Goal: Task Accomplishment & Management: Manage account settings

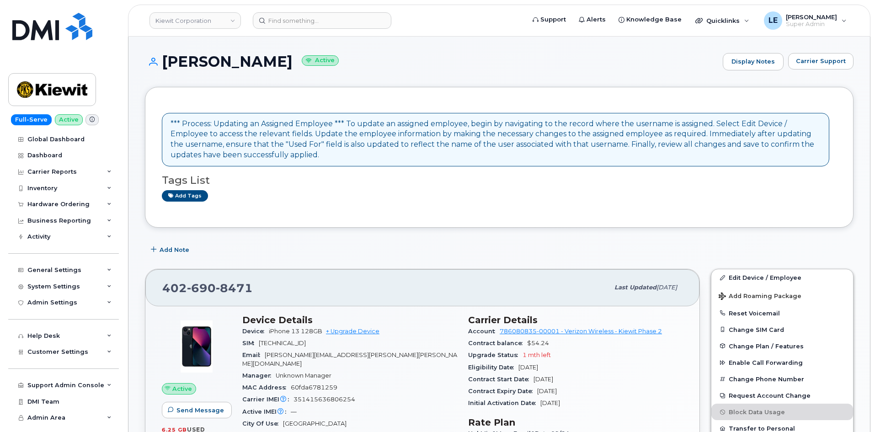
scroll to position [91, 0]
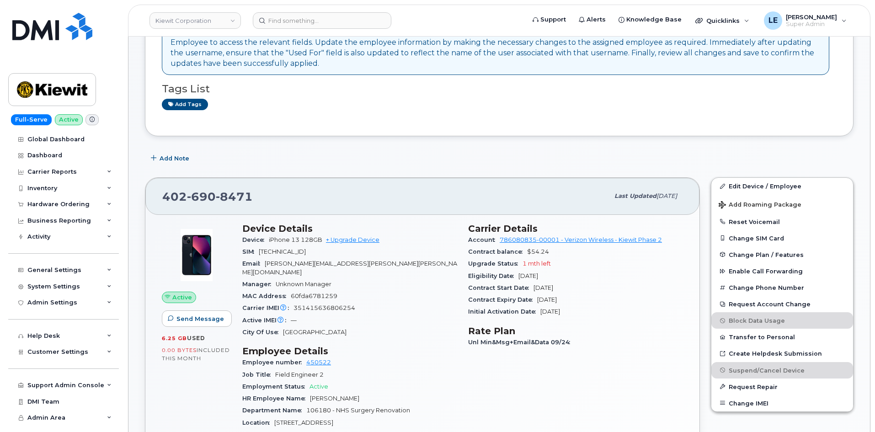
click at [747, 160] on div "Add Note" at bounding box center [499, 158] width 709 height 16
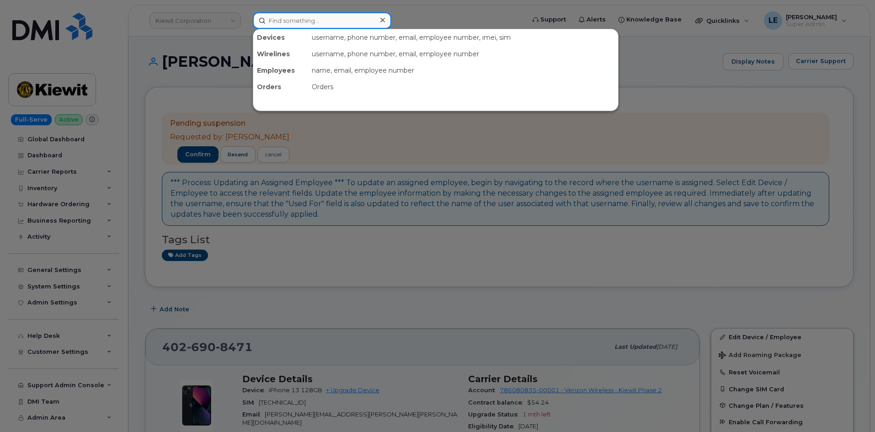
click at [300, 27] on input at bounding box center [322, 20] width 139 height 16
paste input "5622545317"
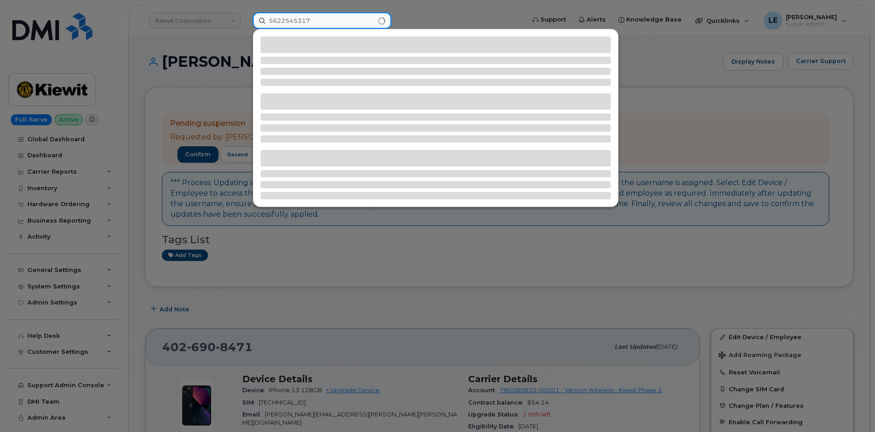
type input "5622545317"
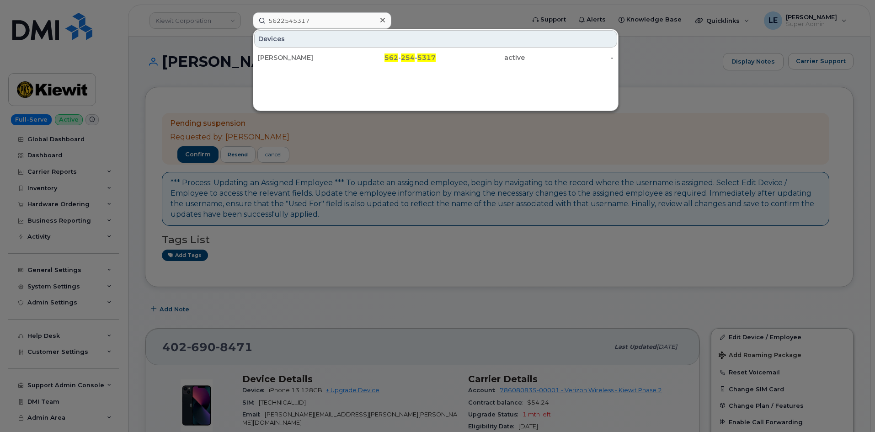
click at [312, 43] on div "Devices" at bounding box center [435, 38] width 363 height 17
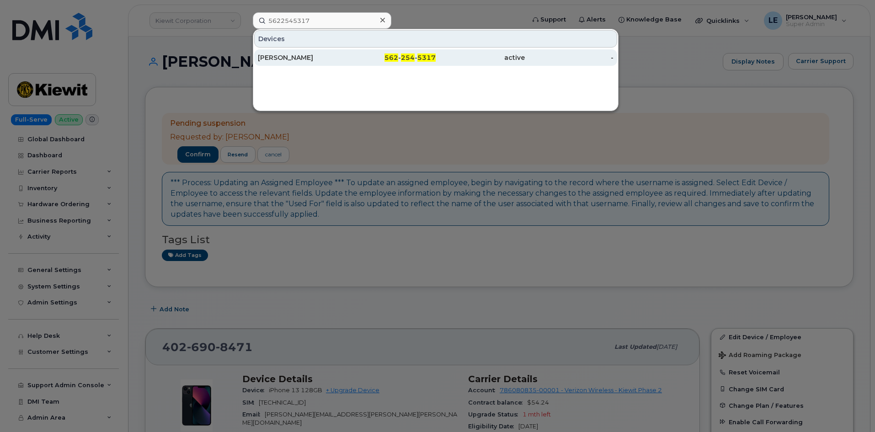
click at [312, 53] on div "RAYMOND ARCE" at bounding box center [302, 57] width 89 height 16
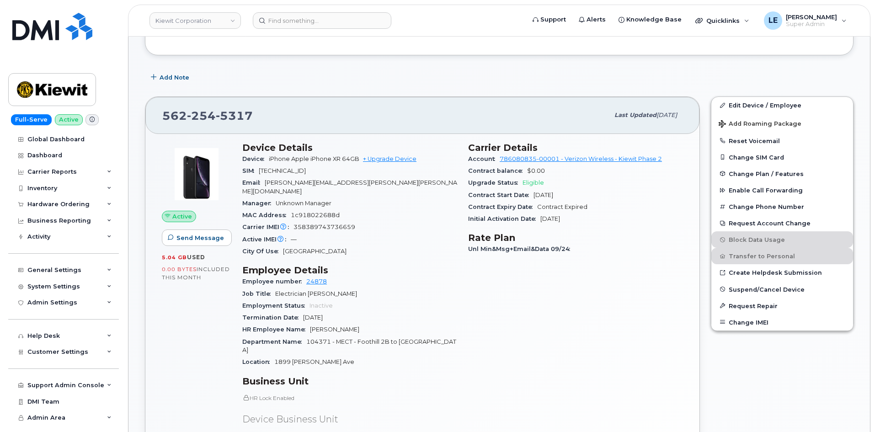
scroll to position [274, 0]
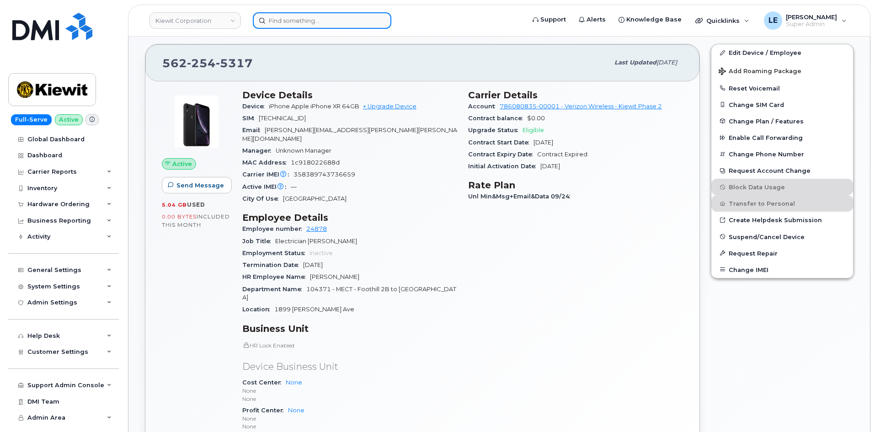
click at [300, 12] on input at bounding box center [322, 20] width 139 height 16
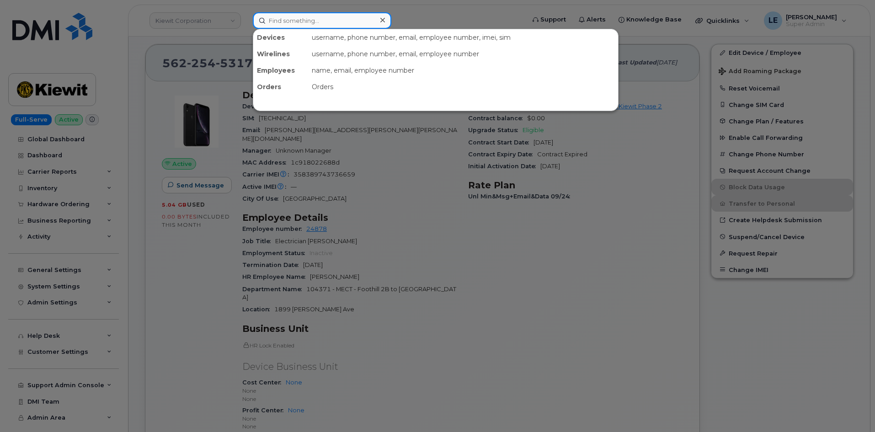
paste input "302917"
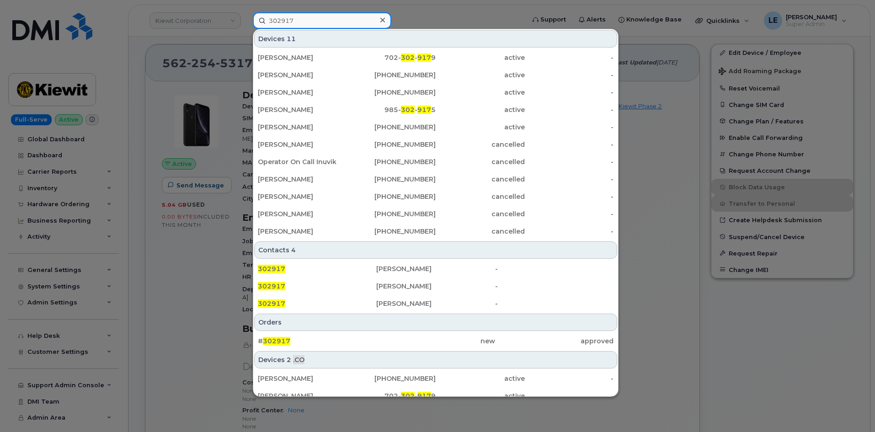
type input "302917"
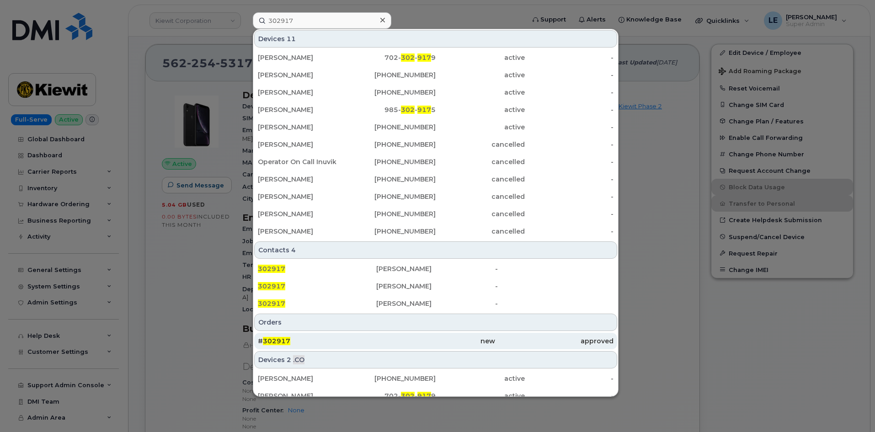
click at [587, 341] on div "approved" at bounding box center [554, 341] width 118 height 9
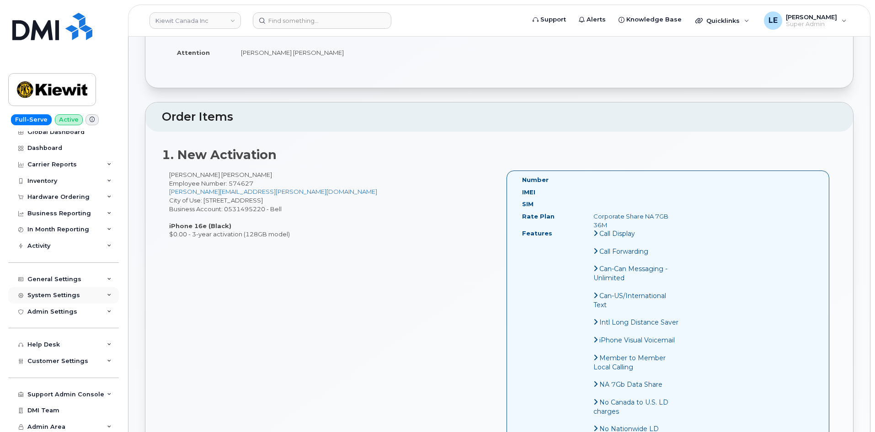
scroll to position [10, 0]
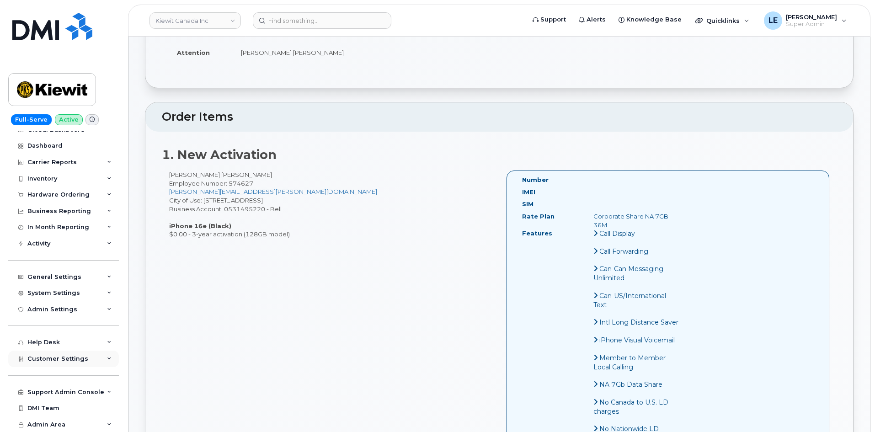
click at [64, 364] on div "Customer Settings" at bounding box center [63, 359] width 111 height 16
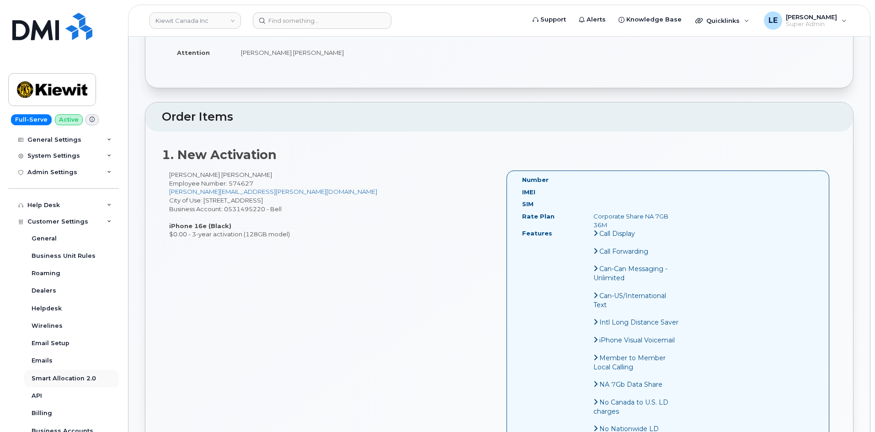
scroll to position [193, 0]
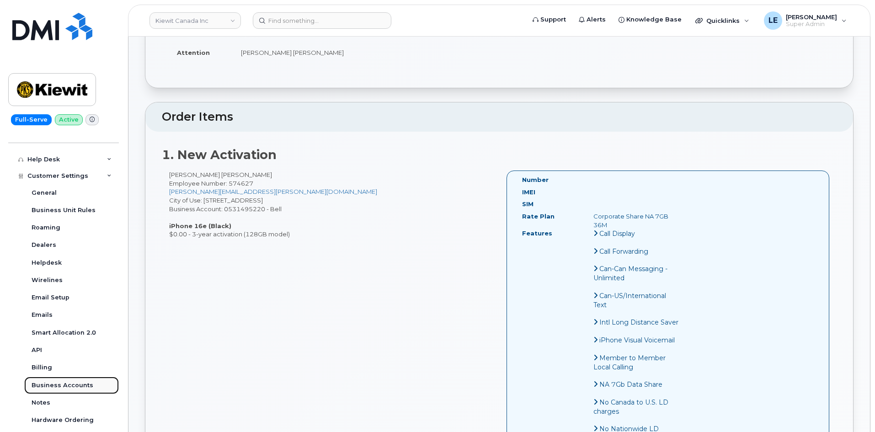
click at [70, 384] on div "Business Accounts" at bounding box center [63, 385] width 62 height 8
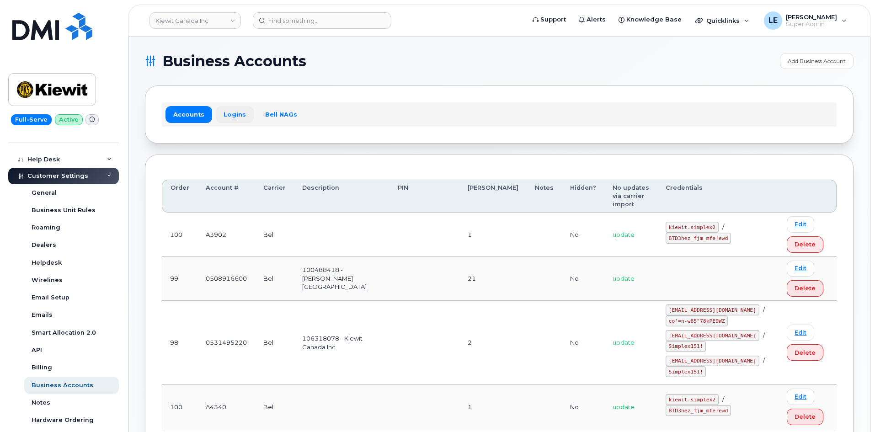
click at [226, 117] on link "Logins" at bounding box center [235, 114] width 38 height 16
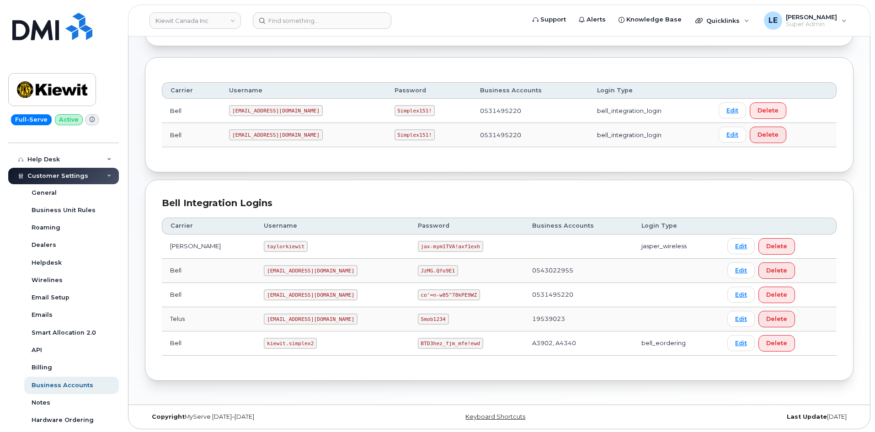
scroll to position [99, 0]
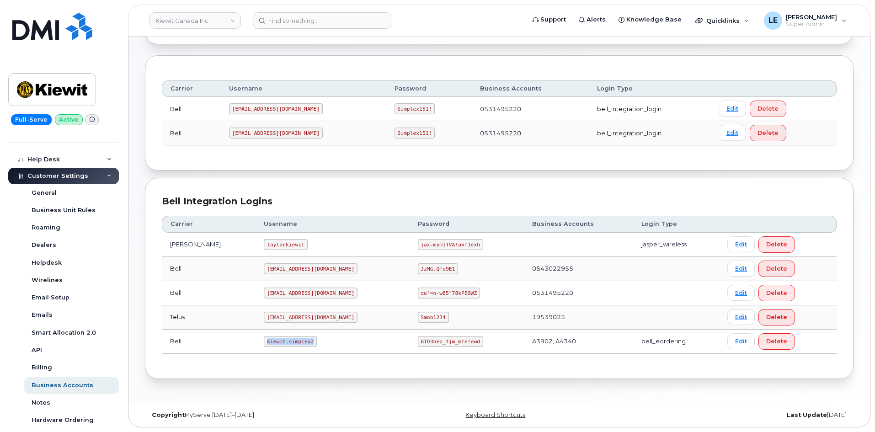
drag, startPoint x: 250, startPoint y: 343, endPoint x: 292, endPoint y: 343, distance: 42.1
click at [292, 343] on code "kiewit.simplex2" at bounding box center [290, 341] width 53 height 11
copy code "kiewit.simplex2"
drag, startPoint x: 388, startPoint y: 342, endPoint x: 441, endPoint y: 341, distance: 52.6
click at [441, 341] on code "BTD3hez_fjm_mfe!ewd" at bounding box center [450, 341] width 65 height 11
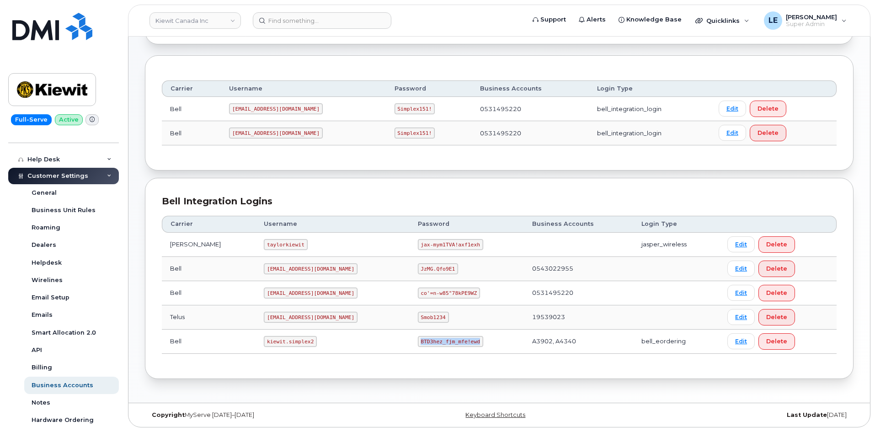
copy code "BTD3hez_fjm_mfe!ewd"
click at [295, 19] on input at bounding box center [322, 20] width 139 height 16
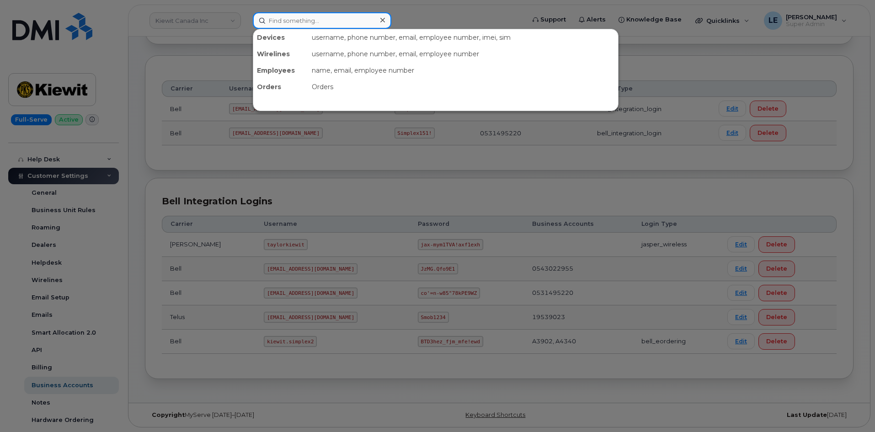
paste input "5622545317"
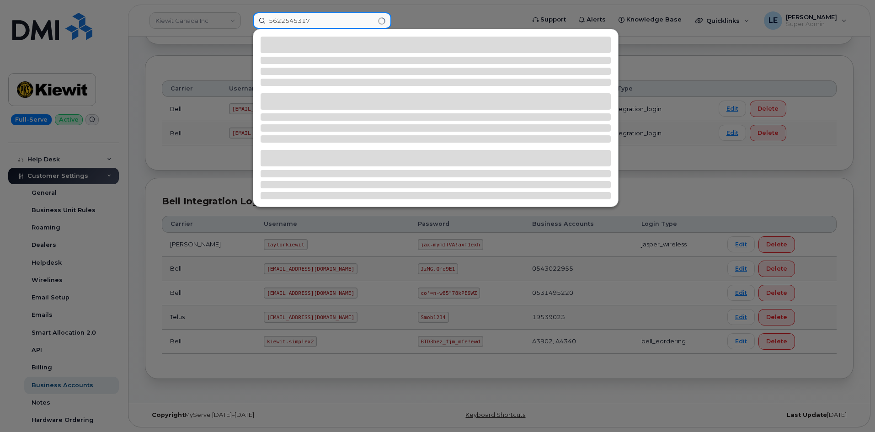
type input "5622545317"
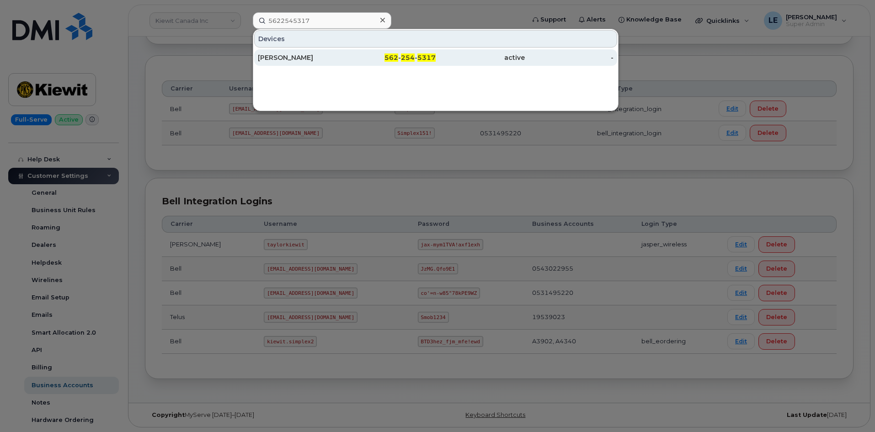
click at [332, 60] on div "[PERSON_NAME]" at bounding box center [302, 57] width 89 height 9
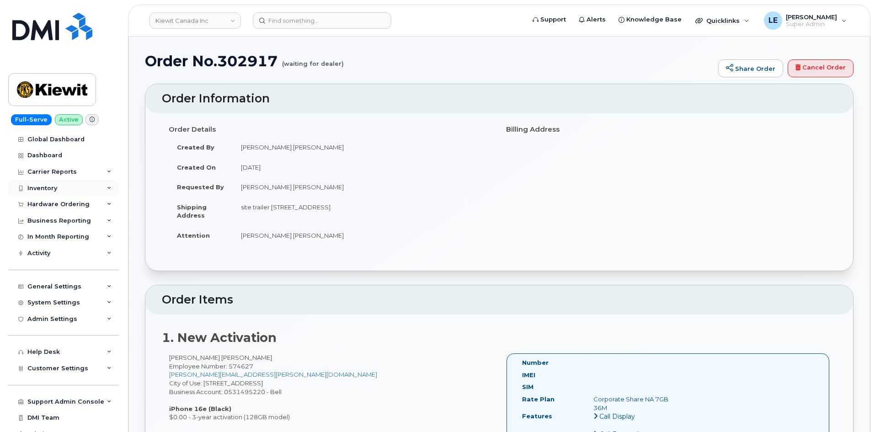
click at [71, 194] on div "Inventory" at bounding box center [63, 188] width 111 height 16
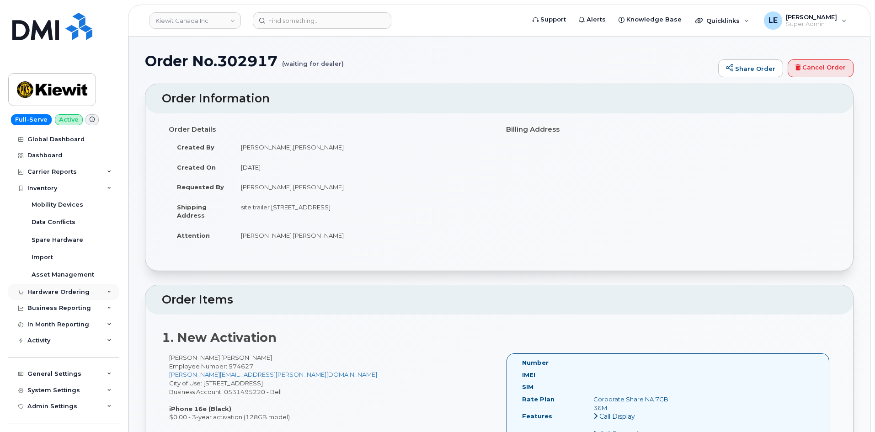
click at [60, 291] on div "Hardware Ordering" at bounding box center [58, 292] width 62 height 7
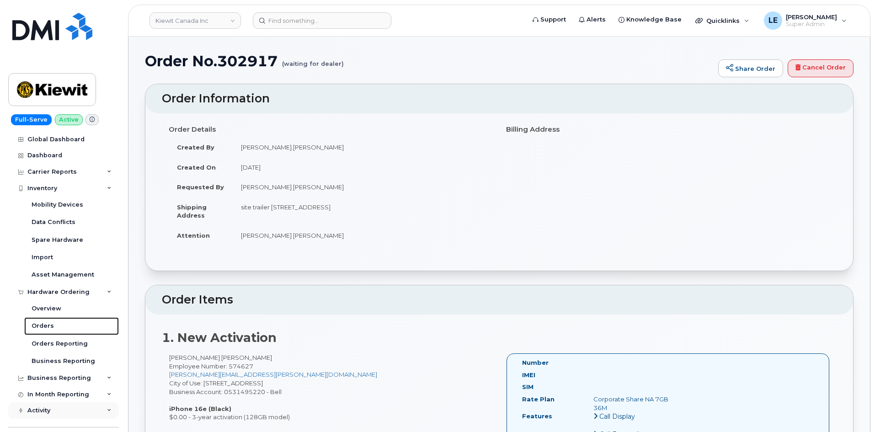
click at [62, 324] on link "Orders" at bounding box center [71, 325] width 95 height 17
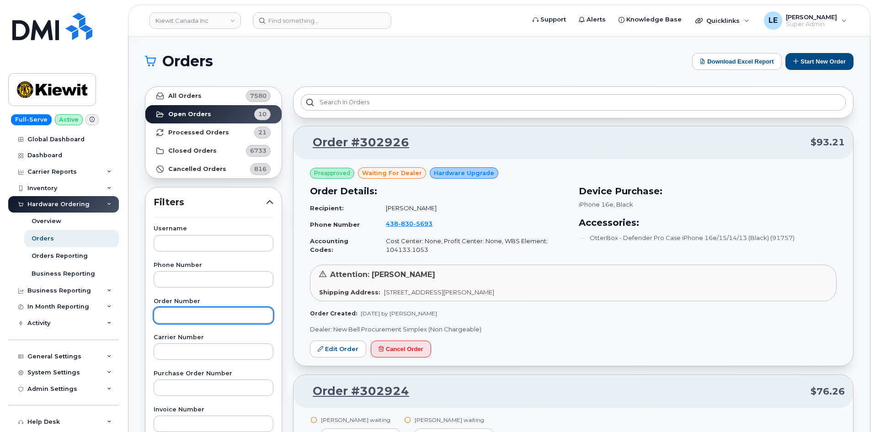
click at [187, 313] on input "text" at bounding box center [214, 315] width 120 height 16
paste input "302917"
type input "302917"
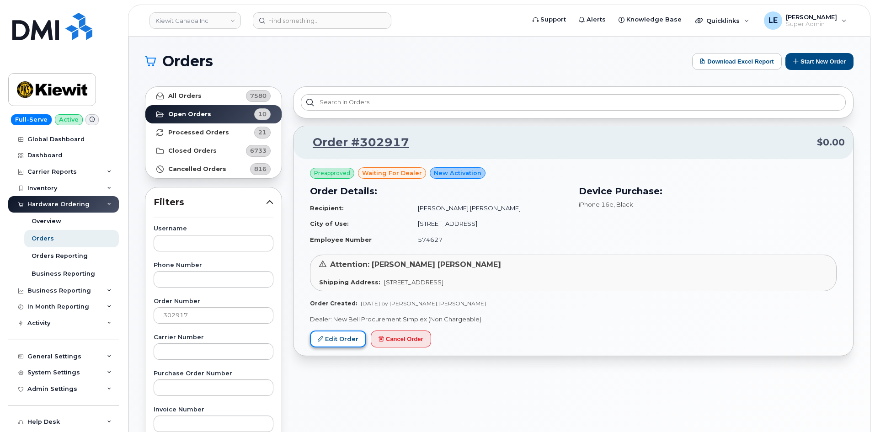
click at [331, 335] on link "Edit Order" at bounding box center [338, 339] width 56 height 17
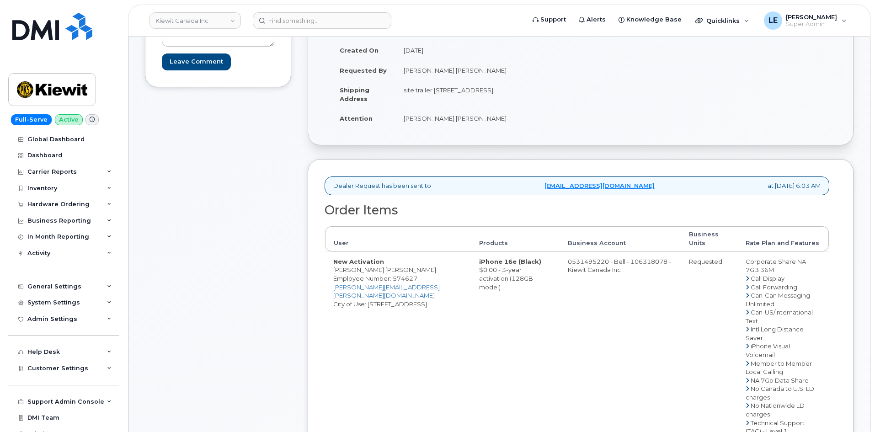
scroll to position [137, 0]
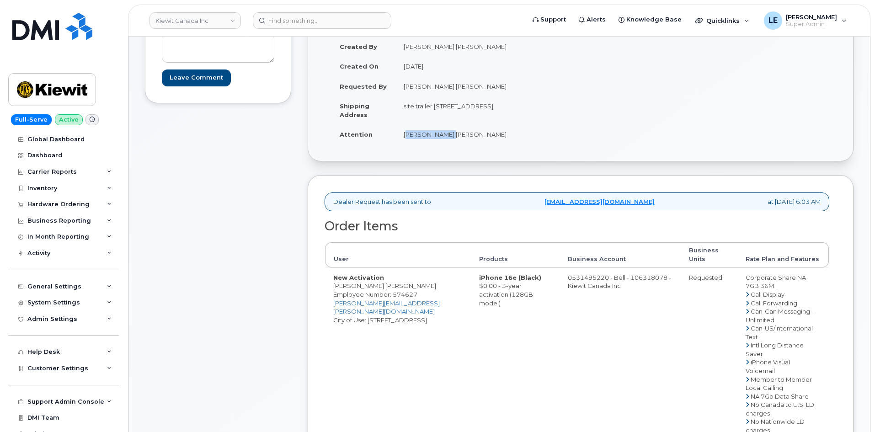
drag, startPoint x: 403, startPoint y: 135, endPoint x: 450, endPoint y: 134, distance: 47.6
click at [450, 134] on td "Hudson Hachey" at bounding box center [485, 134] width 178 height 20
copy td "Hudson Hachey"
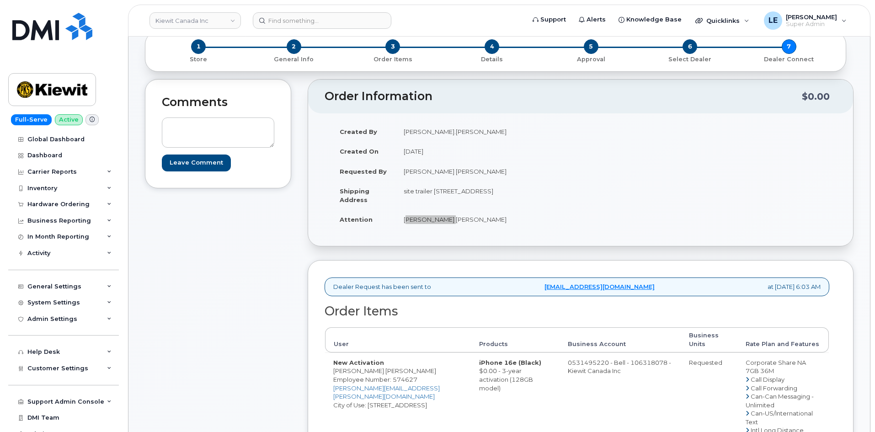
scroll to position [46, 0]
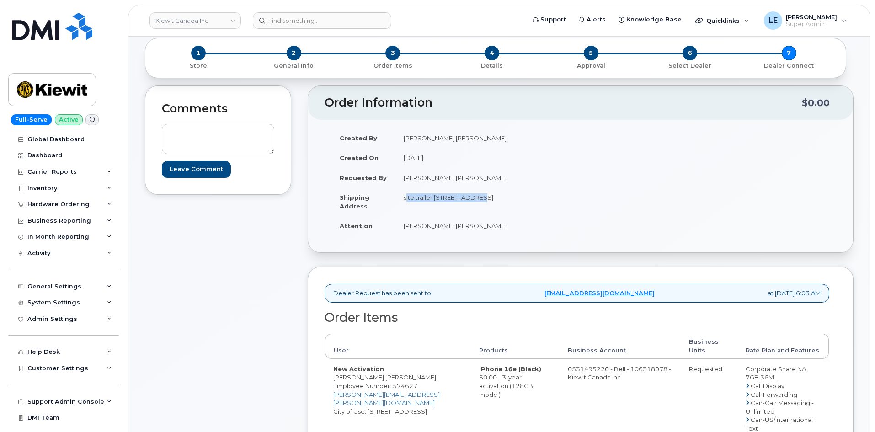
drag, startPoint x: 403, startPoint y: 197, endPoint x: 477, endPoint y: 201, distance: 73.7
click at [477, 201] on td "site trailer 99 Sudbury St TORONTO ON M6J 3S7 CANADA" at bounding box center [485, 201] width 178 height 28
copy td "site trailer 99 Sudbury St"
drag, startPoint x: 523, startPoint y: 198, endPoint x: 549, endPoint y: 198, distance: 26.1
click at [549, 198] on td "site trailer 99 Sudbury St TORONTO ON M6J 3S7 CANADA" at bounding box center [485, 201] width 178 height 28
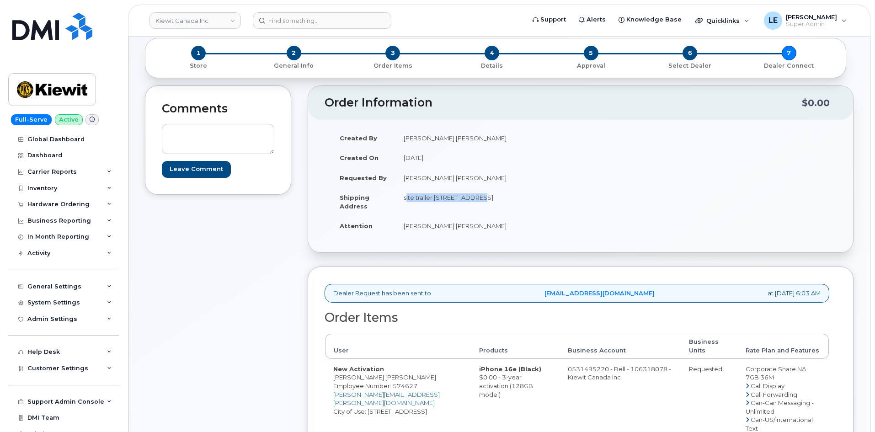
copy td "M6J 3S7"
drag, startPoint x: 403, startPoint y: 197, endPoint x: 436, endPoint y: 207, distance: 35.0
click at [436, 207] on td "site trailer 99 Sudbury St TORONTO ON M6J 3S7 CANADA" at bounding box center [485, 201] width 178 height 28
copy td "site trailer 99 Sudbury St TORONTO ON M6J 3S7 CANADA"
click at [460, 216] on td "Hudson Hachey" at bounding box center [485, 226] width 178 height 20
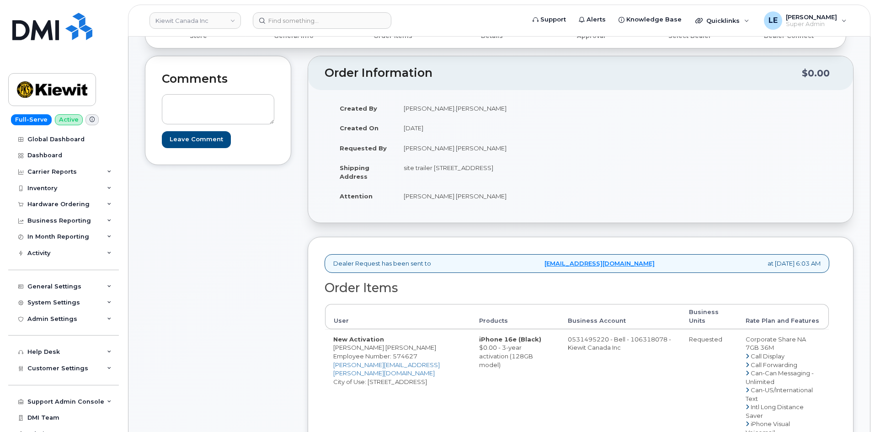
scroll to position [91, 0]
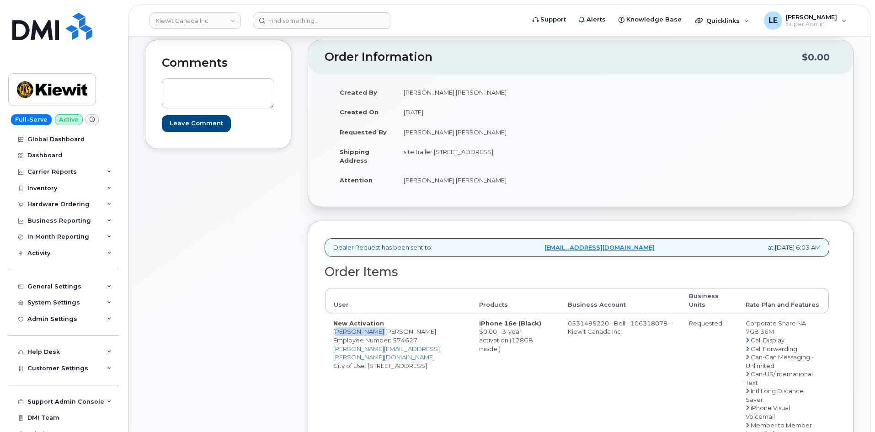
drag, startPoint x: 385, startPoint y: 332, endPoint x: 331, endPoint y: 335, distance: 54.1
click at [331, 335] on td "New Activation Hudson Hachey Employee Number: 574627 HUDSON.HACHEY@GANOTEC.COM …" at bounding box center [398, 433] width 146 height 241
copy td "Hudson Hachey"
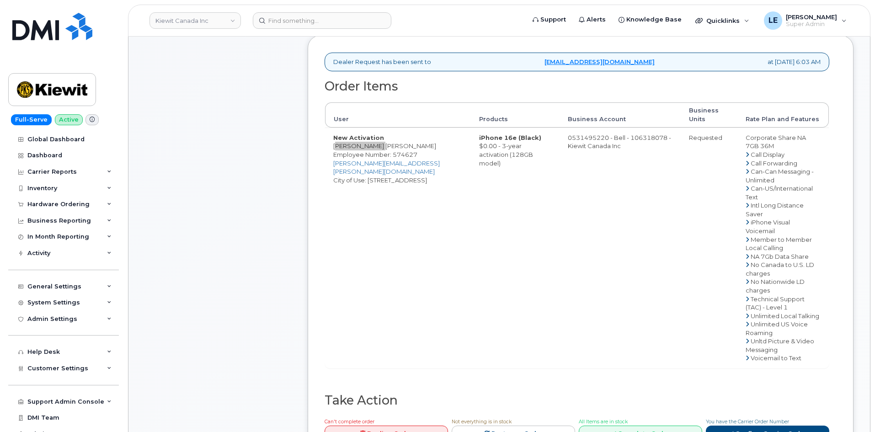
scroll to position [320, 0]
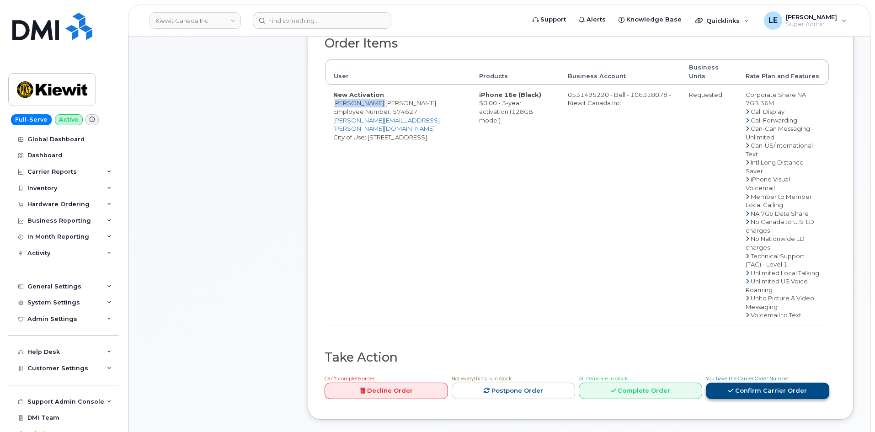
click at [756, 383] on link "Confirm Carrier Order" at bounding box center [767, 391] width 123 height 17
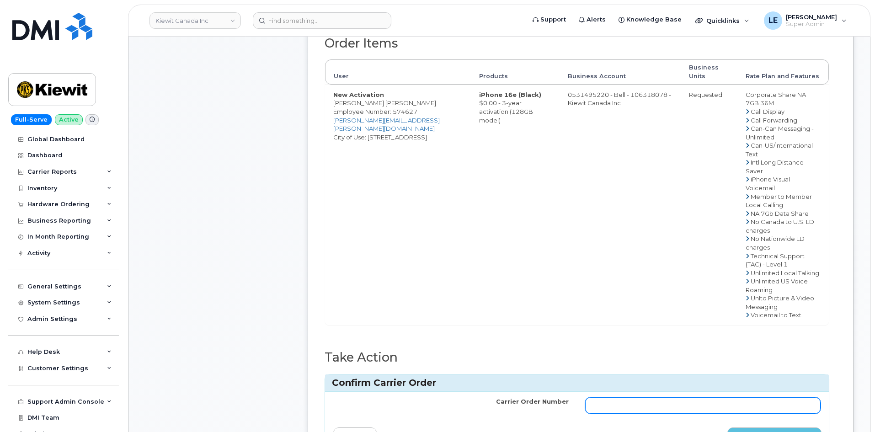
click at [644, 397] on input "Carrier Order Number" at bounding box center [703, 405] width 236 height 16
click at [641, 397] on input "Carrier Order Number" at bounding box center [703, 405] width 236 height 16
paste input "3027449"
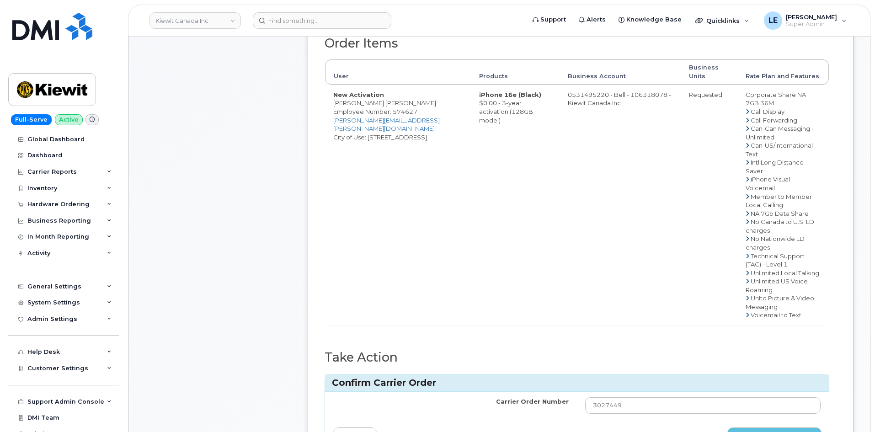
click at [509, 299] on td "iPhone 16e (Black) $0.00 - 3-year activation (128GB model)" at bounding box center [515, 205] width 89 height 241
click at [529, 214] on td "iPhone 16e (Black) $0.00 - 3-year activation (128GB model)" at bounding box center [515, 205] width 89 height 241
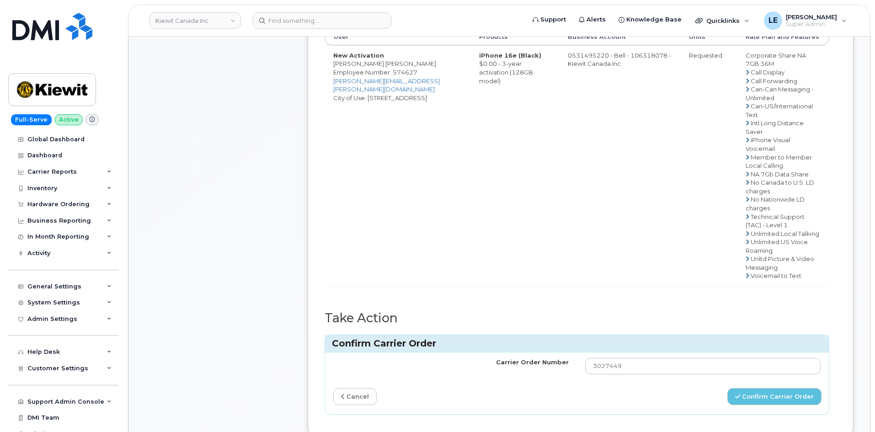
scroll to position [412, 0]
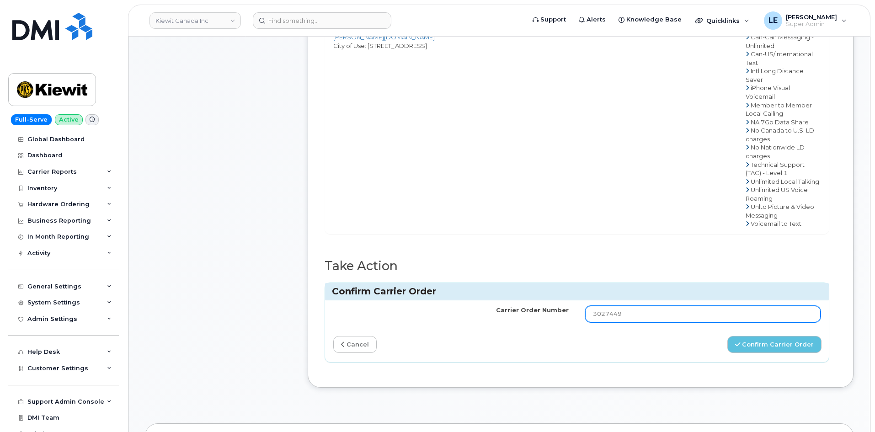
click at [593, 306] on input "3027449" at bounding box center [703, 314] width 236 height 16
type input "3027449"
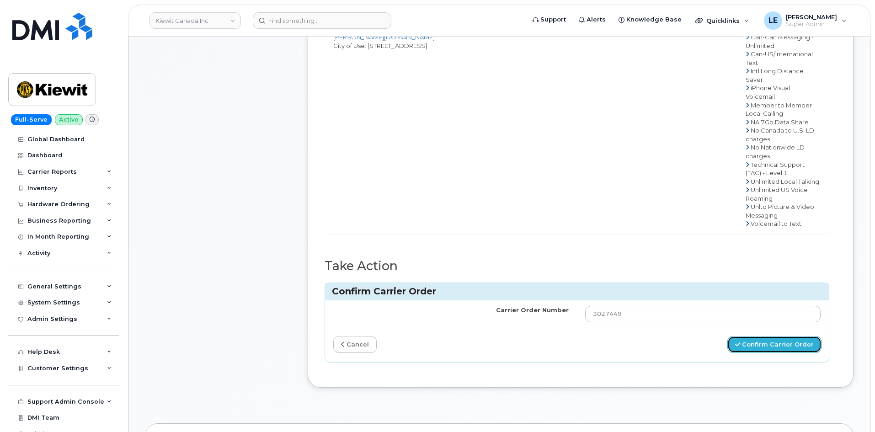
click at [753, 336] on button "Confirm Carrier Order" at bounding box center [775, 344] width 94 height 17
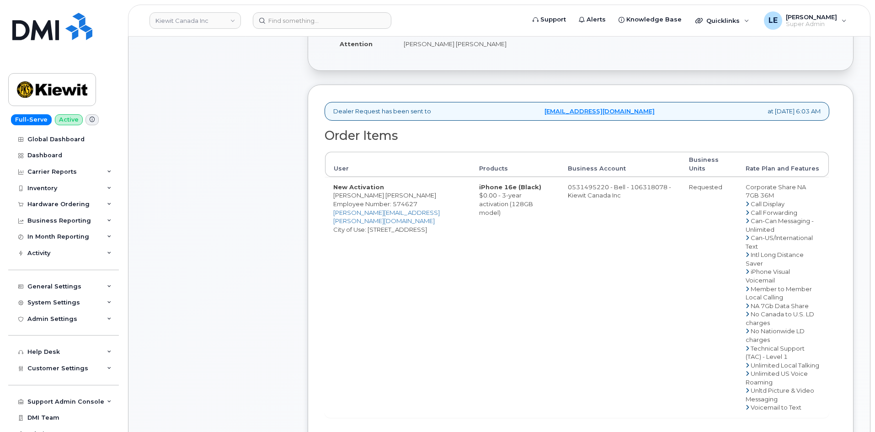
scroll to position [229, 0]
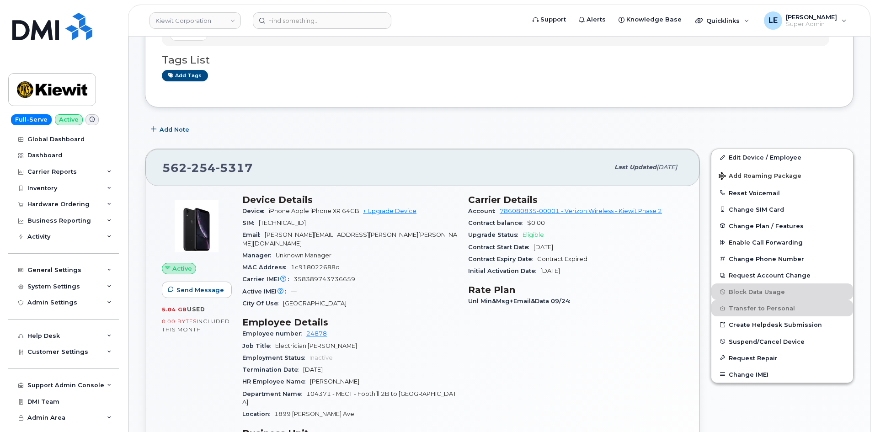
scroll to position [183, 0]
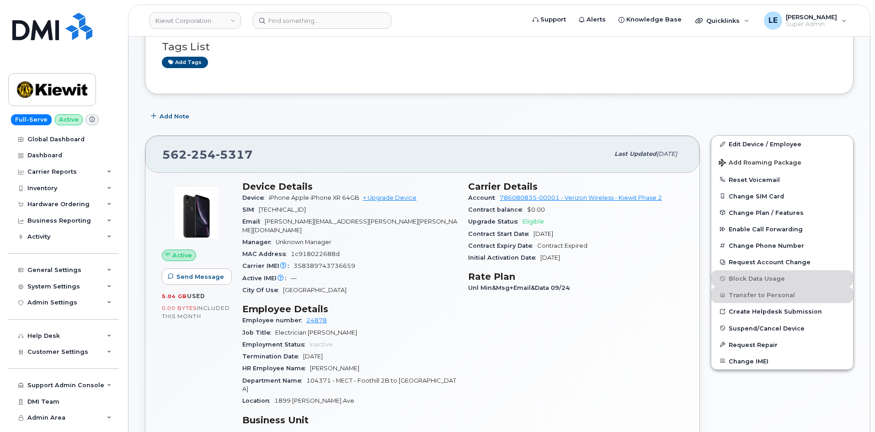
click at [219, 148] on span "5317" at bounding box center [234, 155] width 37 height 14
click at [218, 148] on span "5317" at bounding box center [234, 155] width 37 height 14
copy span "[PHONE_NUMBER]"
click at [433, 377] on span "104371 - MECT - Foothill 2B to [GEOGRAPHIC_DATA]" at bounding box center [349, 384] width 214 height 15
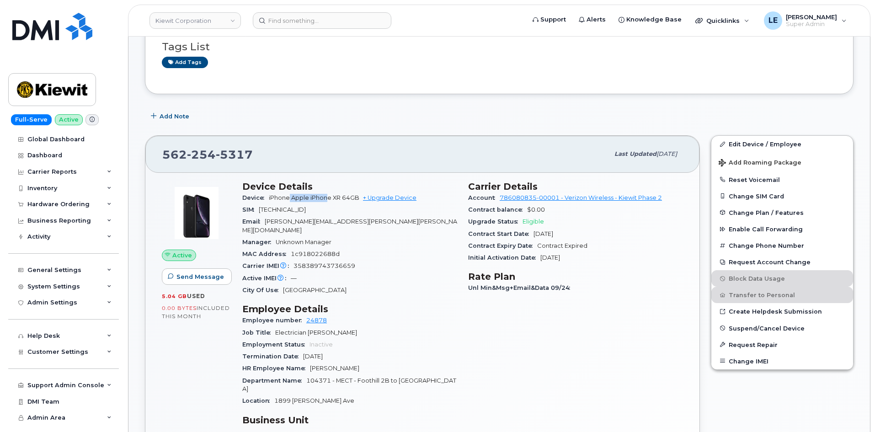
drag, startPoint x: 296, startPoint y: 197, endPoint x: 329, endPoint y: 194, distance: 33.5
click at [329, 194] on div "Device iPhone Apple iPhone XR 64GB + Upgrade Device" at bounding box center [349, 198] width 215 height 12
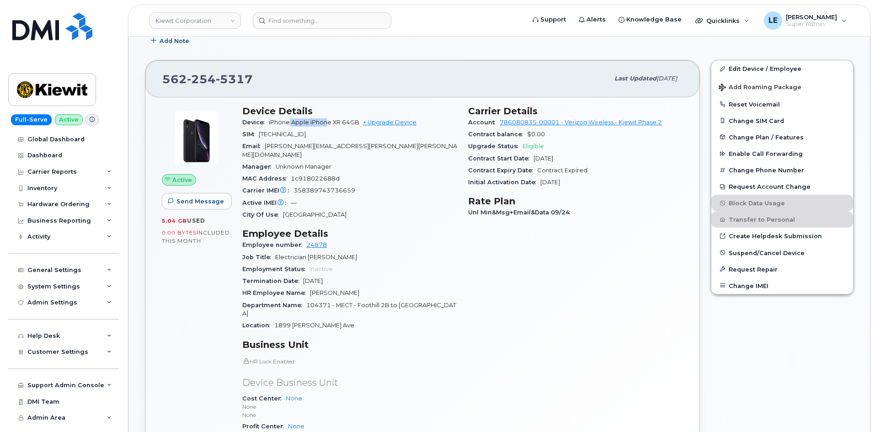
scroll to position [274, 0]
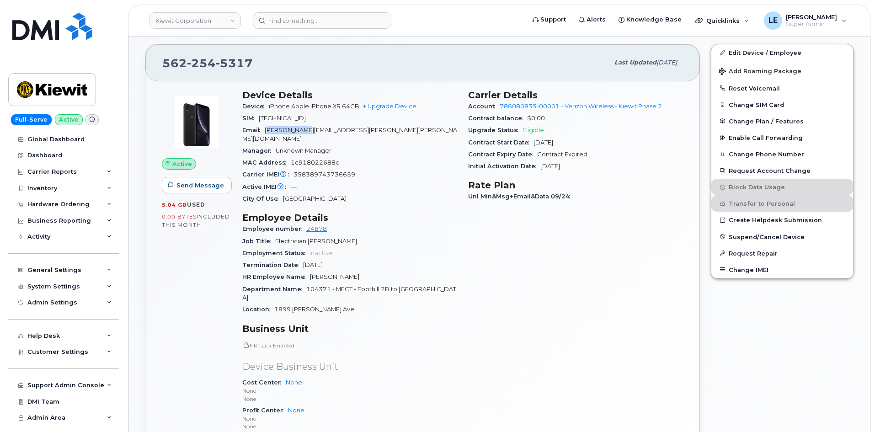
drag, startPoint x: 268, startPoint y: 130, endPoint x: 313, endPoint y: 130, distance: 44.8
click at [314, 130] on span "[PERSON_NAME][EMAIL_ADDRESS][PERSON_NAME][PERSON_NAME][DOMAIN_NAME]" at bounding box center [349, 134] width 215 height 15
drag, startPoint x: 267, startPoint y: 128, endPoint x: 356, endPoint y: 130, distance: 89.2
click at [356, 130] on span "RAYMOND.ARCE@KIEWIT.COM" at bounding box center [349, 134] width 215 height 15
copy span "RAYMOND.ARCE@KIEWIT.COM"
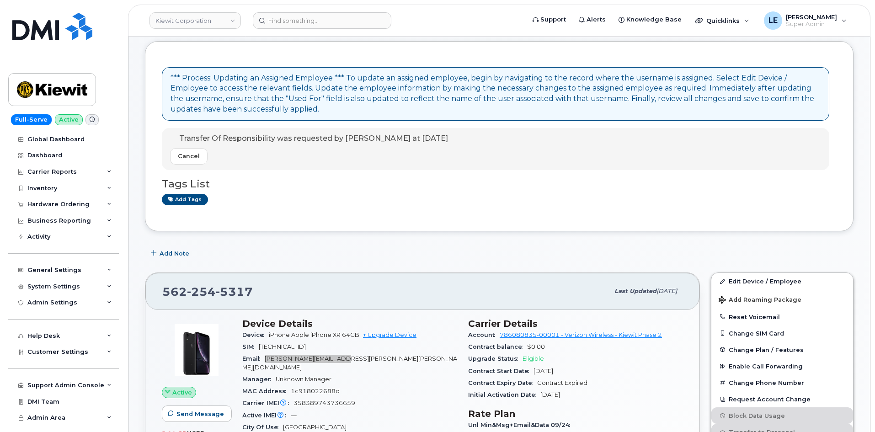
scroll to position [0, 0]
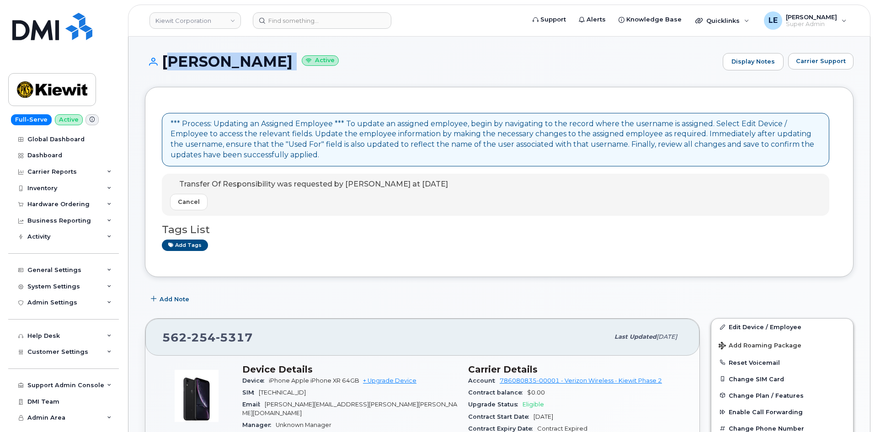
drag, startPoint x: 165, startPoint y: 61, endPoint x: 343, endPoint y: 60, distance: 178.8
click at [343, 60] on h1 "RAYMOND ARCE Active" at bounding box center [431, 62] width 573 height 16
copy h1 "RAYMOND ARCE"
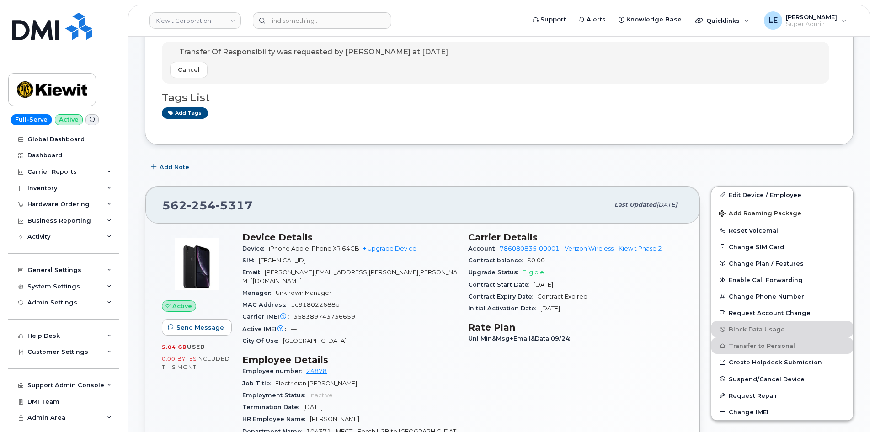
scroll to position [137, 0]
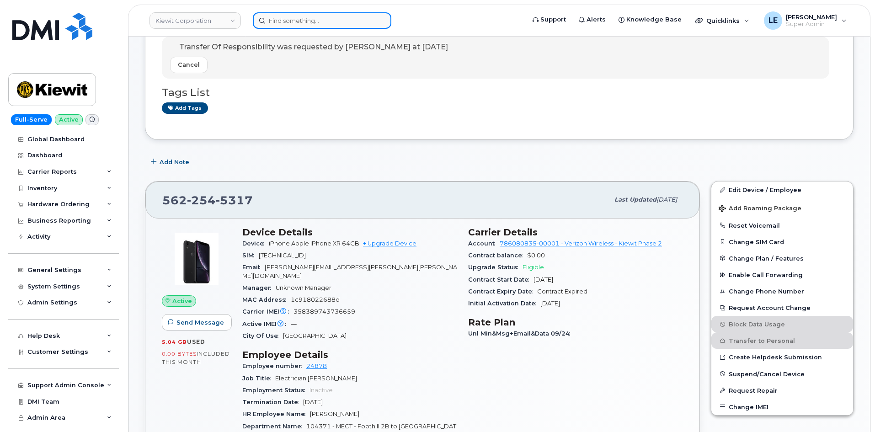
click at [299, 27] on input at bounding box center [322, 20] width 139 height 16
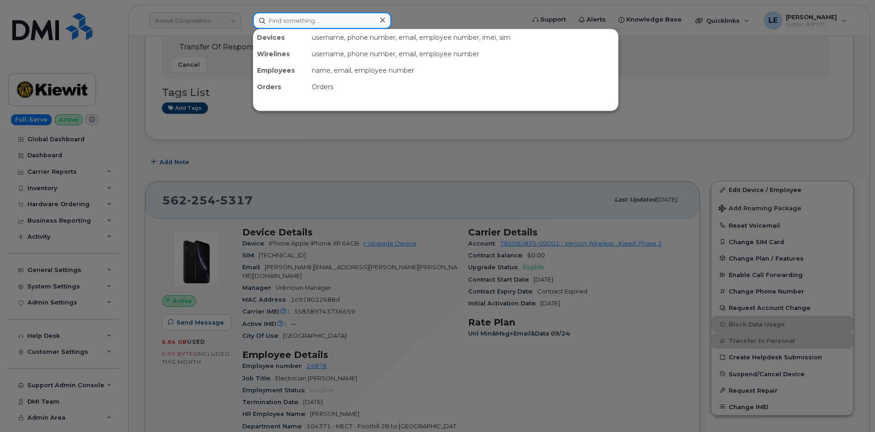
paste input "262-443-3014"
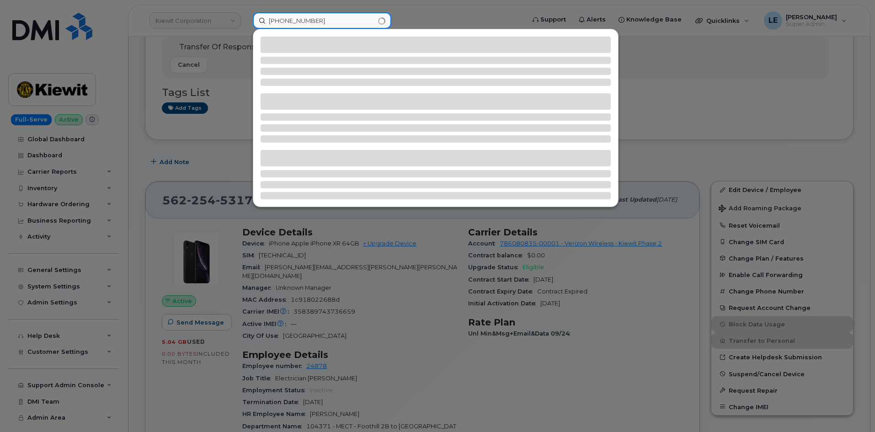
type input "262-443-3014"
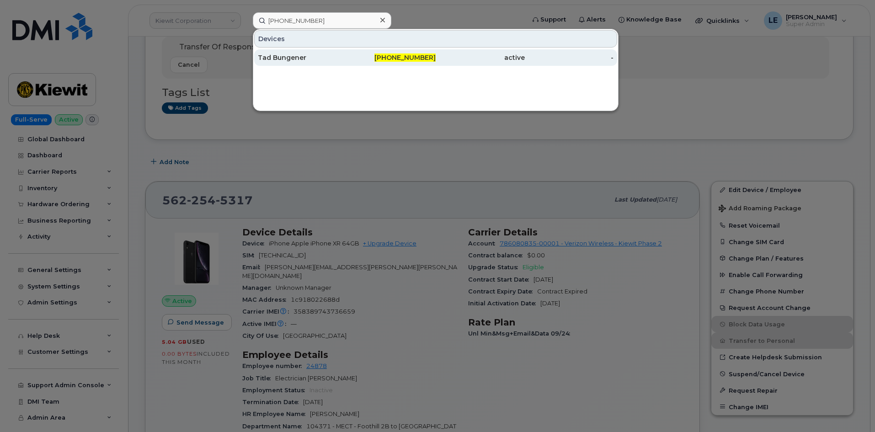
click at [306, 51] on div "Tad Bungener" at bounding box center [302, 57] width 89 height 16
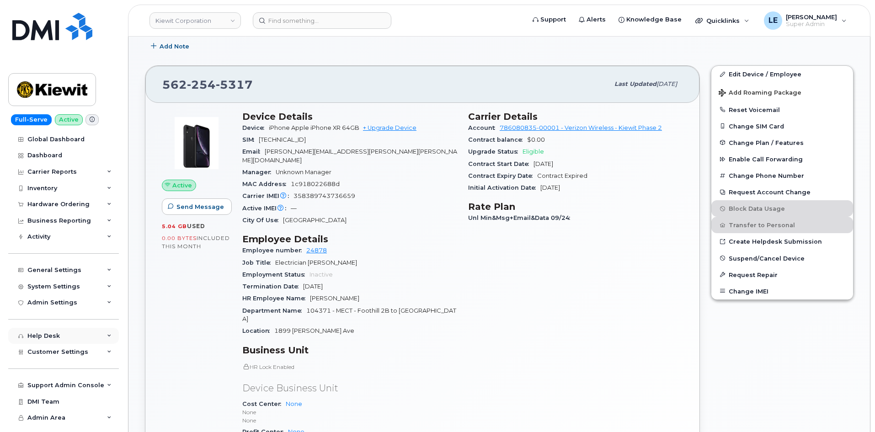
scroll to position [274, 0]
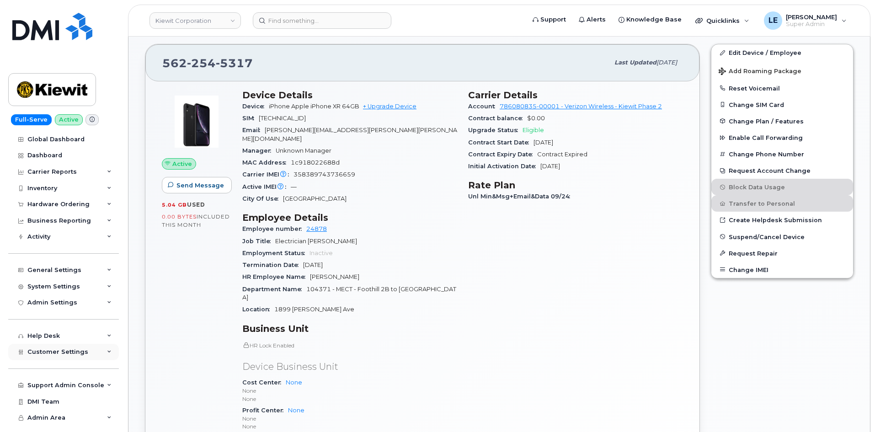
click at [68, 356] on div "Customer Settings" at bounding box center [63, 352] width 111 height 16
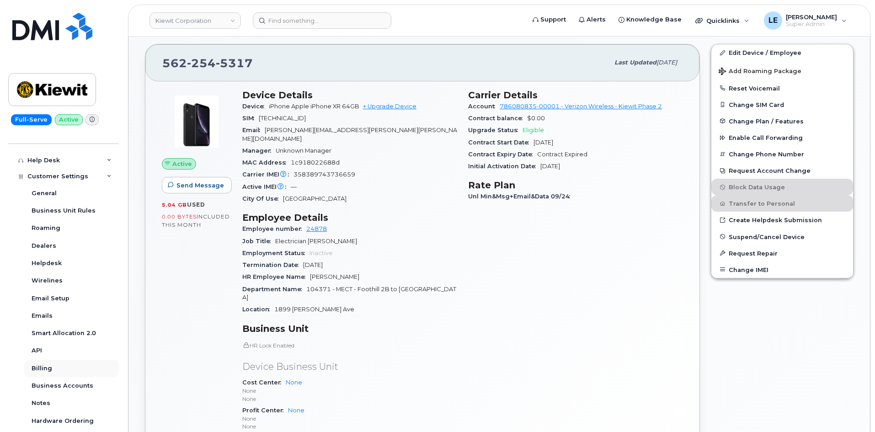
scroll to position [183, 0]
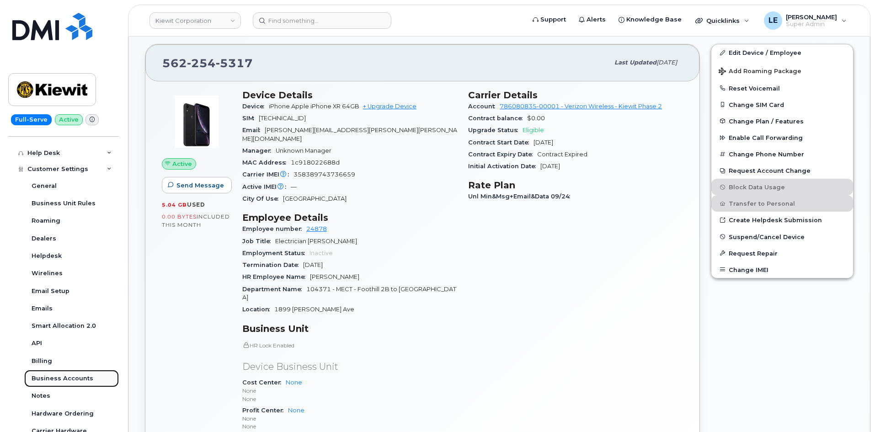
click at [69, 376] on div "Business Accounts" at bounding box center [63, 379] width 62 height 8
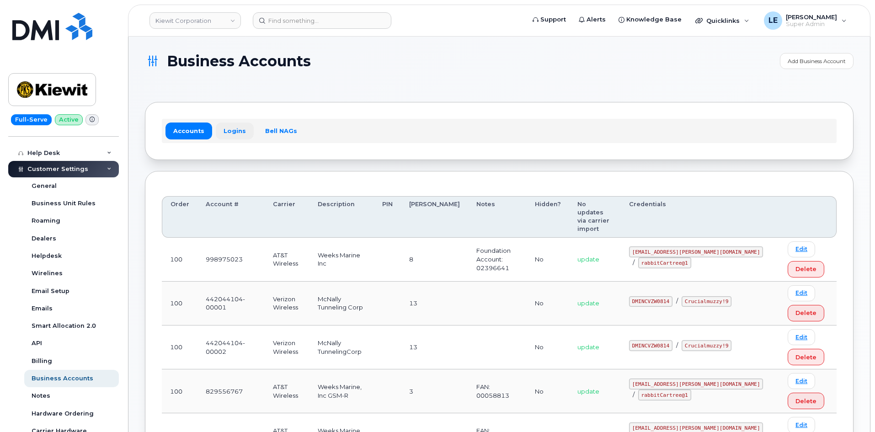
click at [238, 132] on link "Logins" at bounding box center [235, 131] width 38 height 16
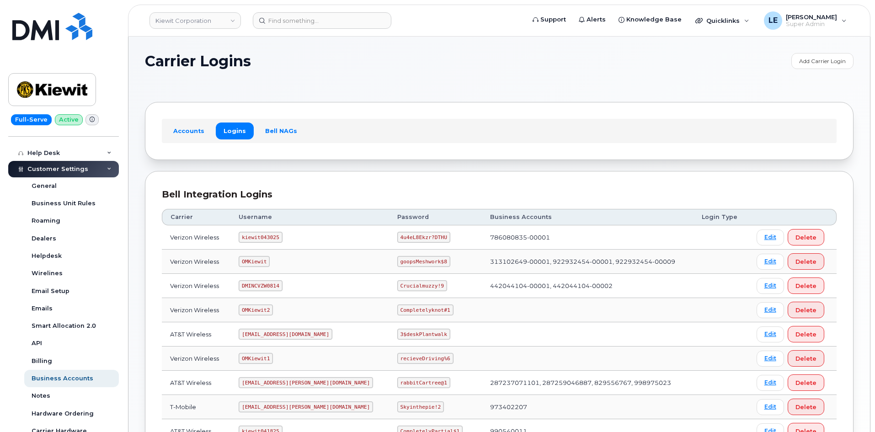
scroll to position [46, 0]
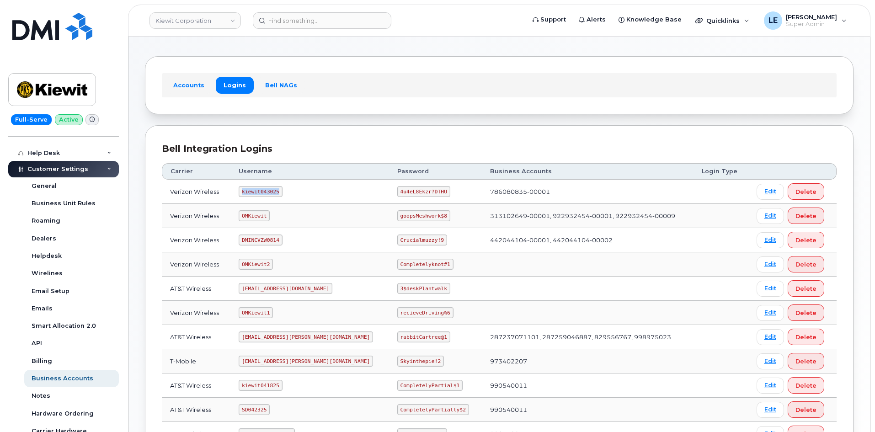
drag, startPoint x: 247, startPoint y: 193, endPoint x: 280, endPoint y: 193, distance: 32.9
click at [280, 193] on code "kiewit043025" at bounding box center [260, 191] width 43 height 11
copy code "kiewit043025"
drag, startPoint x: 372, startPoint y: 192, endPoint x: 414, endPoint y: 193, distance: 42.1
click at [414, 193] on code "4u4eL8Ekzr?DTHU" at bounding box center [423, 191] width 53 height 11
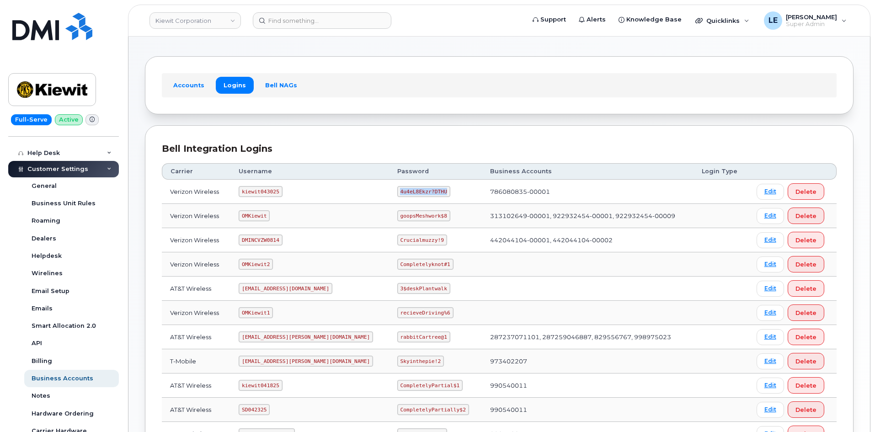
copy code "4u4eL8Ekzr?DTHU"
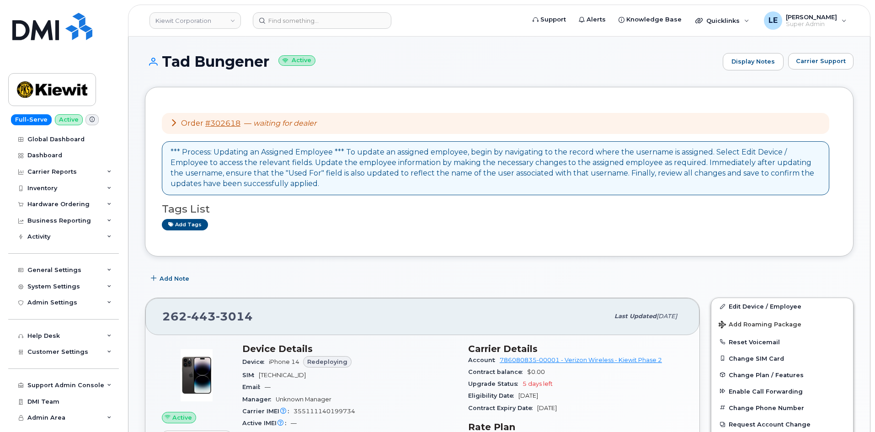
click at [174, 124] on icon at bounding box center [173, 122] width 7 height 7
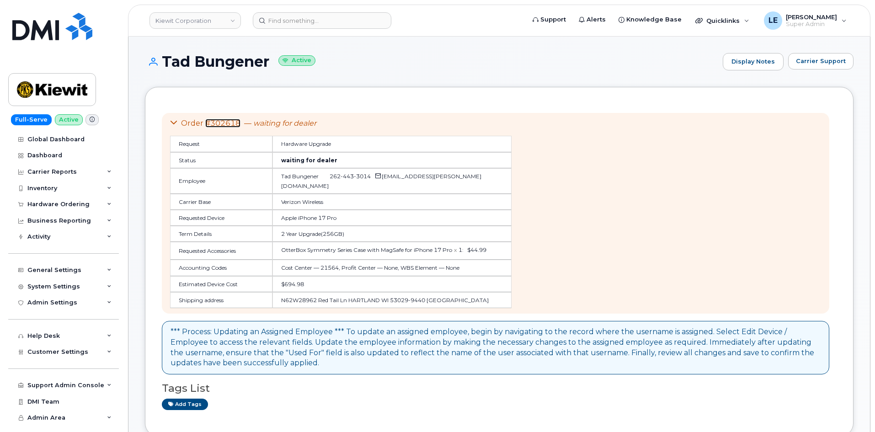
click at [223, 122] on link "#302618" at bounding box center [222, 123] width 35 height 9
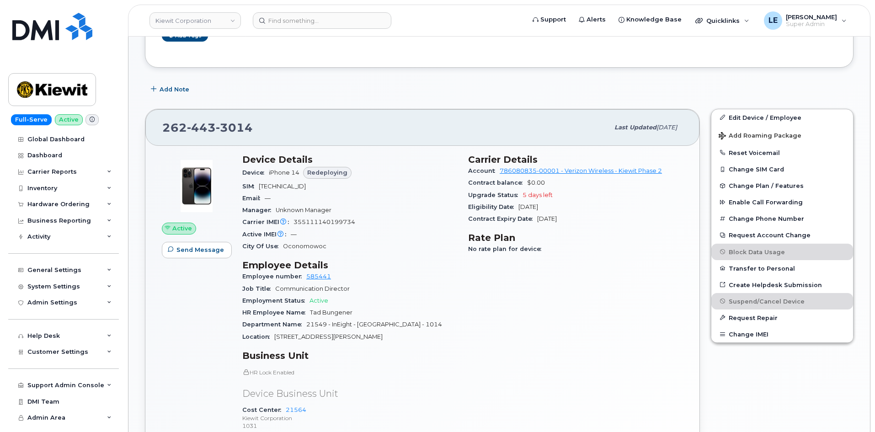
scroll to position [366, 0]
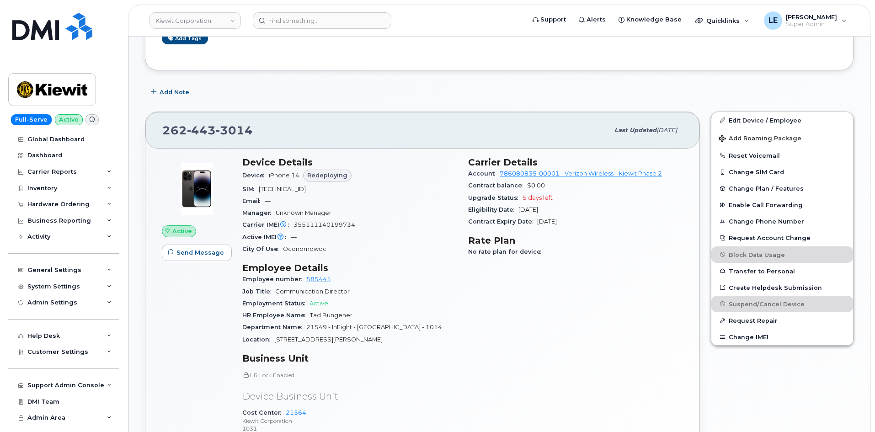
click at [218, 131] on span "3014" at bounding box center [234, 130] width 37 height 14
copy span "[PHONE_NUMBER]"
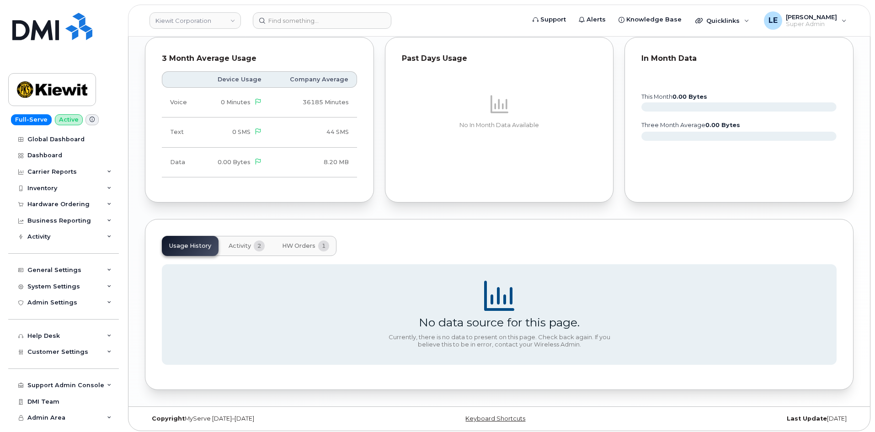
scroll to position [888, 0]
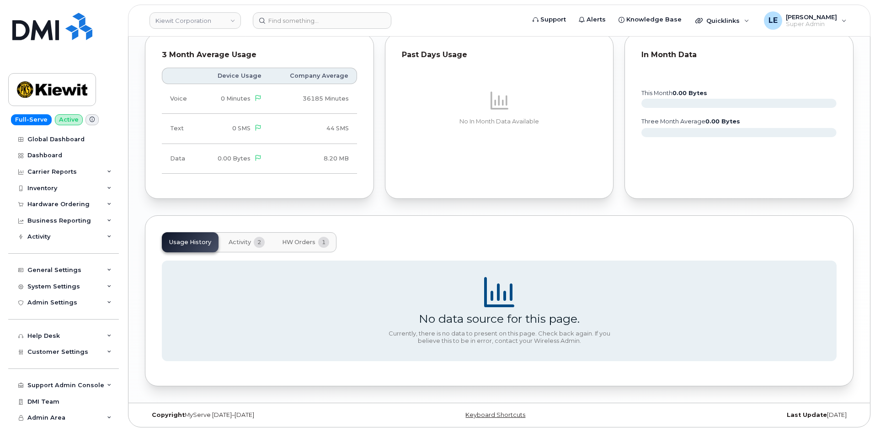
drag, startPoint x: 246, startPoint y: 236, endPoint x: 257, endPoint y: 237, distance: 11.0
click at [246, 236] on button "Activity 2" at bounding box center [246, 242] width 51 height 20
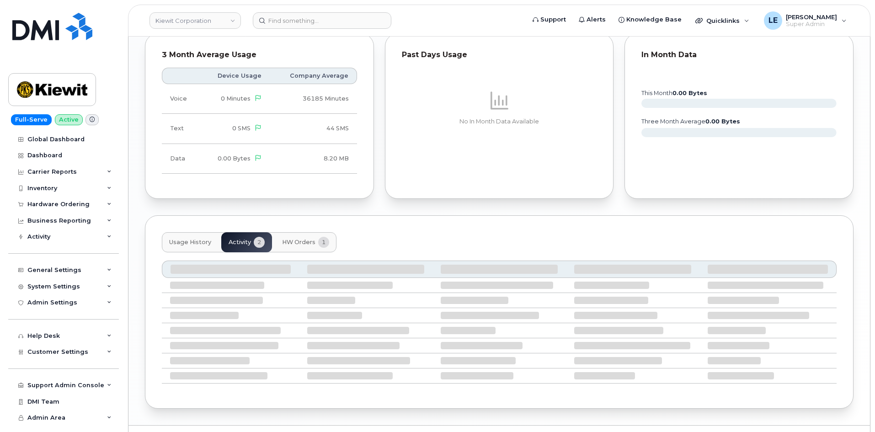
scroll to position [874, 0]
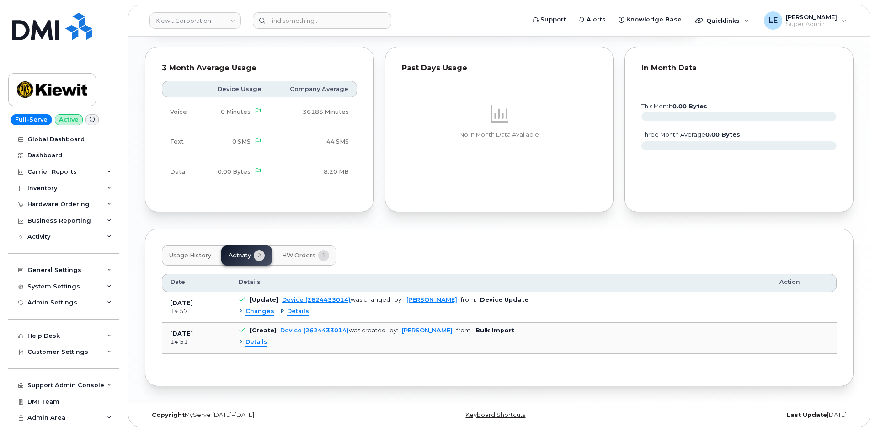
click at [291, 313] on span "Details" at bounding box center [298, 311] width 22 height 9
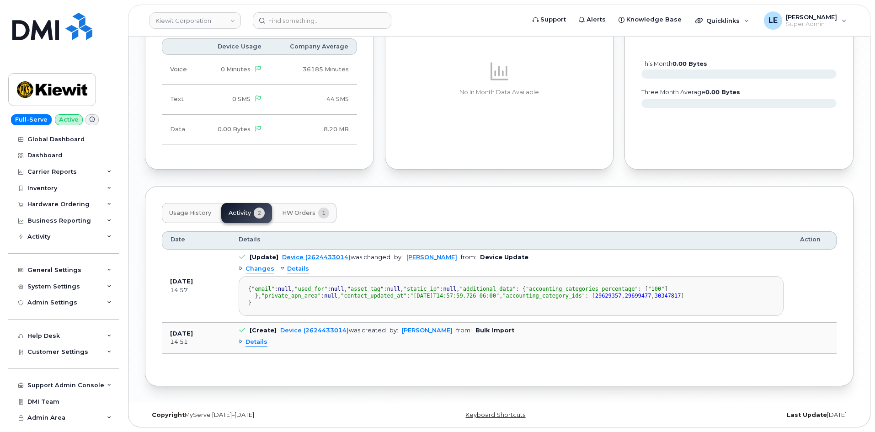
scroll to position [1020, 0]
click at [295, 265] on span "Details" at bounding box center [298, 269] width 22 height 9
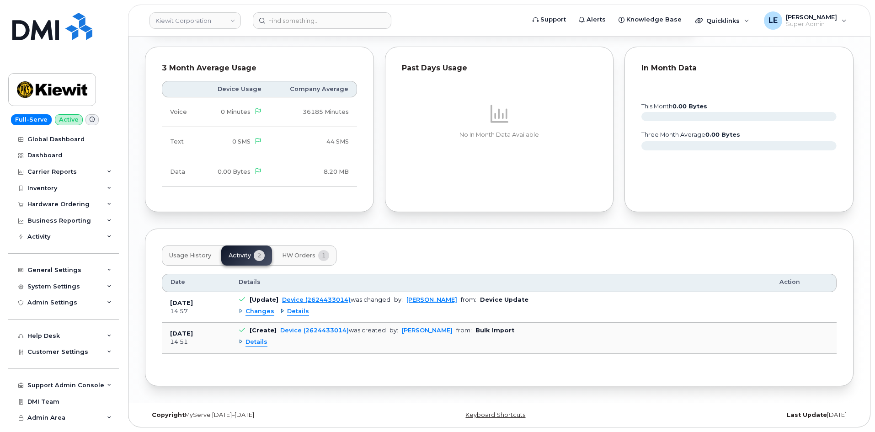
scroll to position [874, 0]
click at [261, 340] on span "Details" at bounding box center [257, 342] width 22 height 9
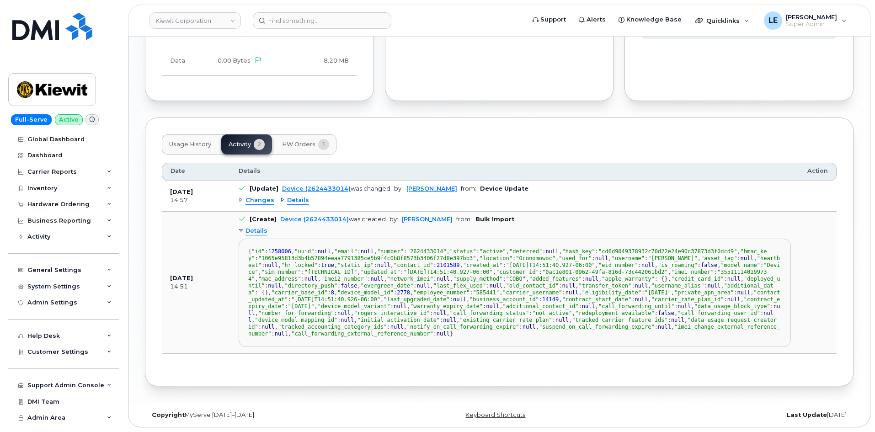
scroll to position [246, 0]
click at [384, 296] on span ""last_upgraded_date"" at bounding box center [417, 299] width 66 height 6
click at [253, 227] on span "Details" at bounding box center [257, 231] width 22 height 9
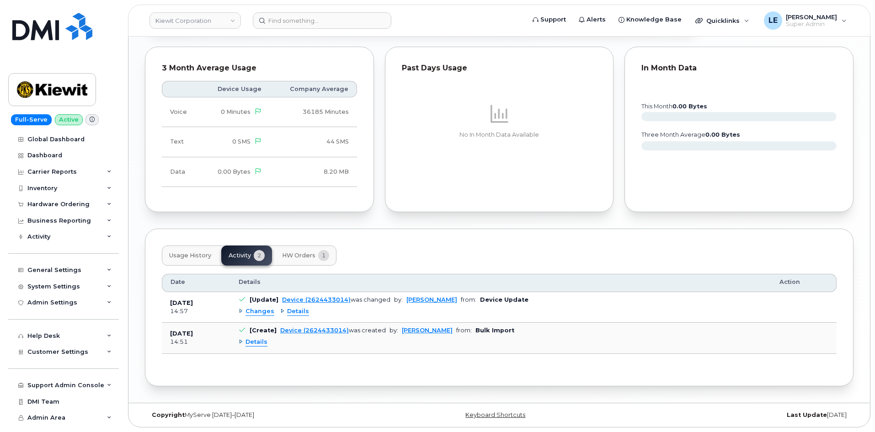
scroll to position [874, 0]
click at [295, 332] on link "Device (2624433014)" at bounding box center [314, 330] width 69 height 7
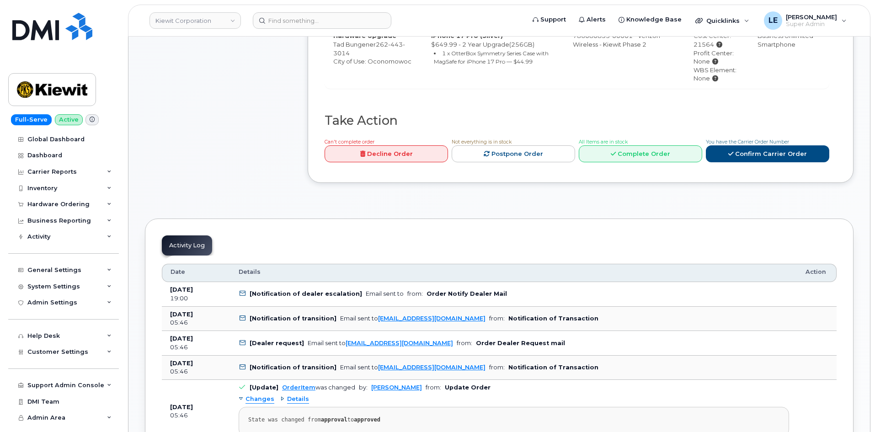
scroll to position [412, 0]
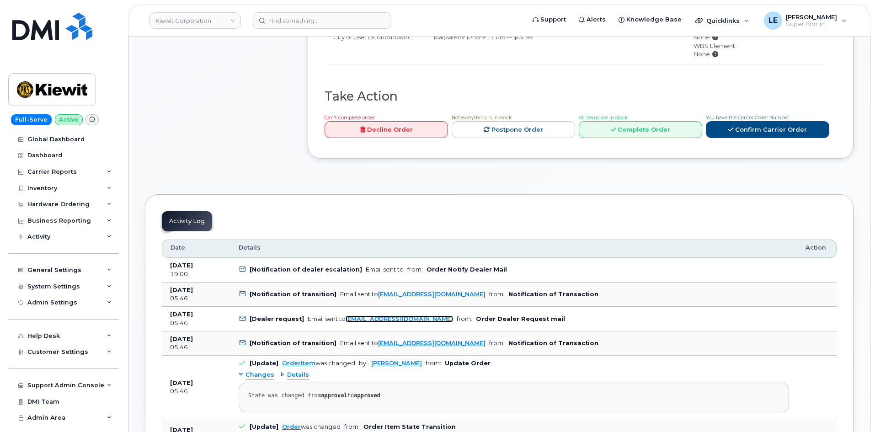
click at [375, 316] on link "[EMAIL_ADDRESS][DOMAIN_NAME]" at bounding box center [399, 319] width 107 height 7
click at [632, 244] on th "Details" at bounding box center [513, 249] width 567 height 18
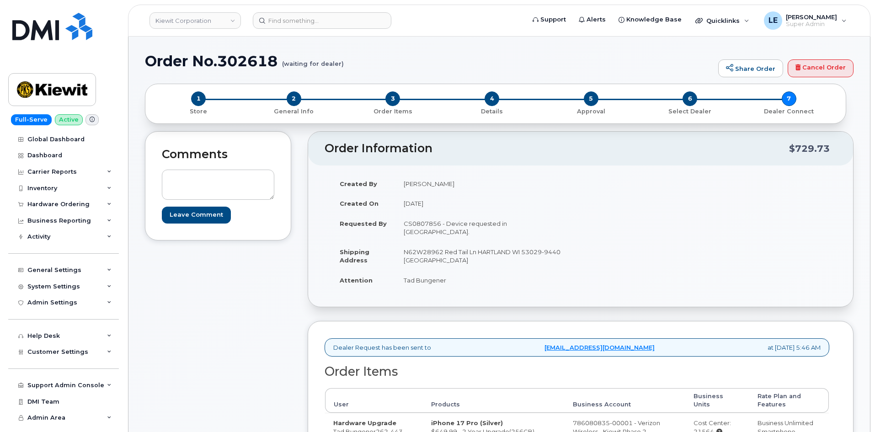
scroll to position [183, 0]
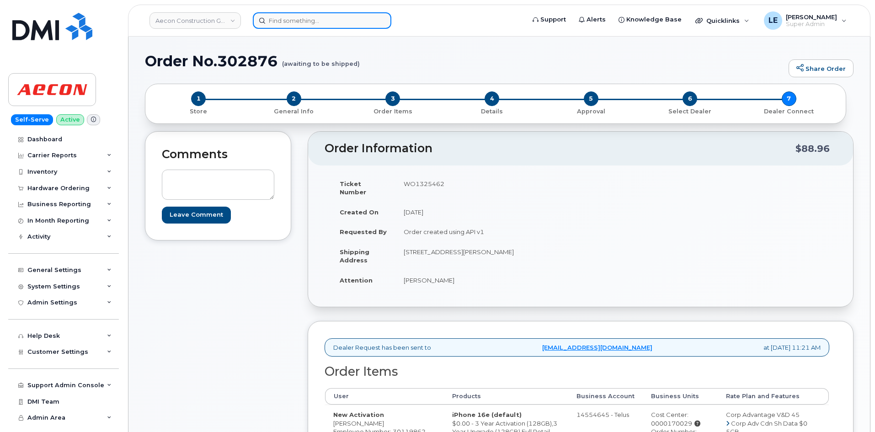
click at [293, 22] on input at bounding box center [322, 20] width 139 height 16
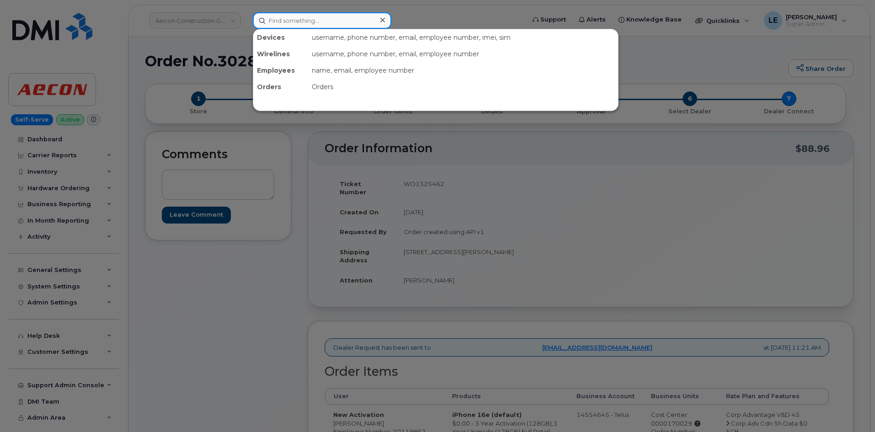
paste input "8196491580"
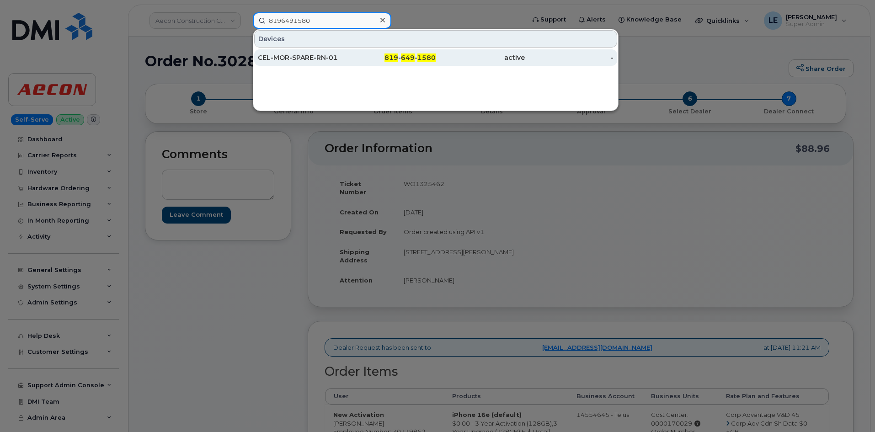
type input "8196491580"
click at [295, 55] on div "CEL-MOR-SPARE-RN-01" at bounding box center [302, 57] width 89 height 9
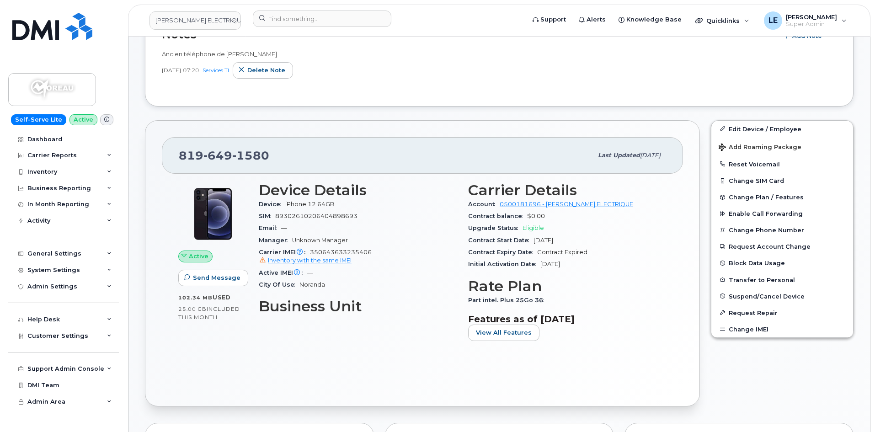
scroll to position [274, 0]
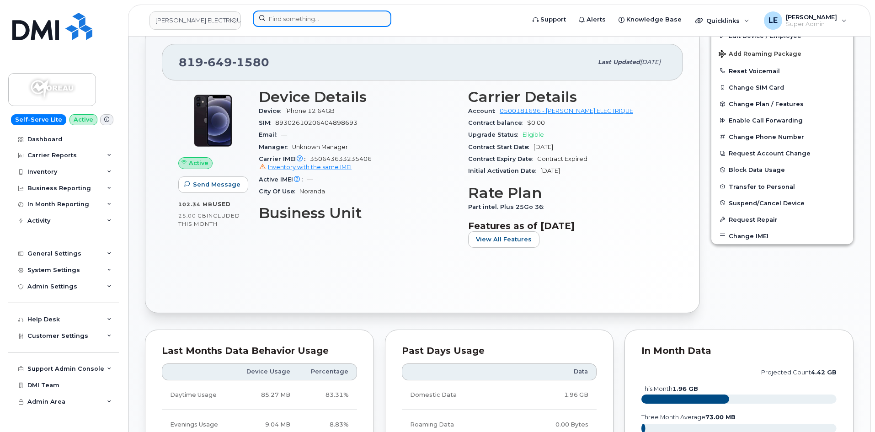
click at [332, 26] on input at bounding box center [322, 19] width 139 height 16
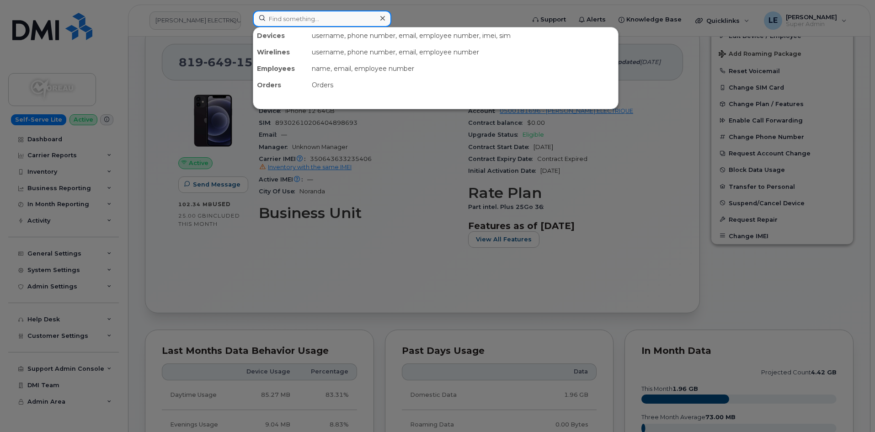
paste input "5622545317"
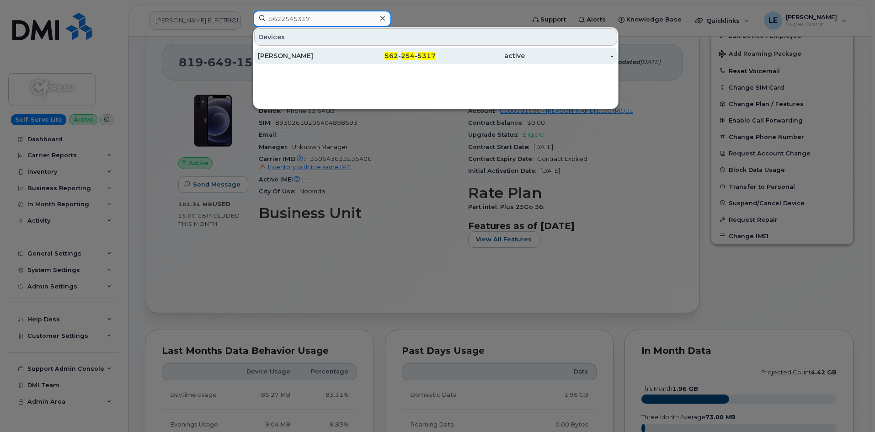
type input "5622545317"
click at [325, 60] on div "[PERSON_NAME]" at bounding box center [302, 56] width 89 height 16
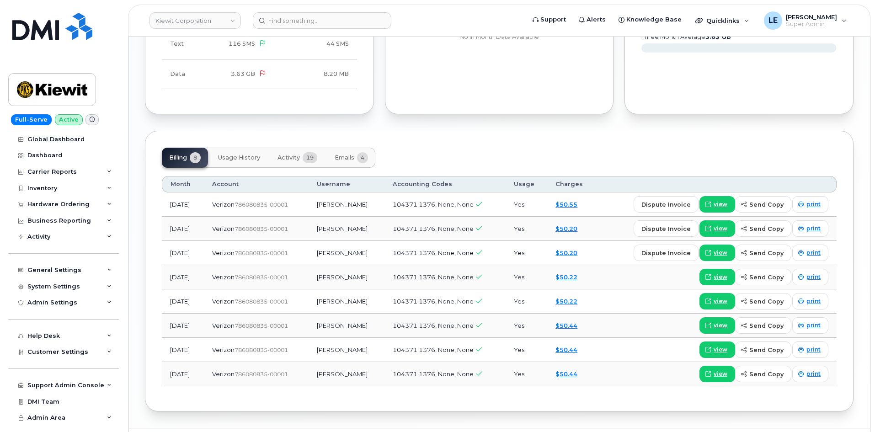
scroll to position [1038, 0]
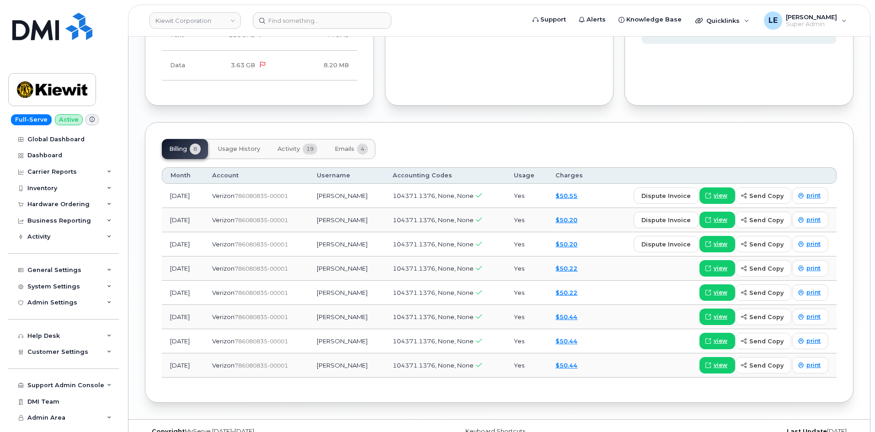
click at [333, 139] on button "Emails 4" at bounding box center [351, 149] width 48 height 20
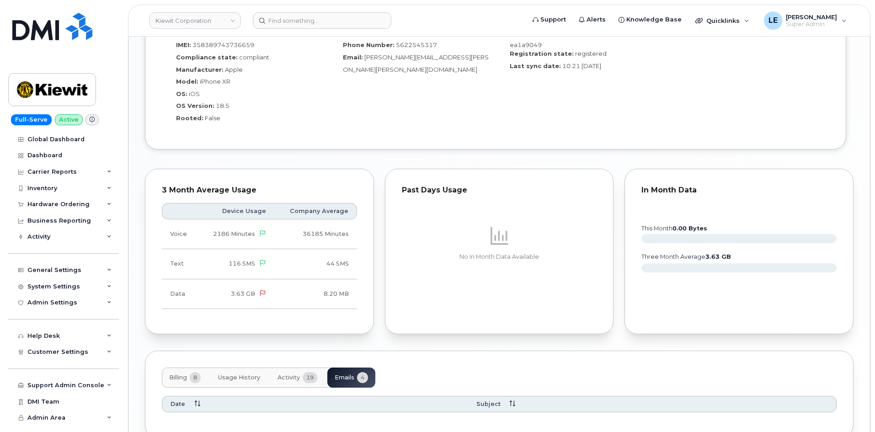
scroll to position [844, 0]
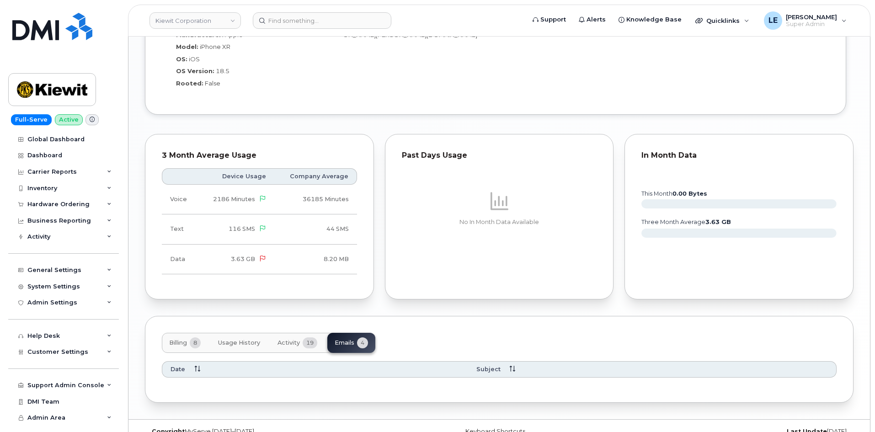
click at [301, 333] on button "Activity 19" at bounding box center [297, 343] width 54 height 20
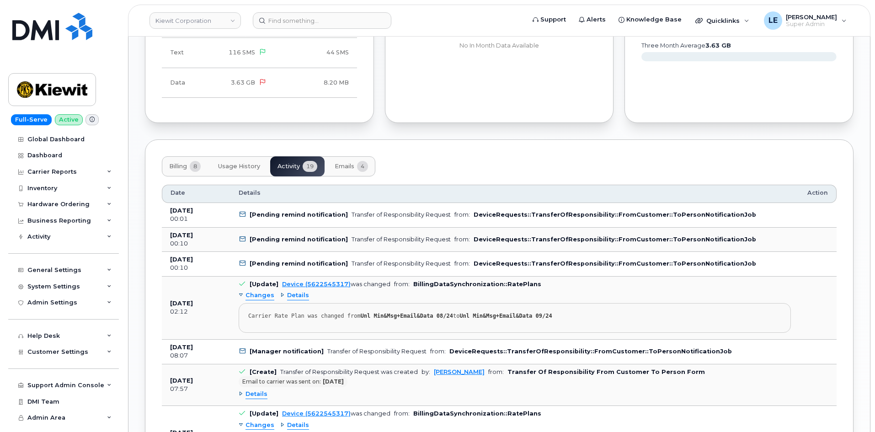
scroll to position [1042, 0]
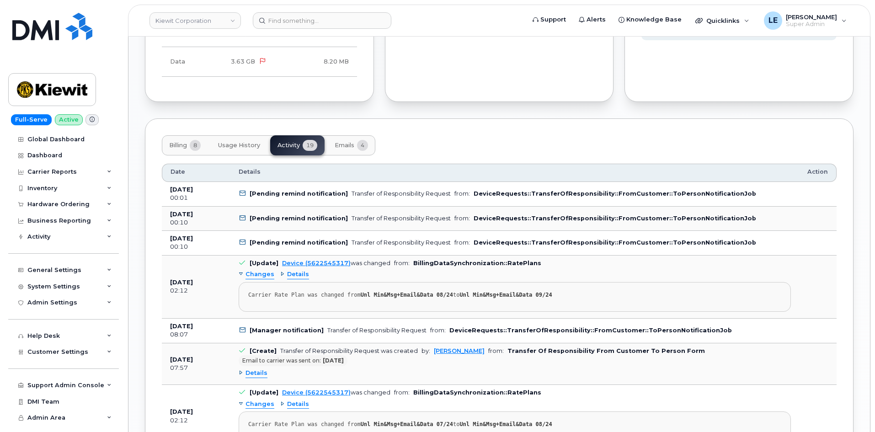
click at [358, 135] on button "Emails 4" at bounding box center [351, 145] width 48 height 20
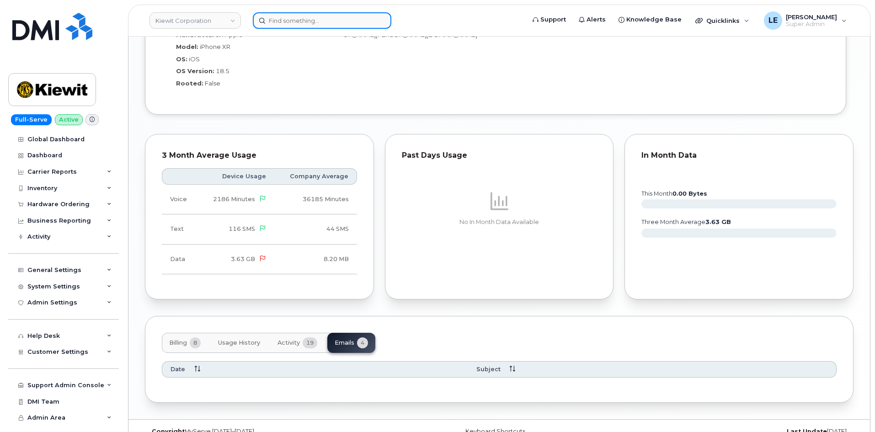
click at [313, 16] on input at bounding box center [322, 20] width 139 height 16
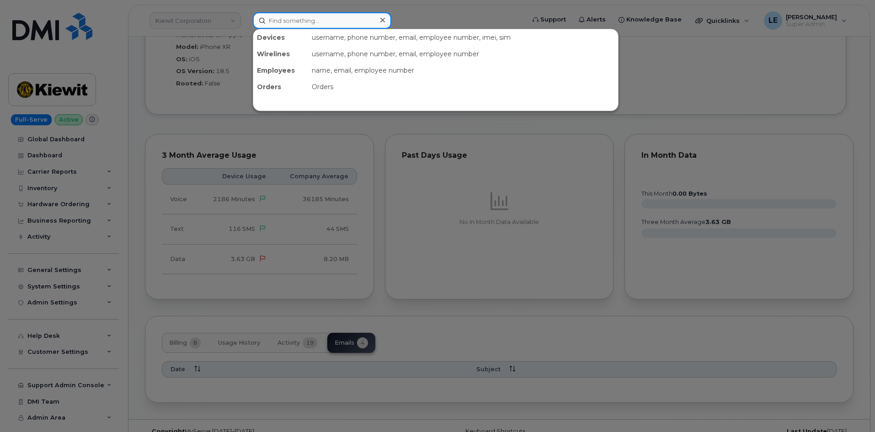
paste input "302618"
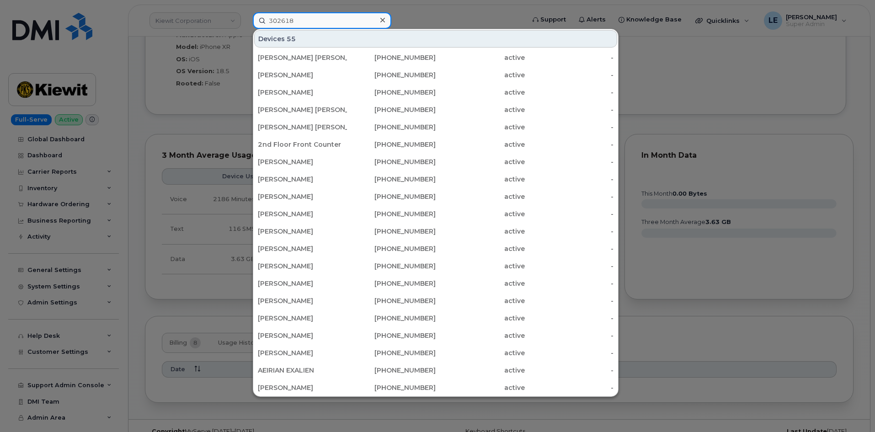
type input "302618"
click at [231, 86] on div at bounding box center [437, 216] width 875 height 432
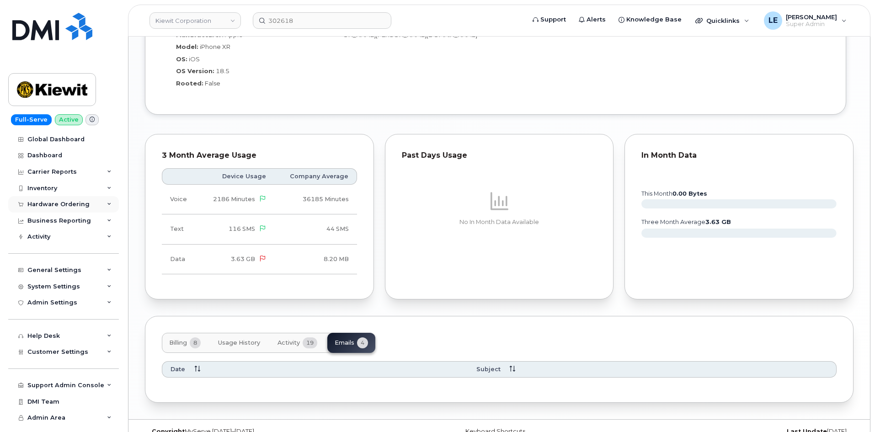
click at [56, 204] on div "Hardware Ordering" at bounding box center [58, 204] width 62 height 7
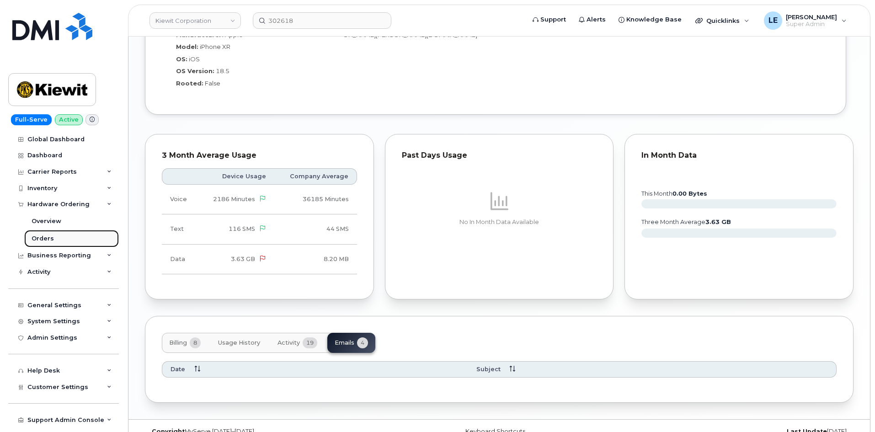
click at [54, 237] on link "Orders" at bounding box center [71, 238] width 95 height 17
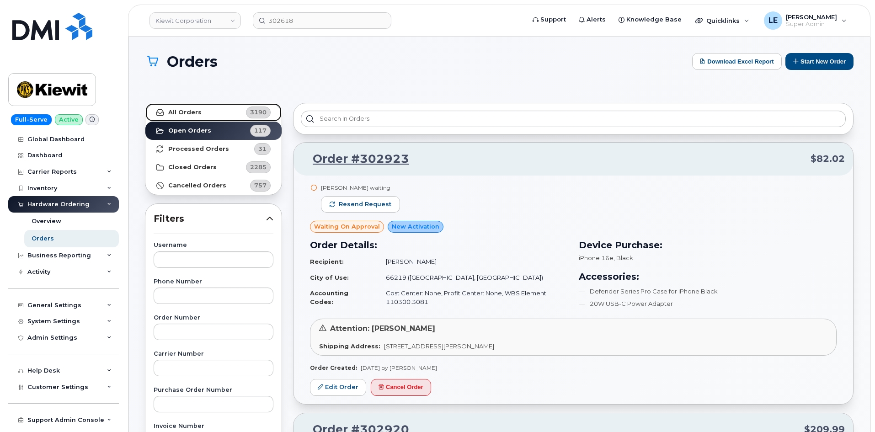
click at [184, 109] on strong "All Orders" at bounding box center [184, 112] width 33 height 7
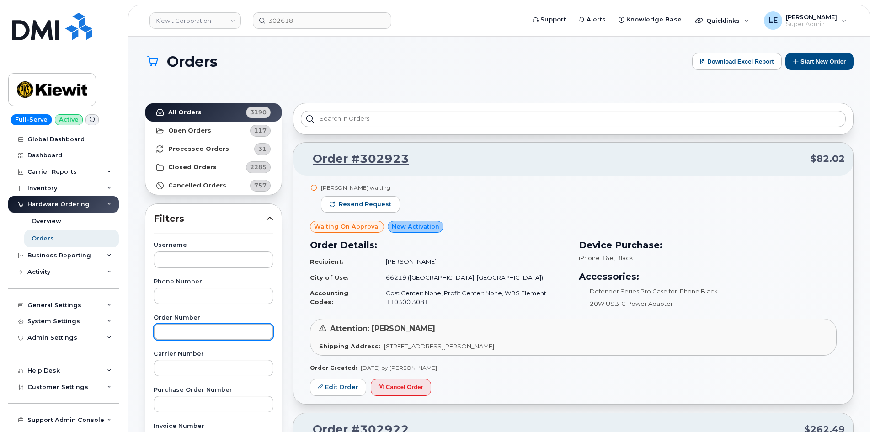
click at [177, 334] on input "text" at bounding box center [214, 332] width 120 height 16
paste input "302618"
type input "302618"
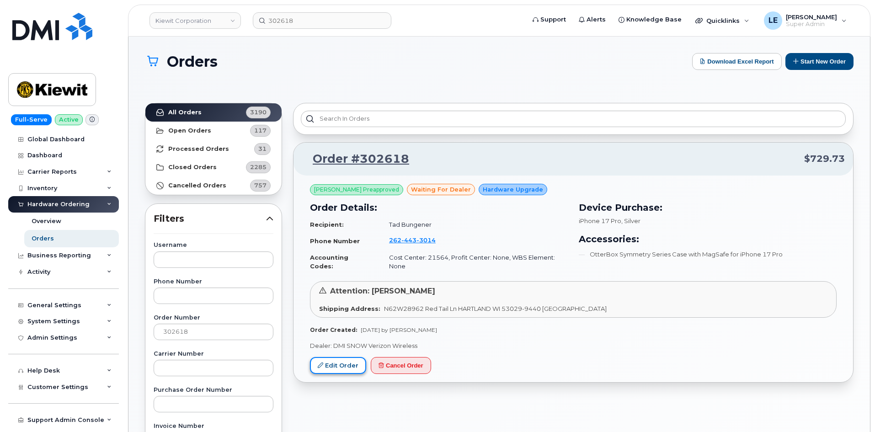
click at [334, 361] on link "Edit Order" at bounding box center [338, 365] width 56 height 17
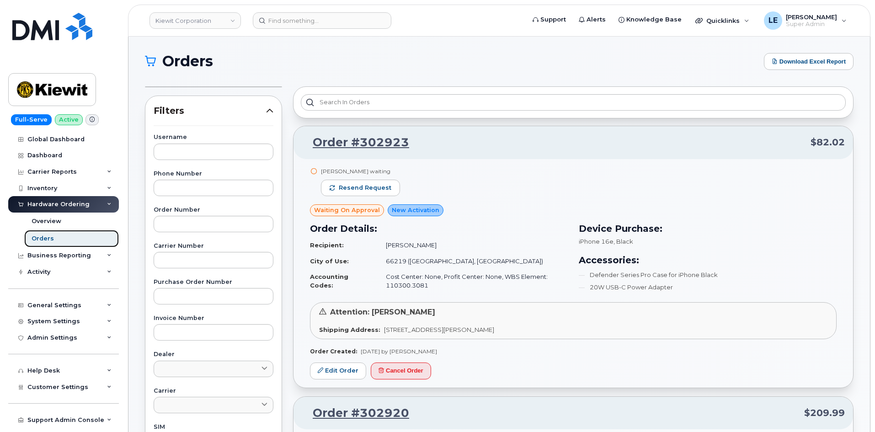
click at [80, 240] on link "Orders" at bounding box center [71, 238] width 95 height 17
click at [64, 157] on link "Dashboard" at bounding box center [63, 155] width 111 height 16
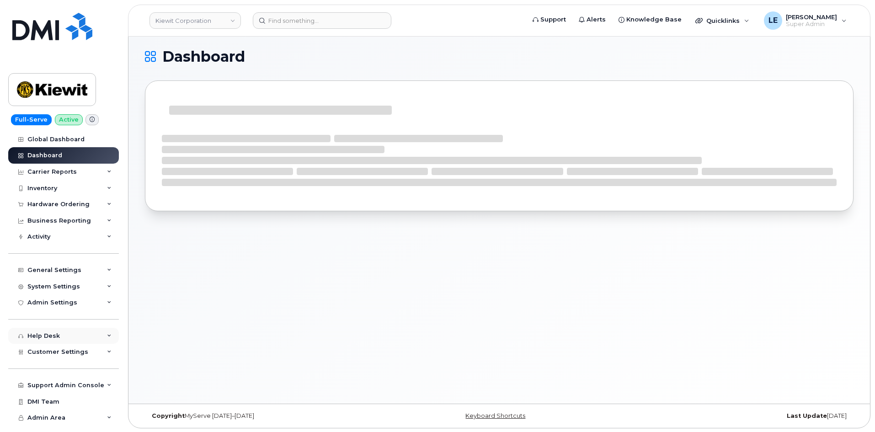
scroll to position [5, 0]
click at [46, 205] on div "Hardware Ordering" at bounding box center [58, 204] width 62 height 7
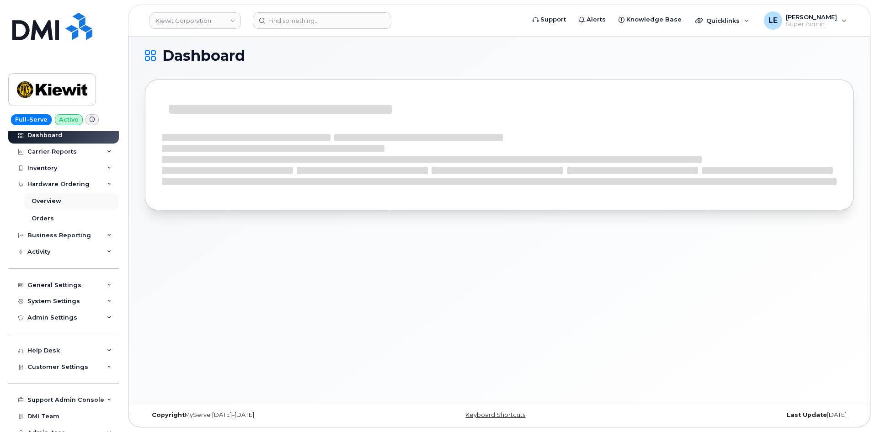
scroll to position [28, 0]
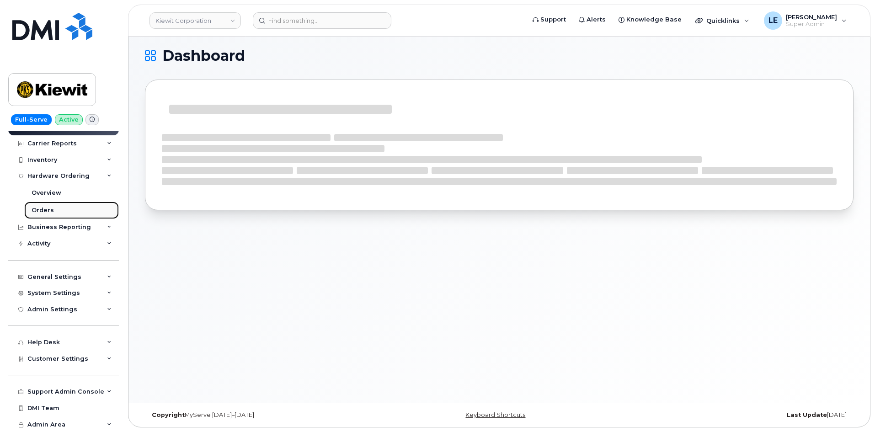
click at [54, 210] on link "Orders" at bounding box center [71, 210] width 95 height 17
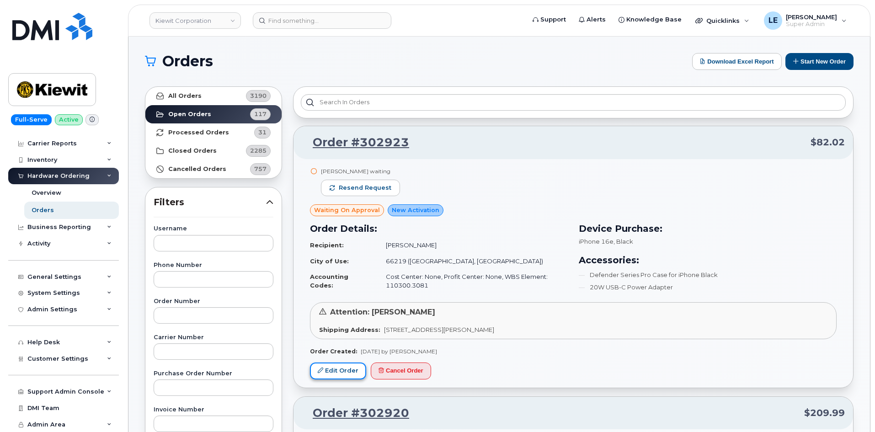
click at [343, 374] on link "Edit Order" at bounding box center [338, 371] width 56 height 17
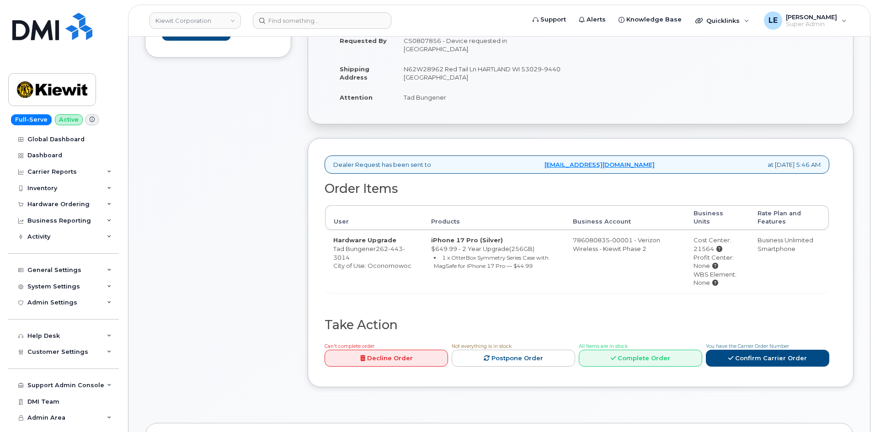
scroll to position [229, 0]
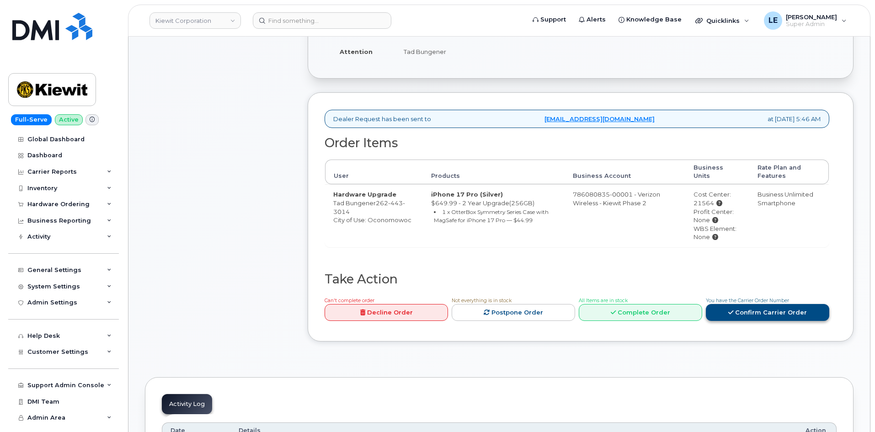
click at [750, 307] on link "Confirm Carrier Order" at bounding box center [767, 312] width 123 height 17
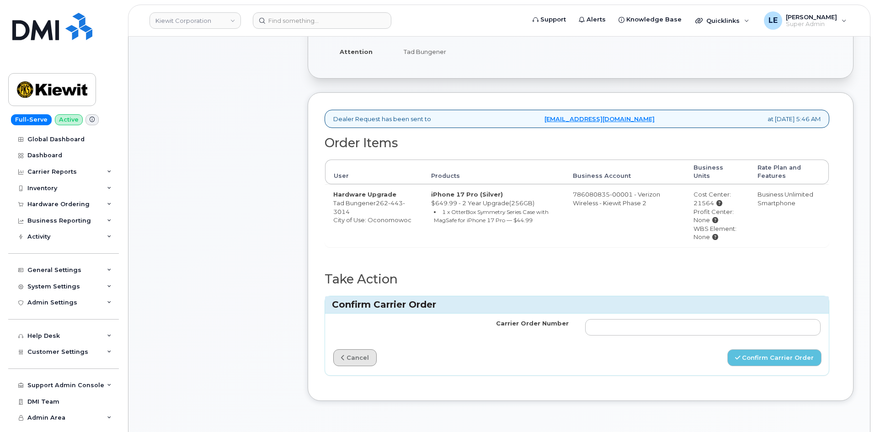
click at [364, 349] on link "cancel" at bounding box center [354, 357] width 43 height 17
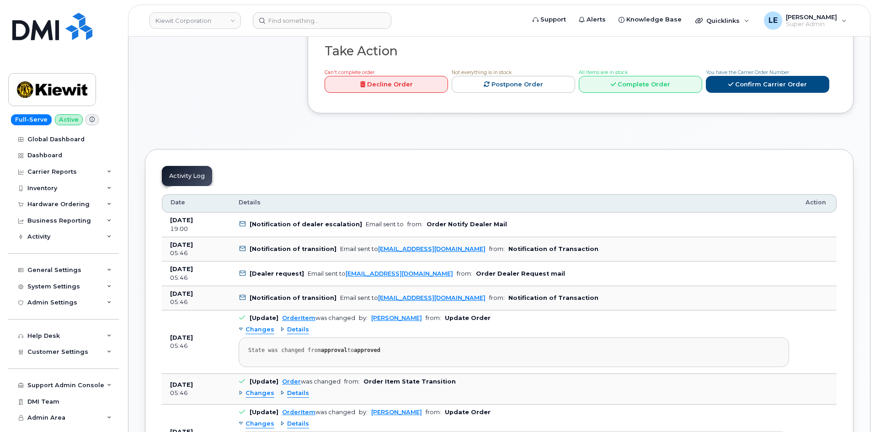
scroll to position [457, 0]
click at [393, 270] on link "[EMAIL_ADDRESS][DOMAIN_NAME]" at bounding box center [399, 273] width 107 height 7
click at [309, 275] on td "[Dealer request] Email sent to mobilitysupport@dminc.com from: Order Dealer Req…" at bounding box center [513, 273] width 567 height 25
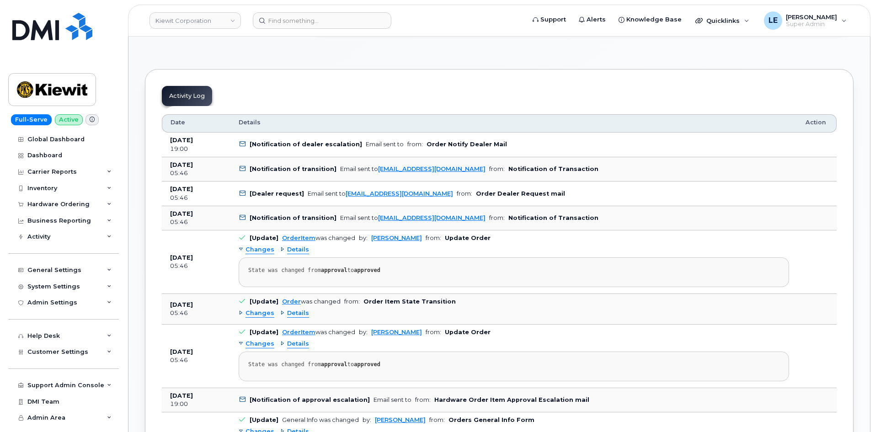
scroll to position [412, 0]
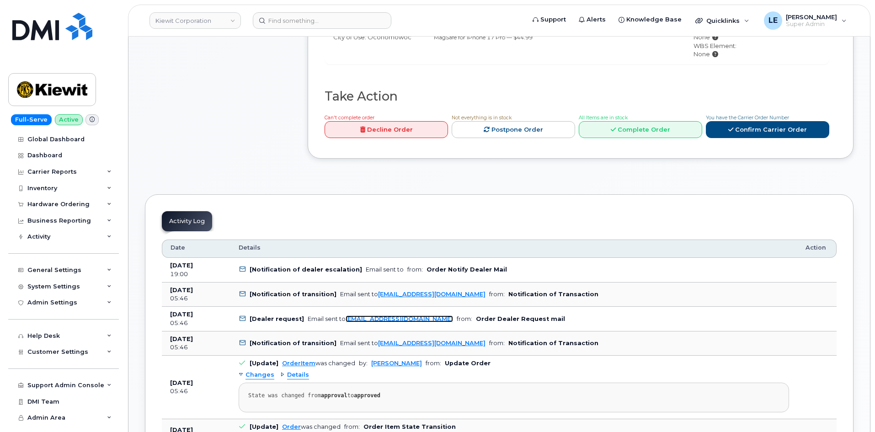
click at [392, 316] on link "mobilitysupport@dminc.com" at bounding box center [399, 319] width 107 height 7
click at [503, 369] on div "Changes Details State was changed from approval to approved" at bounding box center [514, 390] width 551 height 44
click at [391, 291] on link "rmiller@dminc.com" at bounding box center [431, 294] width 107 height 7
click at [552, 368] on div "Changes Details State was changed from approval to approved" at bounding box center [514, 390] width 551 height 44
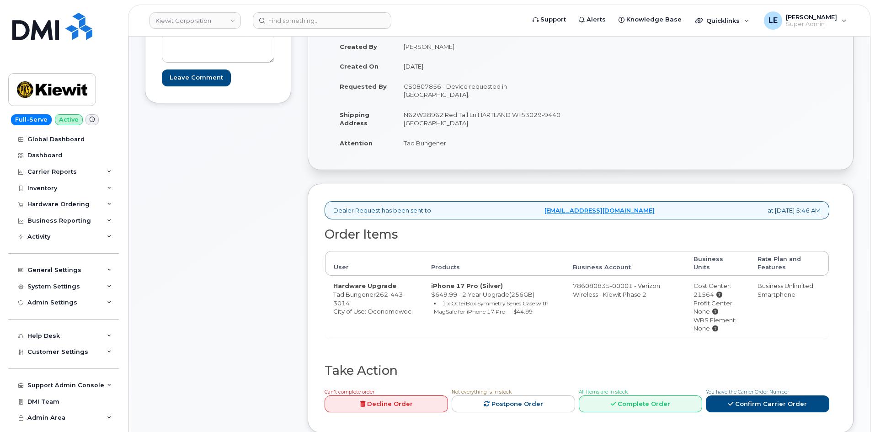
scroll to position [229, 0]
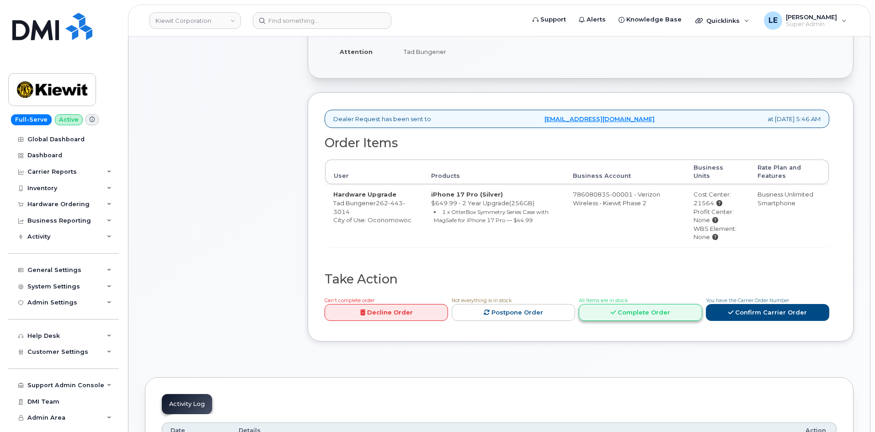
click at [643, 306] on link "Complete Order" at bounding box center [640, 312] width 123 height 17
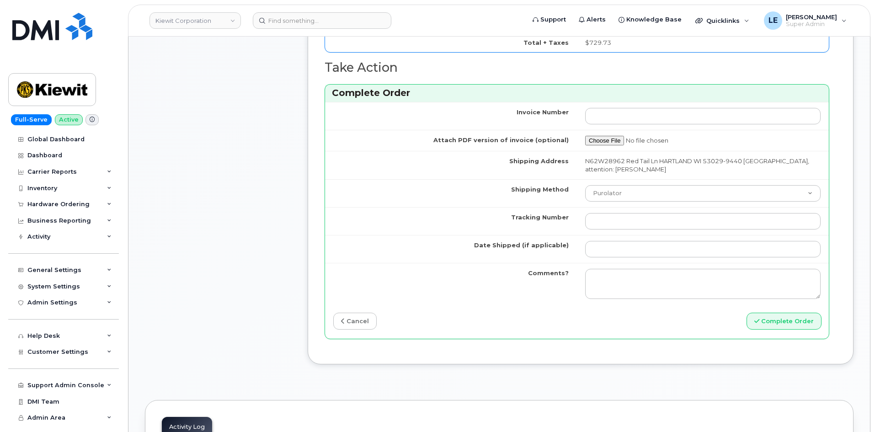
scroll to position [732, 0]
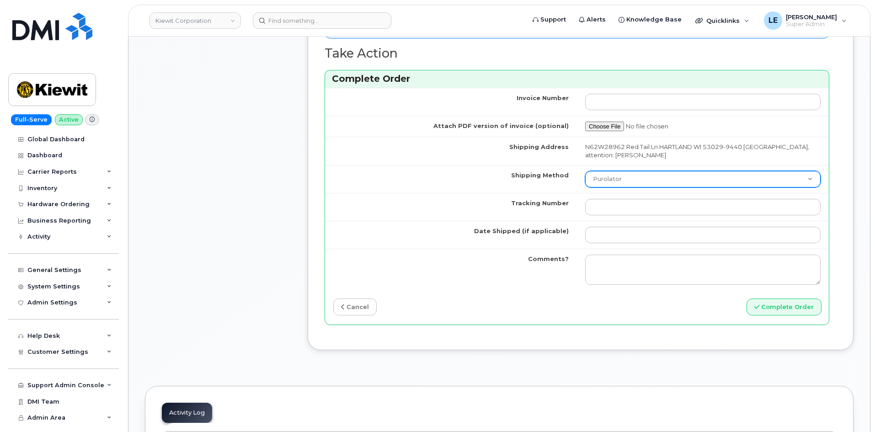
click at [602, 177] on select "Purolator UPS FedEx Canada Post Courier Other Drop Off Pick Up" at bounding box center [703, 179] width 236 height 16
select select "UPS"
click at [585, 171] on select "Purolator UPS FedEx Canada Post Courier Other Drop Off Pick Up" at bounding box center [703, 179] width 236 height 16
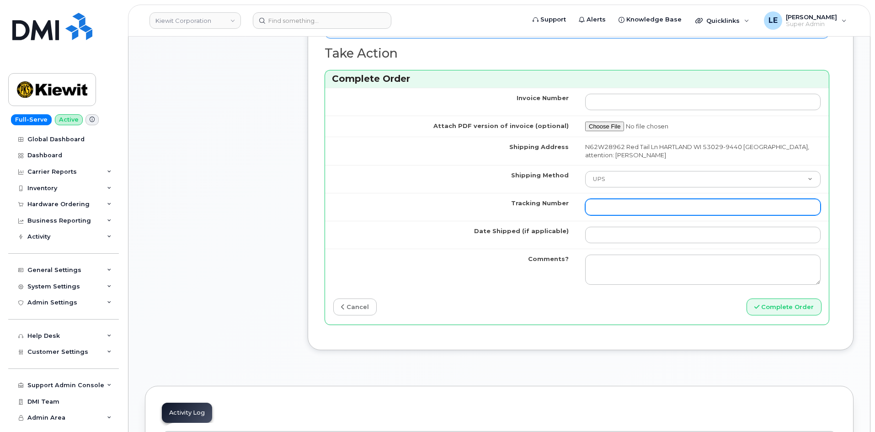
click at [611, 212] on input "Tracking Number" at bounding box center [703, 207] width 236 height 16
paste input "1Z4367572435109964"
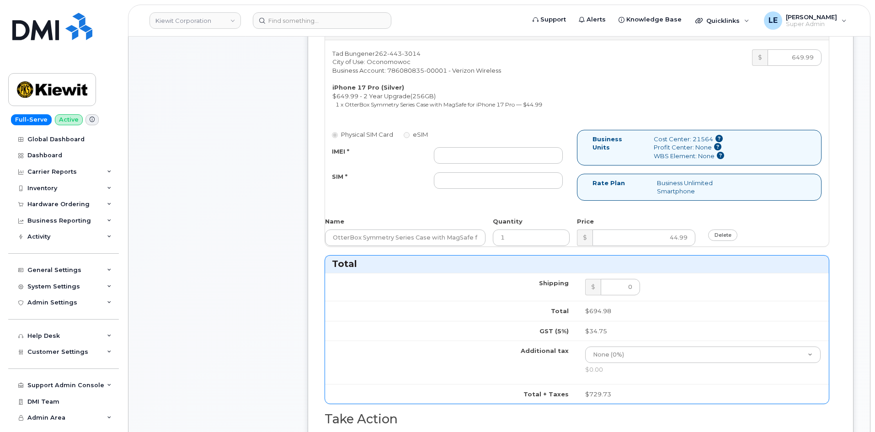
scroll to position [320, 0]
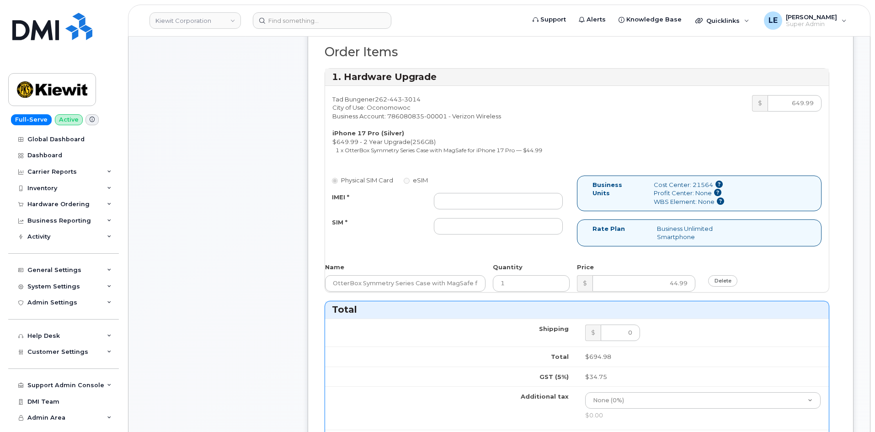
type input "1Z4367572435109964"
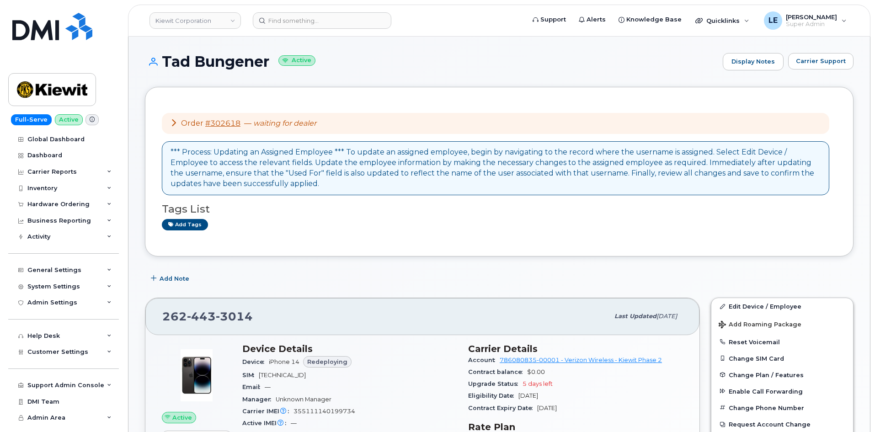
drag, startPoint x: 189, startPoint y: 123, endPoint x: 178, endPoint y: 124, distance: 11.0
click at [189, 123] on span "Order" at bounding box center [192, 123] width 22 height 9
click at [173, 124] on icon at bounding box center [173, 122] width 7 height 7
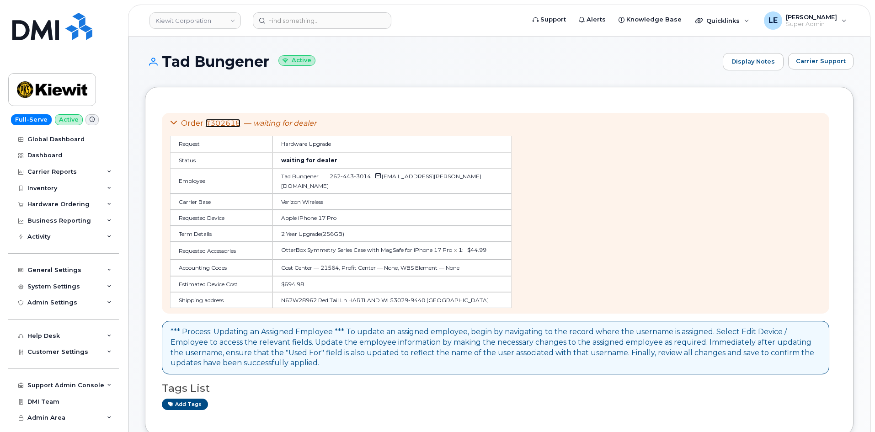
click at [234, 120] on link "#302618" at bounding box center [222, 123] width 35 height 9
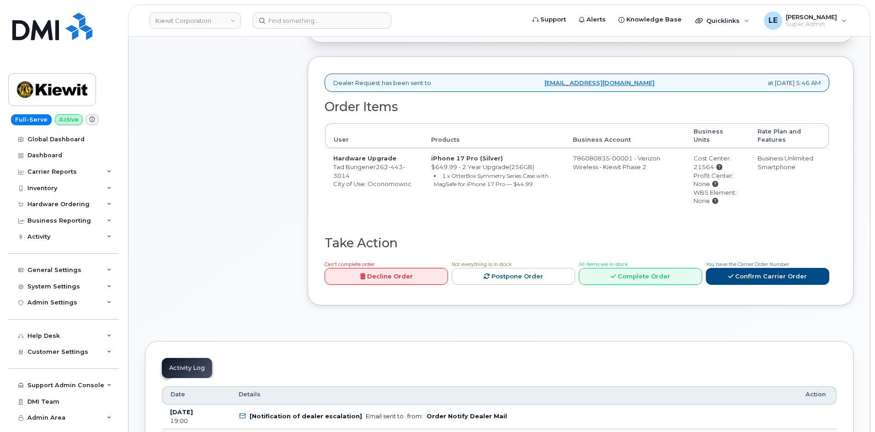
scroll to position [274, 0]
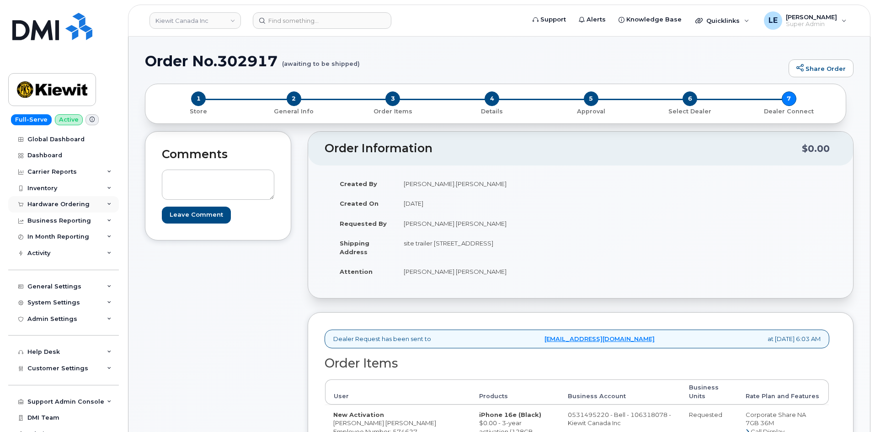
click at [64, 200] on div "Hardware Ordering" at bounding box center [63, 204] width 111 height 16
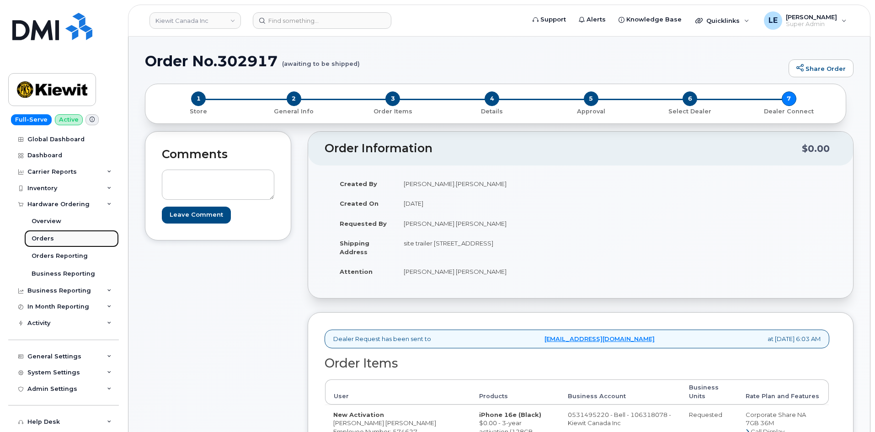
click at [69, 233] on link "Orders" at bounding box center [71, 238] width 95 height 17
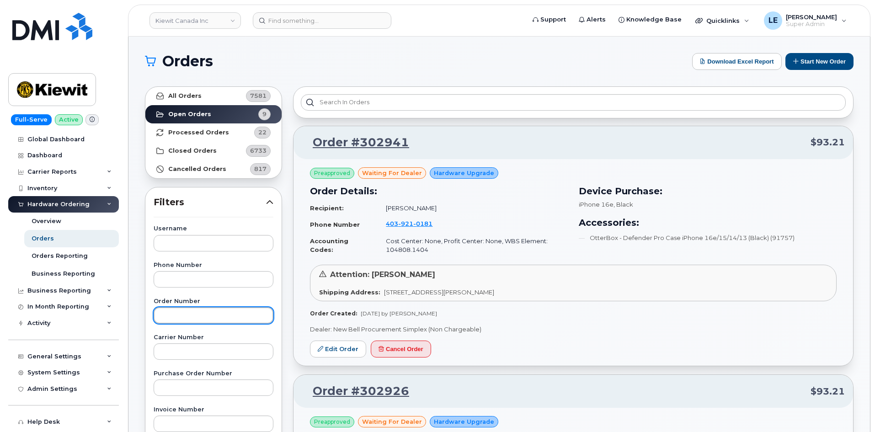
click at [173, 322] on input "text" at bounding box center [214, 315] width 120 height 16
paste input "302941"
type input "302941"
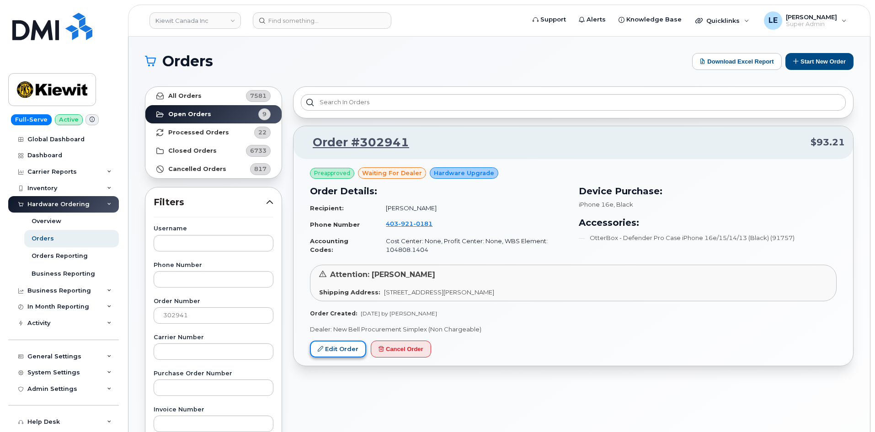
click at [333, 353] on link "Edit Order" at bounding box center [338, 349] width 56 height 17
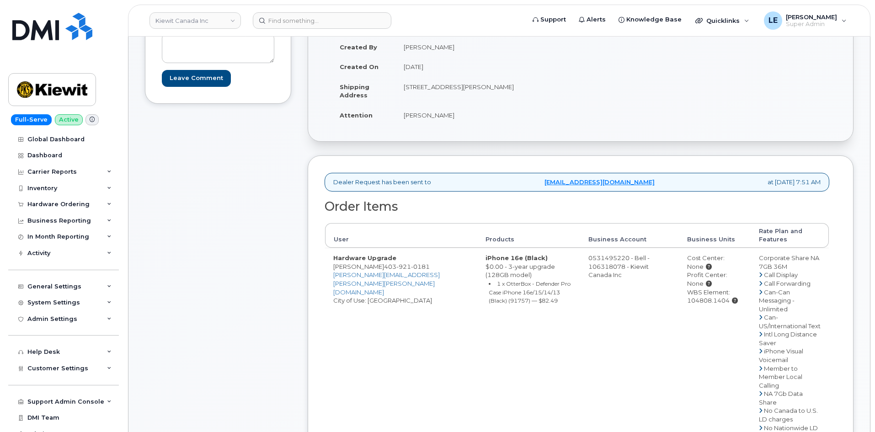
scroll to position [137, 0]
drag, startPoint x: 400, startPoint y: 267, endPoint x: 445, endPoint y: 267, distance: 45.7
click at [430, 267] on span "[PHONE_NUMBER]" at bounding box center [407, 265] width 46 height 7
copy span "[PHONE_NUMBER]"
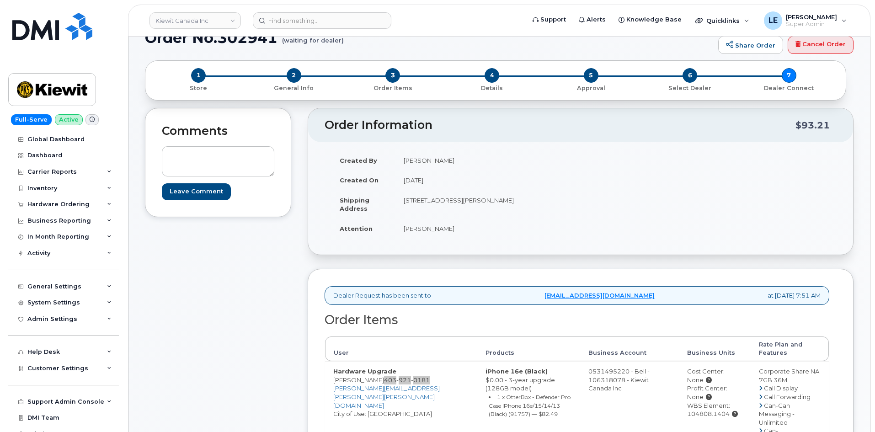
scroll to position [0, 0]
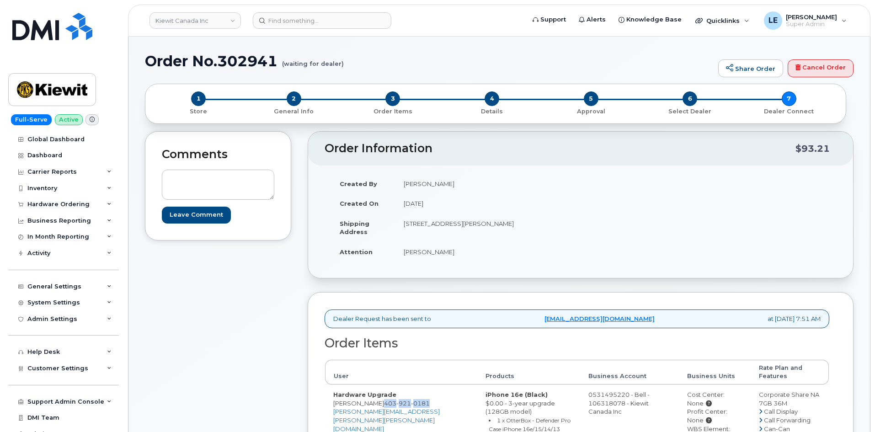
drag, startPoint x: 404, startPoint y: 224, endPoint x: 560, endPoint y: 212, distance: 156.9
click at [560, 212] on tbody "Created By [PERSON_NAME] Created On [DATE] Shipping Address [STREET_ADDRESS][PE…" at bounding box center [453, 218] width 242 height 88
click at [544, 224] on td "[STREET_ADDRESS][PERSON_NAME]" at bounding box center [485, 228] width 178 height 28
drag, startPoint x: 541, startPoint y: 225, endPoint x: 406, endPoint y: 223, distance: 135.8
click at [406, 223] on td "[STREET_ADDRESS][PERSON_NAME]" at bounding box center [485, 228] width 178 height 28
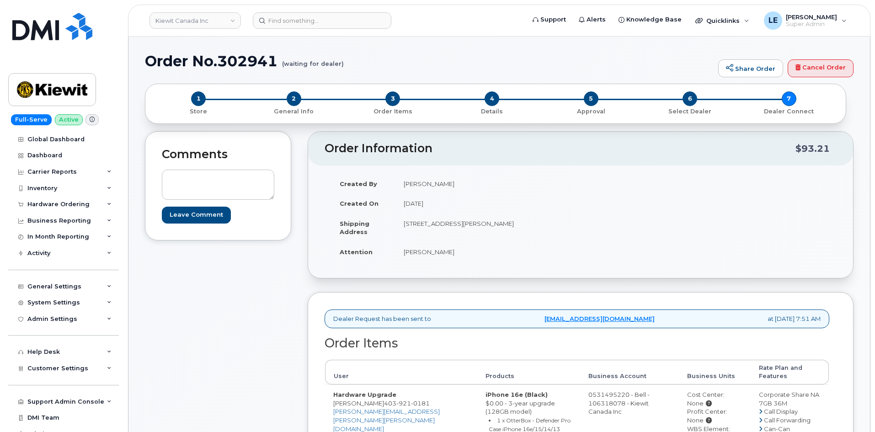
click at [406, 223] on td "[STREET_ADDRESS][PERSON_NAME]" at bounding box center [485, 228] width 178 height 28
drag, startPoint x: 408, startPoint y: 225, endPoint x: 458, endPoint y: 226, distance: 50.3
click at [458, 226] on td "[STREET_ADDRESS][PERSON_NAME]" at bounding box center [485, 228] width 178 height 28
copy td "[STREET_ADDRESS][PERSON_NAME]"
drag, startPoint x: 508, startPoint y: 224, endPoint x: 535, endPoint y: 224, distance: 27.4
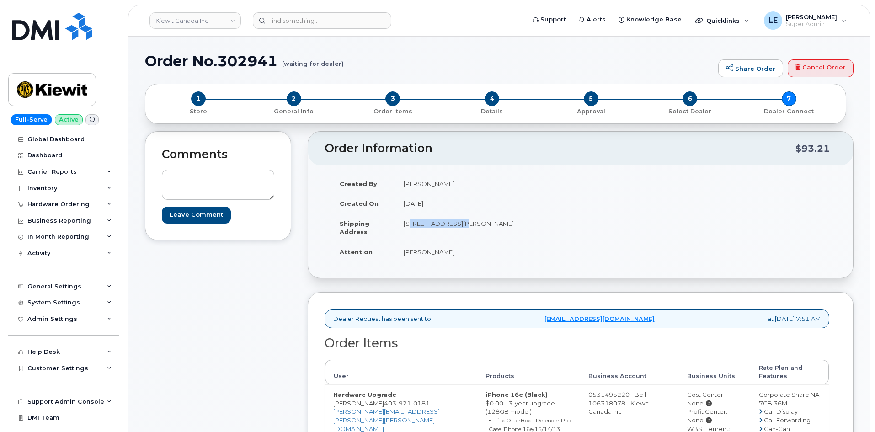
click at [535, 224] on td "[STREET_ADDRESS][PERSON_NAME]" at bounding box center [485, 228] width 178 height 28
copy td "K1H 1E1"
drag, startPoint x: 402, startPoint y: 252, endPoint x: 459, endPoint y: 250, distance: 56.7
click at [459, 250] on td "[PERSON_NAME]" at bounding box center [485, 252] width 178 height 20
copy td "[PERSON_NAME]"
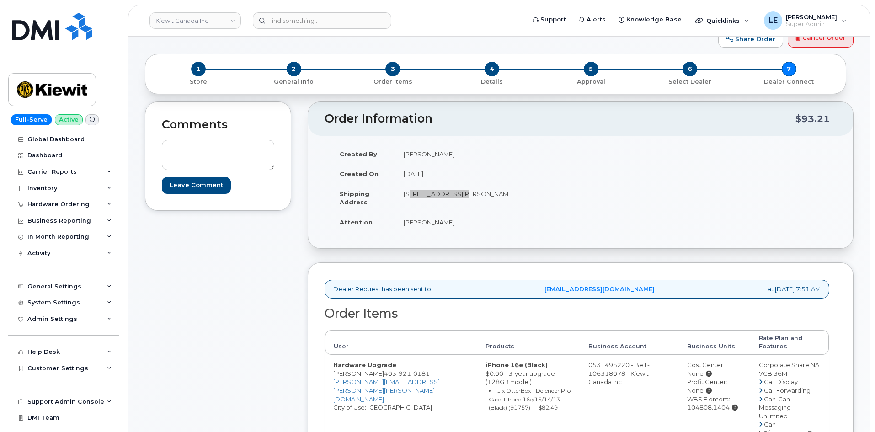
scroll to position [46, 0]
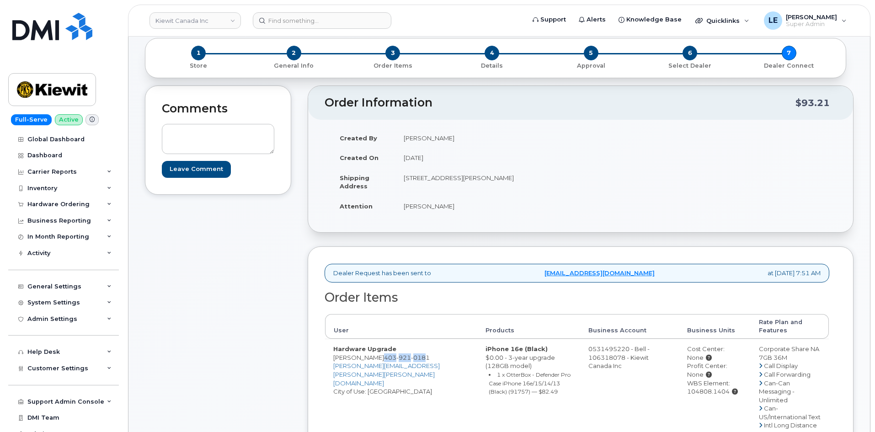
drag, startPoint x: 400, startPoint y: 359, endPoint x: 441, endPoint y: 357, distance: 41.2
click at [430, 357] on span "[PHONE_NUMBER]" at bounding box center [407, 357] width 46 height 7
click at [430, 358] on span "0181" at bounding box center [420, 357] width 19 height 7
drag, startPoint x: 445, startPoint y: 358, endPoint x: 401, endPoint y: 359, distance: 44.8
click at [401, 359] on span "[PHONE_NUMBER]" at bounding box center [407, 357] width 46 height 7
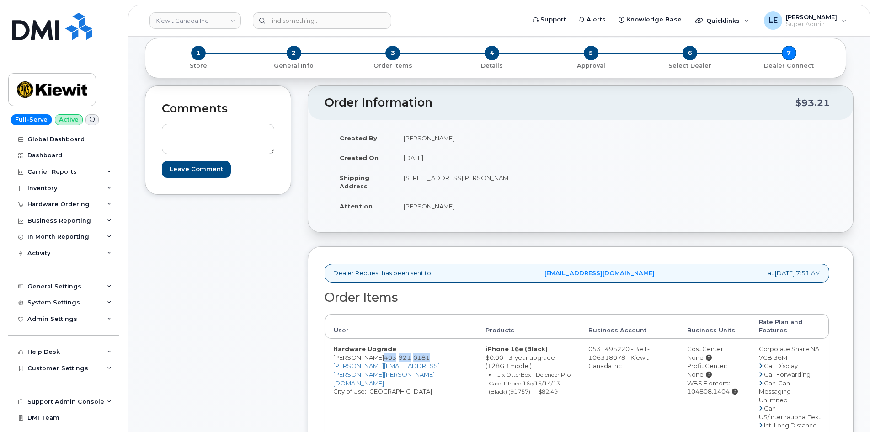
copy span "[PHONE_NUMBER]"
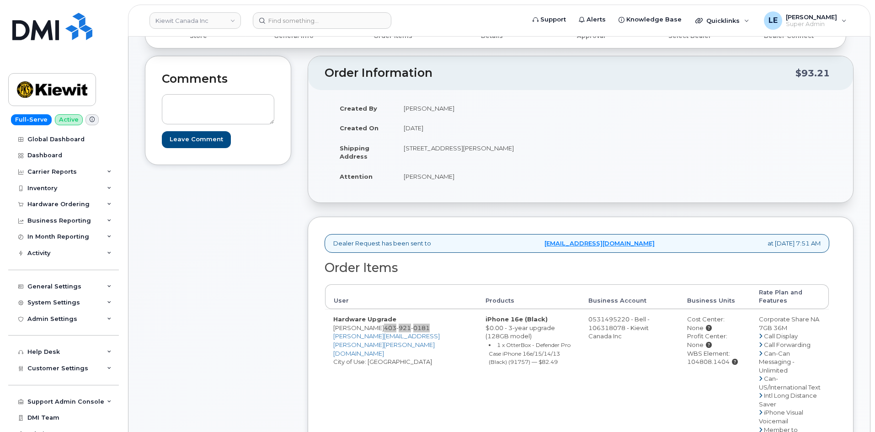
scroll to position [91, 0]
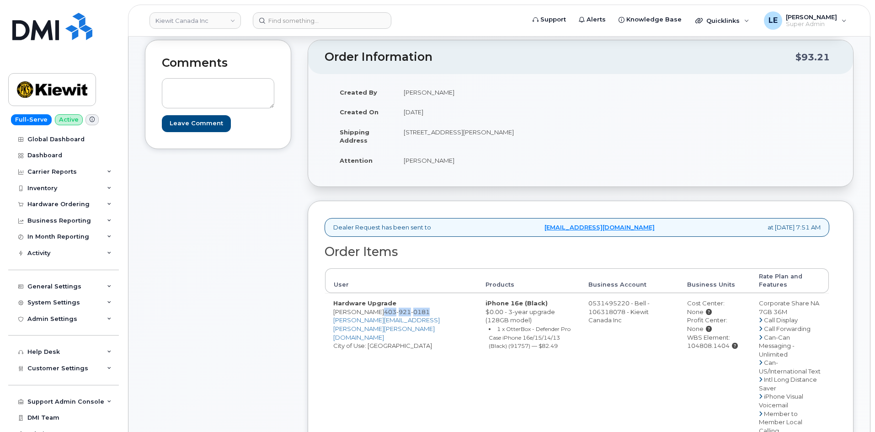
drag, startPoint x: 683, startPoint y: 346, endPoint x: 724, endPoint y: 348, distance: 41.2
click at [724, 348] on div "WBS Element: 104808.1404" at bounding box center [714, 341] width 55 height 17
copy div "104808.1404"
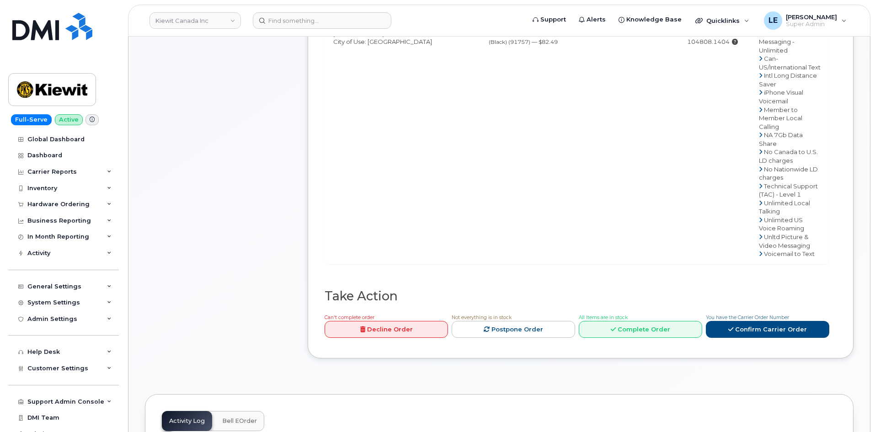
scroll to position [412, 0]
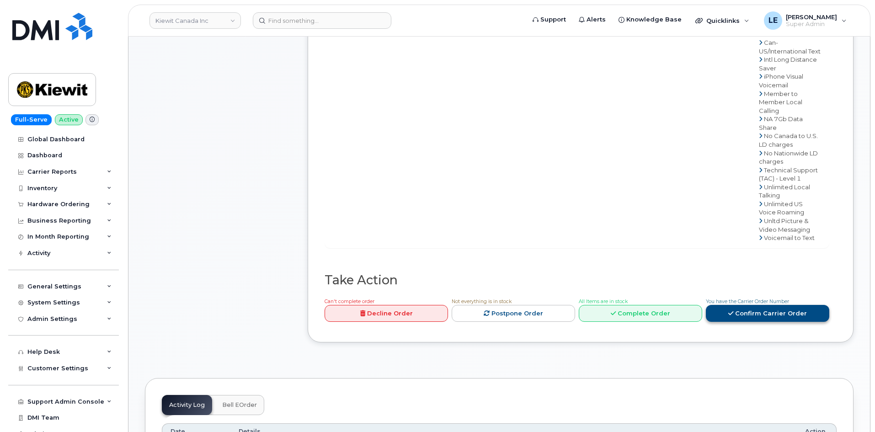
click at [782, 306] on link "Confirm Carrier Order" at bounding box center [767, 313] width 123 height 17
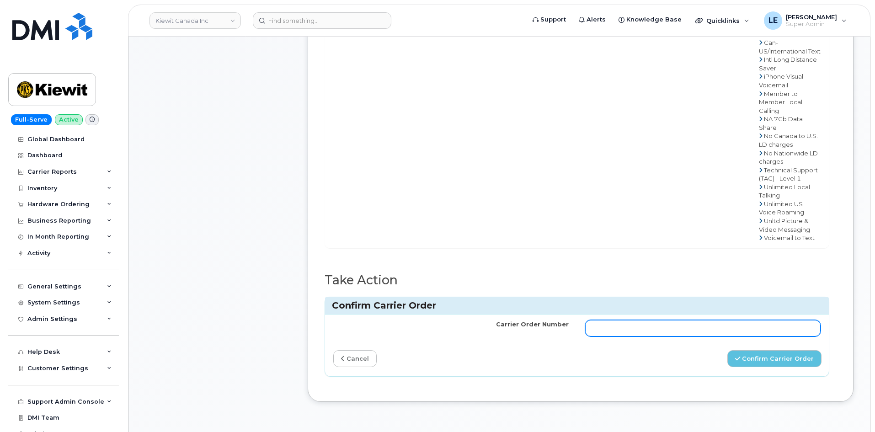
click at [645, 320] on input "Carrier Order Number" at bounding box center [703, 328] width 236 height 16
paste input "3027531"
type input "3027531"
click at [644, 332] on td "3027531" at bounding box center [703, 328] width 252 height 27
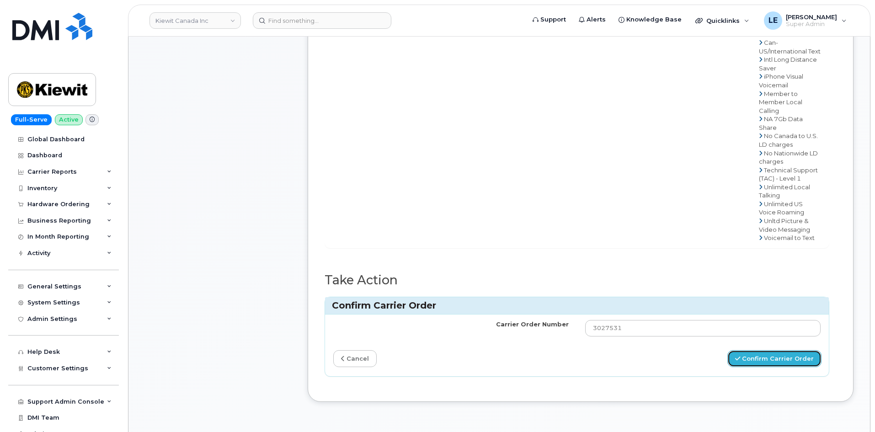
click at [770, 350] on button "Confirm Carrier Order" at bounding box center [775, 358] width 94 height 17
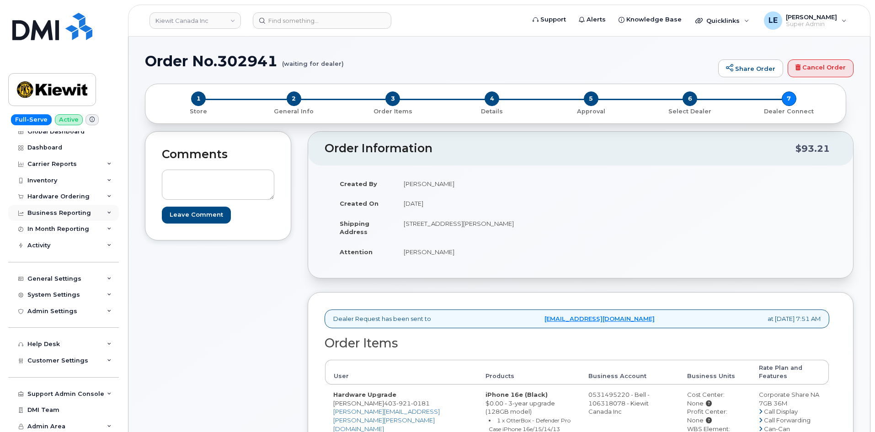
scroll to position [10, 0]
click at [62, 359] on span "Customer Settings" at bounding box center [57, 358] width 61 height 7
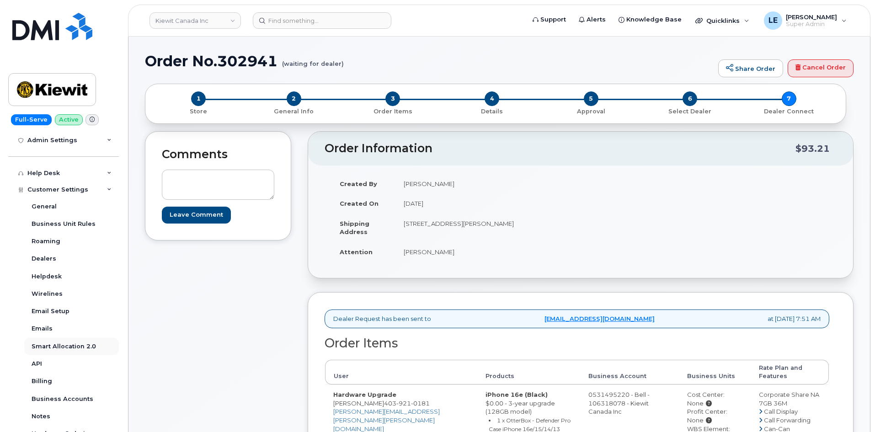
scroll to position [193, 0]
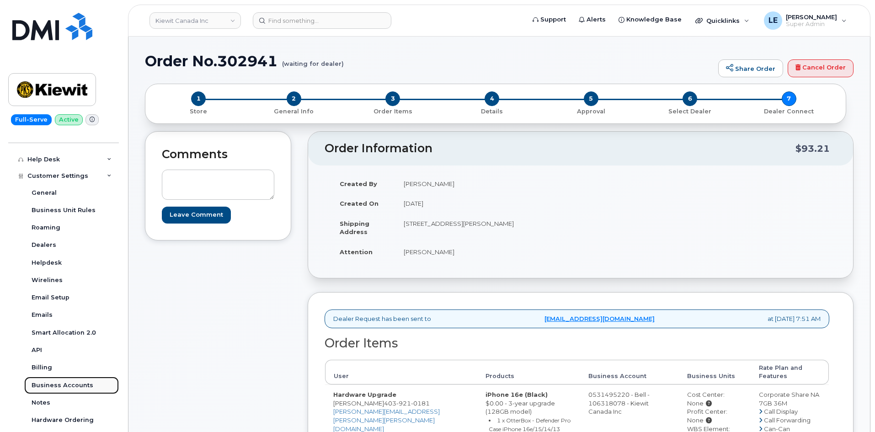
click at [65, 386] on div "Business Accounts" at bounding box center [63, 385] width 62 height 8
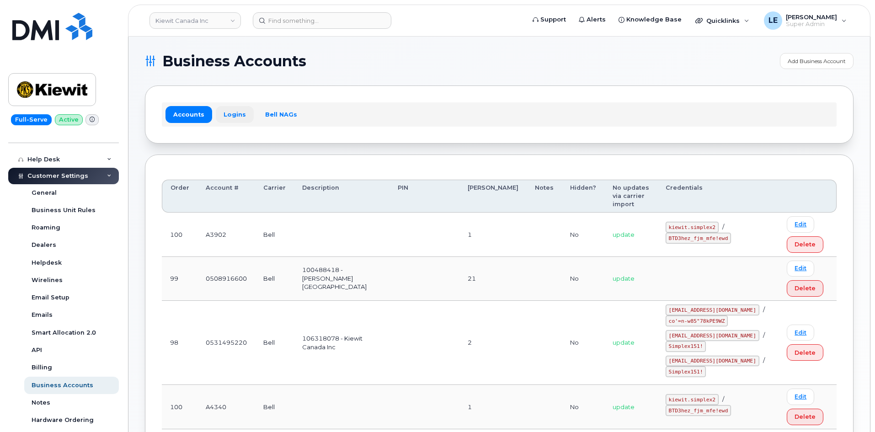
click at [235, 118] on link "Logins" at bounding box center [235, 114] width 38 height 16
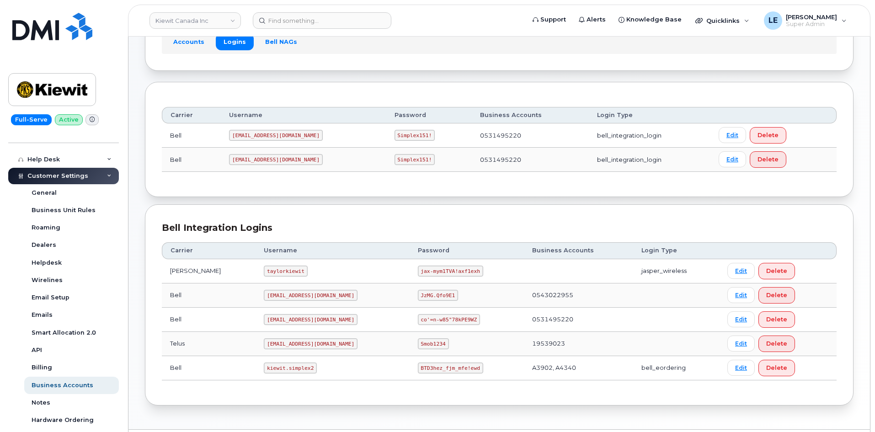
scroll to position [99, 0]
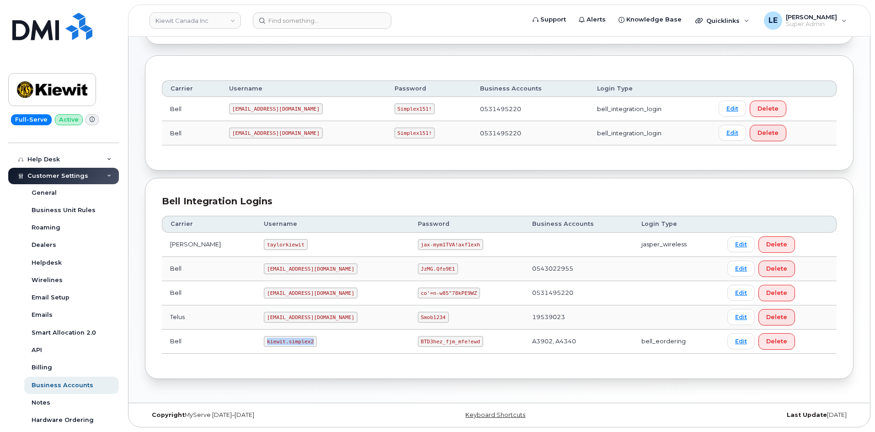
drag, startPoint x: 250, startPoint y: 343, endPoint x: 292, endPoint y: 342, distance: 42.1
click at [292, 342] on code "kiewit.simplex2" at bounding box center [290, 341] width 53 height 11
copy code "kiewit.simplex2"
drag, startPoint x: 388, startPoint y: 341, endPoint x: 442, endPoint y: 342, distance: 54.4
click at [442, 342] on code "BTD3hez_fjm_mfe!ewd" at bounding box center [450, 341] width 65 height 11
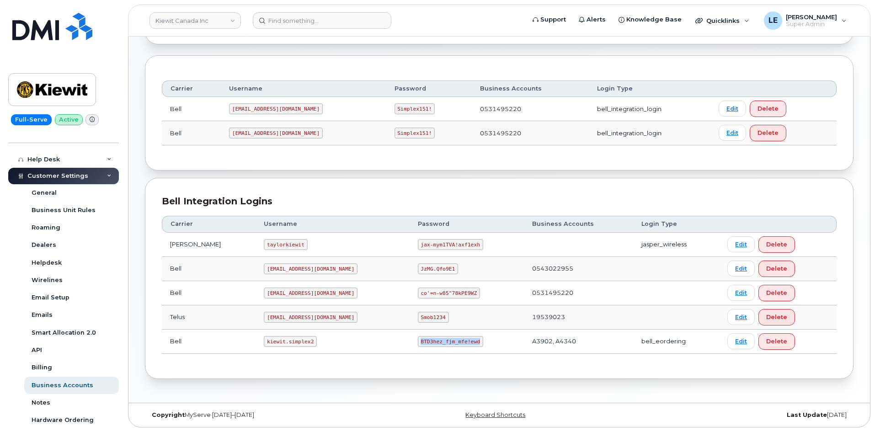
copy code "BTD3hez_fjm_mfe!ewd"
click at [339, 391] on div "Carrier Logins Add Carrier Login Accounts Logins Bell NAGs Carrier Username Pas…" at bounding box center [500, 170] width 742 height 466
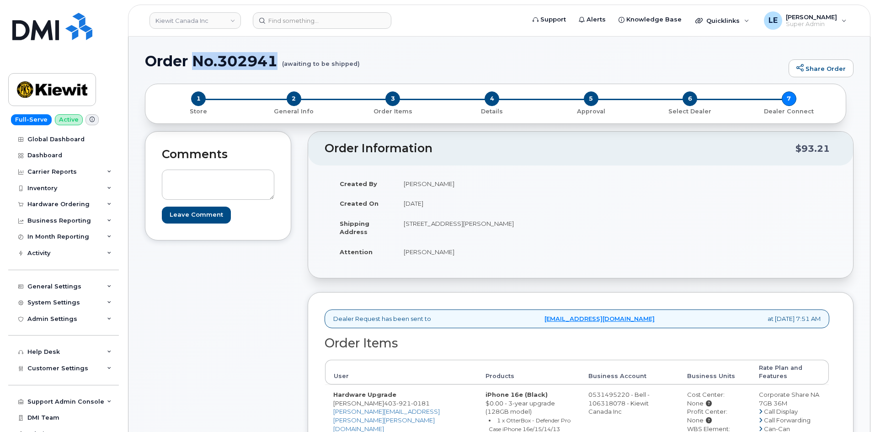
drag, startPoint x: 195, startPoint y: 64, endPoint x: 277, endPoint y: 60, distance: 82.4
click at [277, 60] on h1 "Order No.302941 (awaiting to be shipped)" at bounding box center [464, 61] width 639 height 16
copy h1 "No.302941"
click at [71, 207] on div "Hardware Ordering" at bounding box center [58, 204] width 62 height 7
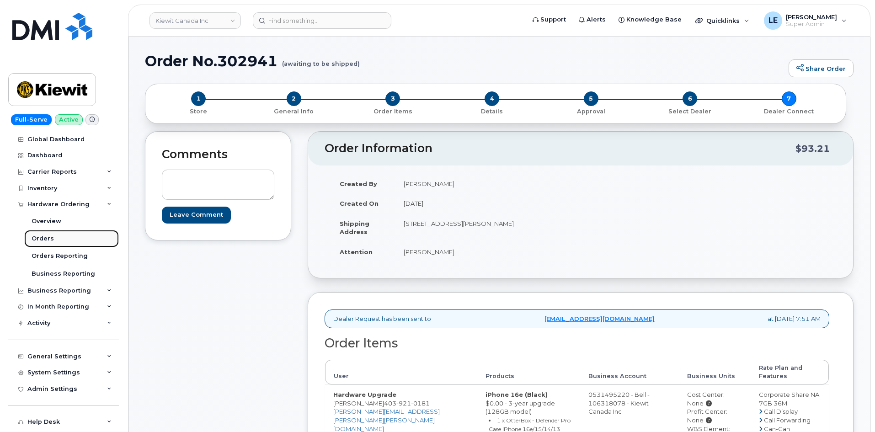
click at [72, 232] on link "Orders" at bounding box center [71, 238] width 95 height 17
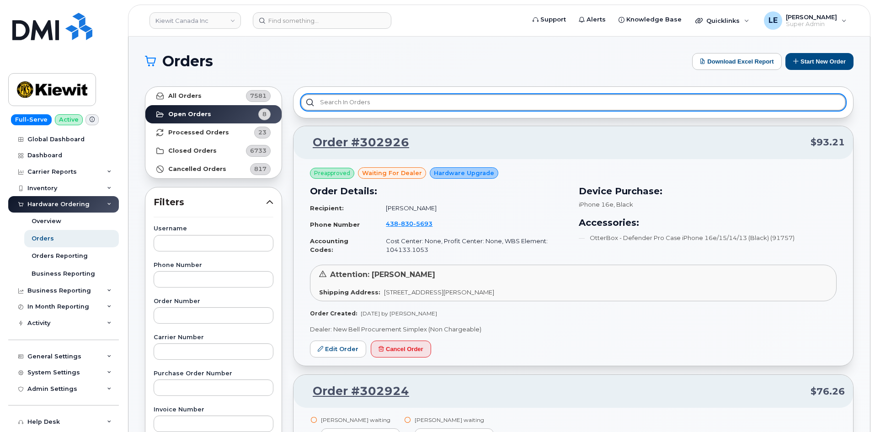
click at [376, 97] on input "text" at bounding box center [573, 102] width 545 height 16
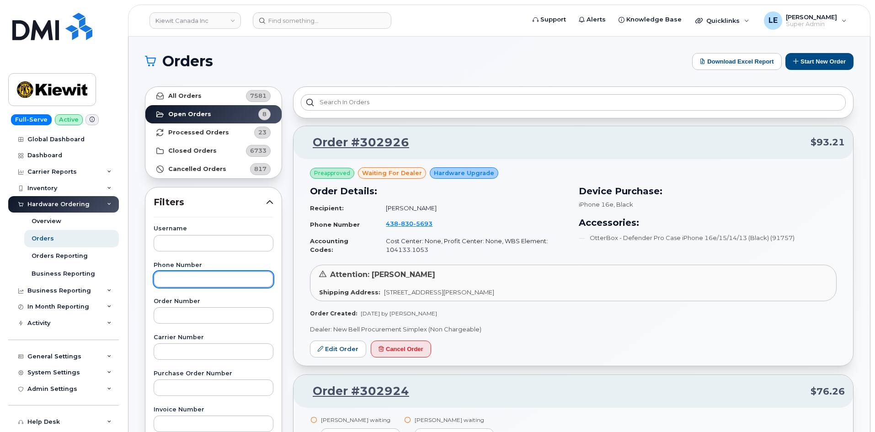
click at [209, 282] on input "text" at bounding box center [214, 279] width 120 height 16
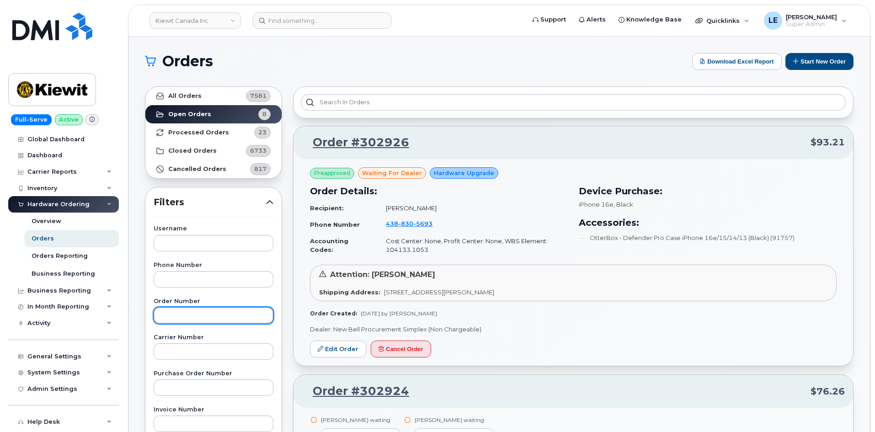
click at [199, 312] on input "text" at bounding box center [214, 315] width 120 height 16
paste input "302786"
type input "302786"
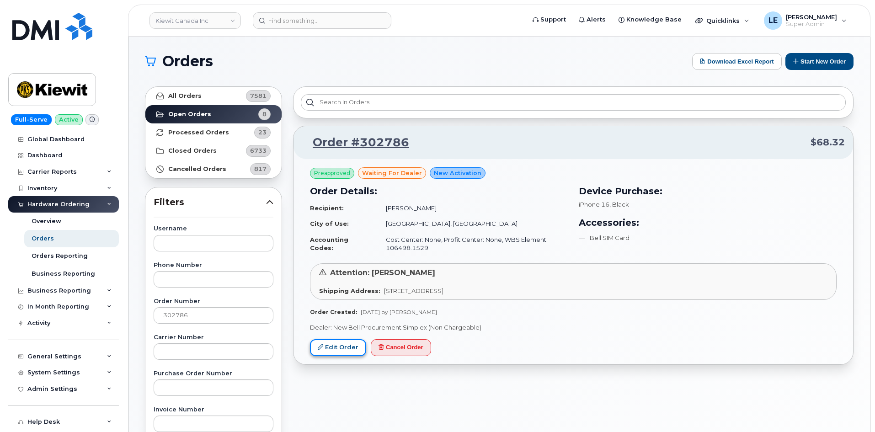
click at [345, 348] on link "Edit Order" at bounding box center [338, 347] width 56 height 17
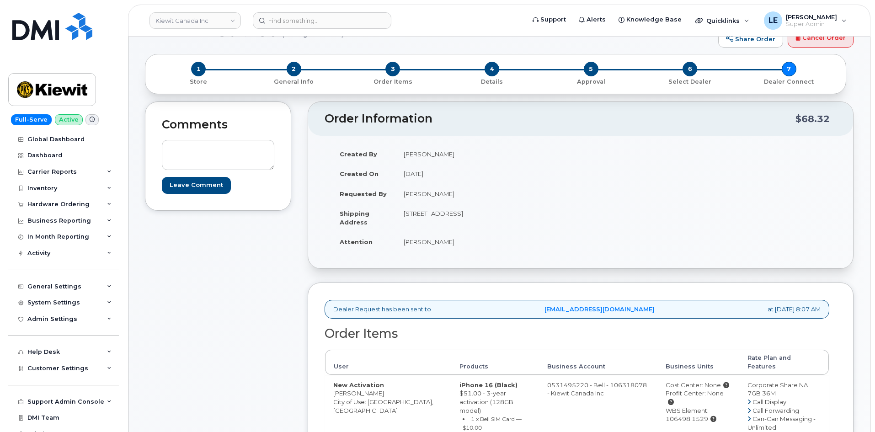
scroll to position [46, 0]
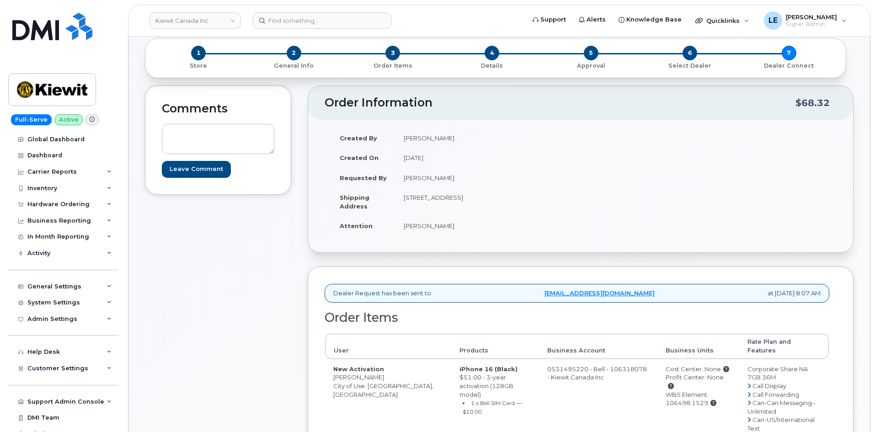
drag, startPoint x: 404, startPoint y: 198, endPoint x: 455, endPoint y: 200, distance: 50.8
click at [455, 200] on td "[STREET_ADDRESS]" at bounding box center [485, 201] width 178 height 28
copy td "[STREET_ADDRESS]"
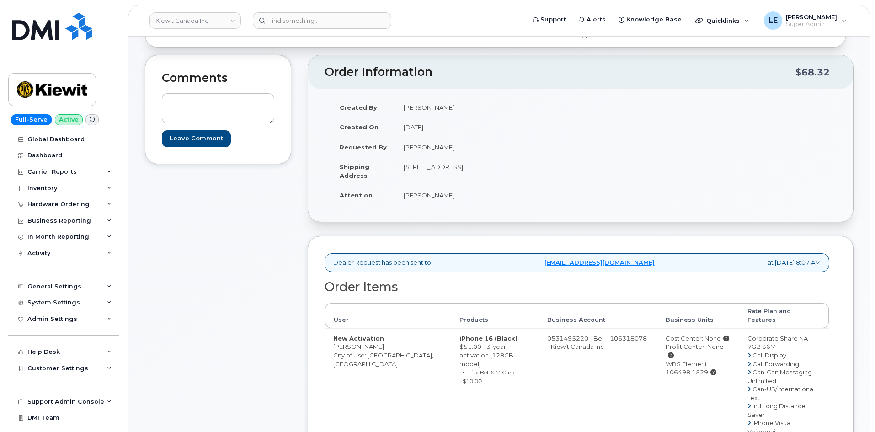
scroll to position [91, 0]
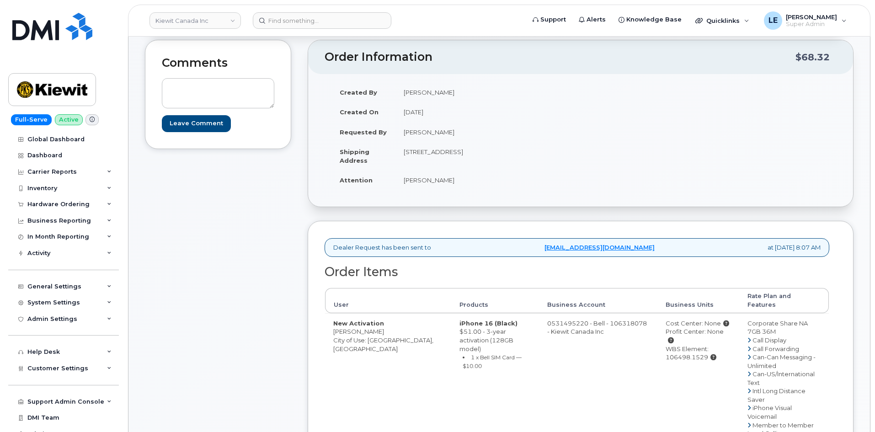
drag, startPoint x: 377, startPoint y: 322, endPoint x: 333, endPoint y: 324, distance: 43.9
click at [333, 324] on td "New Activation [PERSON_NAME] City of Use: [GEOGRAPHIC_DATA], [GEOGRAPHIC_DATA]" at bounding box center [388, 437] width 126 height 249
copy td "[PERSON_NAME]"
drag, startPoint x: 403, startPoint y: 151, endPoint x: 460, endPoint y: 150, distance: 56.7
click at [460, 150] on td "[STREET_ADDRESS]" at bounding box center [485, 156] width 178 height 28
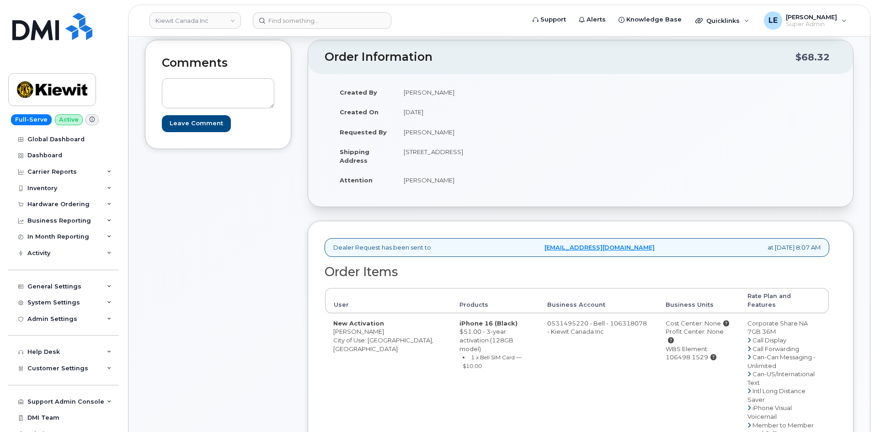
drag, startPoint x: 511, startPoint y: 152, endPoint x: 537, endPoint y: 153, distance: 26.1
click at [535, 152] on td "[STREET_ADDRESS]" at bounding box center [485, 156] width 178 height 28
copy td "V6R 2E6"
drag, startPoint x: 404, startPoint y: 151, endPoint x: 456, endPoint y: 154, distance: 51.8
click at [456, 154] on td "[STREET_ADDRESS]" at bounding box center [485, 156] width 178 height 28
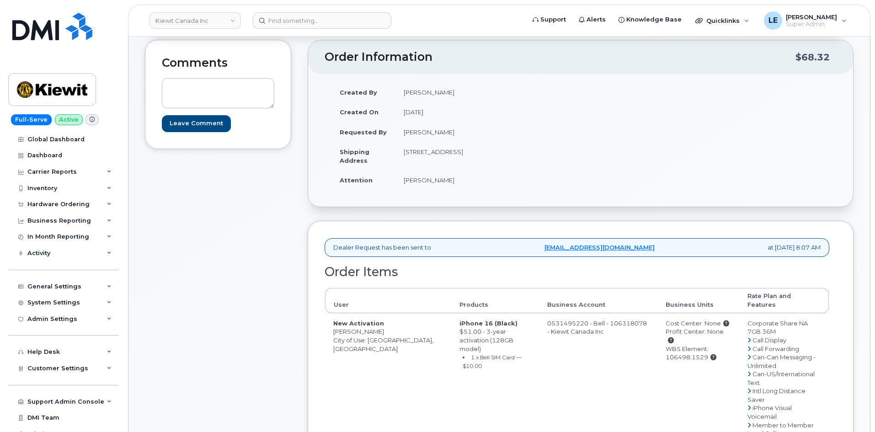
copy td "[STREET_ADDRESS]"
drag, startPoint x: 654, startPoint y: 341, endPoint x: 695, endPoint y: 340, distance: 40.7
click at [695, 345] on div "WBS Element: 106498.1529" at bounding box center [698, 353] width 65 height 17
copy div "106498.1529"
drag, startPoint x: 334, startPoint y: 324, endPoint x: 370, endPoint y: 323, distance: 36.6
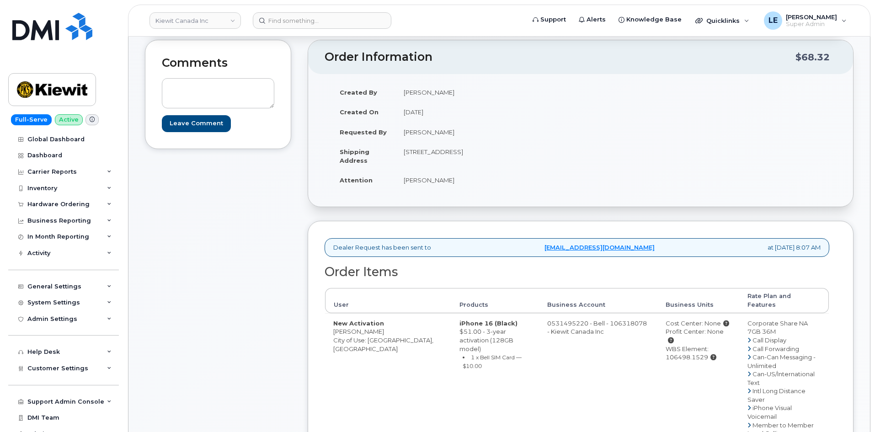
click at [370, 323] on td "New Activation [PERSON_NAME] City of Use: [GEOGRAPHIC_DATA], [GEOGRAPHIC_DATA]" at bounding box center [388, 437] width 126 height 249
copy td "[PERSON_NAME]"
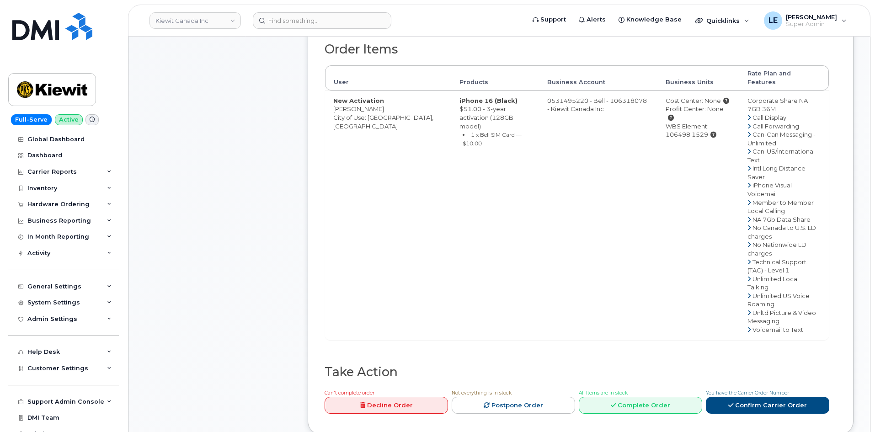
scroll to position [412, 0]
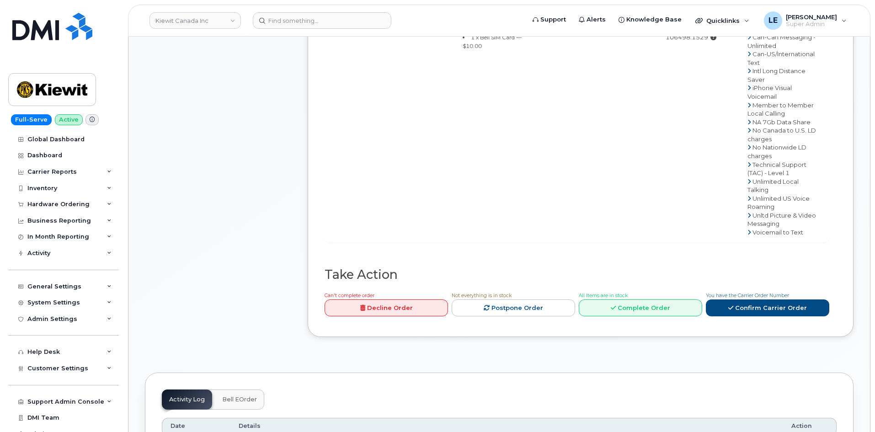
click at [597, 166] on td "0531495220 - Bell - 106318078 - Kiewit Canada Inc" at bounding box center [598, 117] width 118 height 249
click at [766, 300] on link "Confirm Carrier Order" at bounding box center [767, 308] width 123 height 17
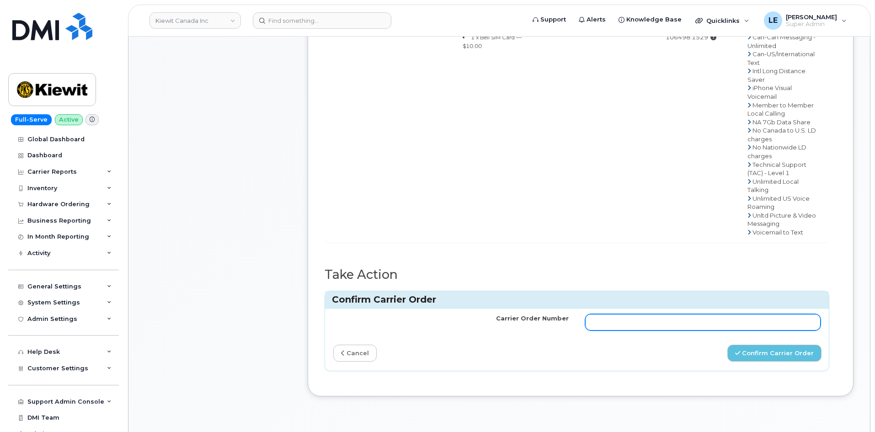
click at [617, 314] on input "Carrier Order Number" at bounding box center [703, 322] width 236 height 16
paste input "3027537"
type input "3027537"
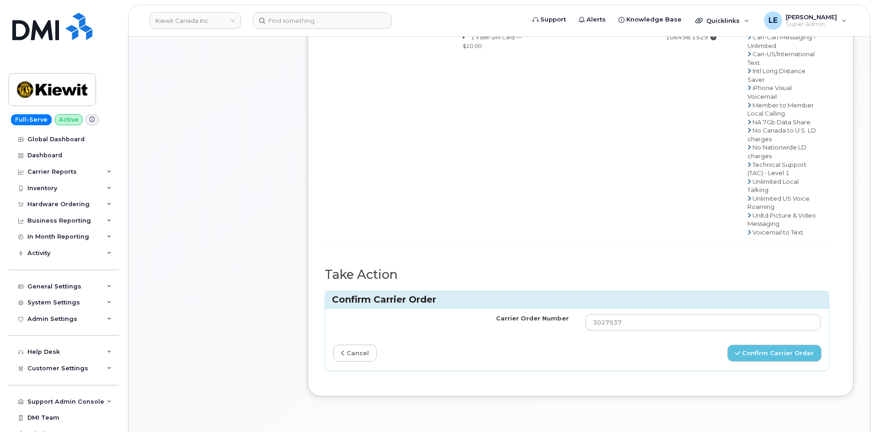
click at [593, 345] on div "Confirm Carrier Order" at bounding box center [703, 353] width 252 height 17
click at [752, 345] on button "Confirm Carrier Order" at bounding box center [775, 353] width 94 height 17
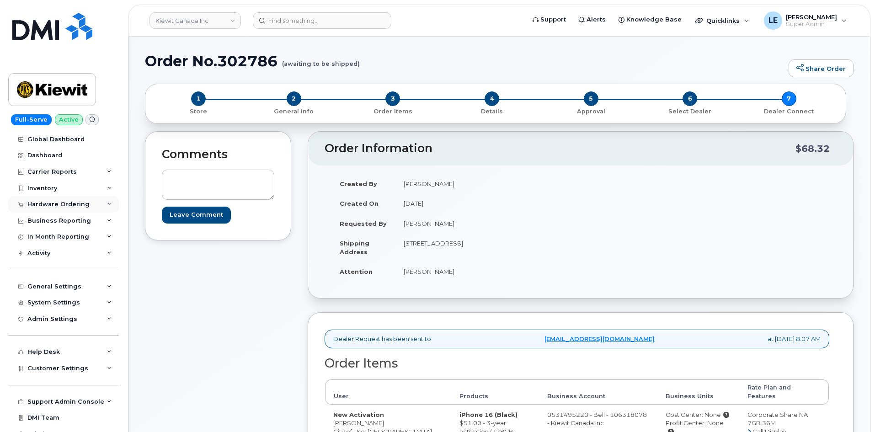
click at [67, 202] on div "Hardware Ordering" at bounding box center [58, 204] width 62 height 7
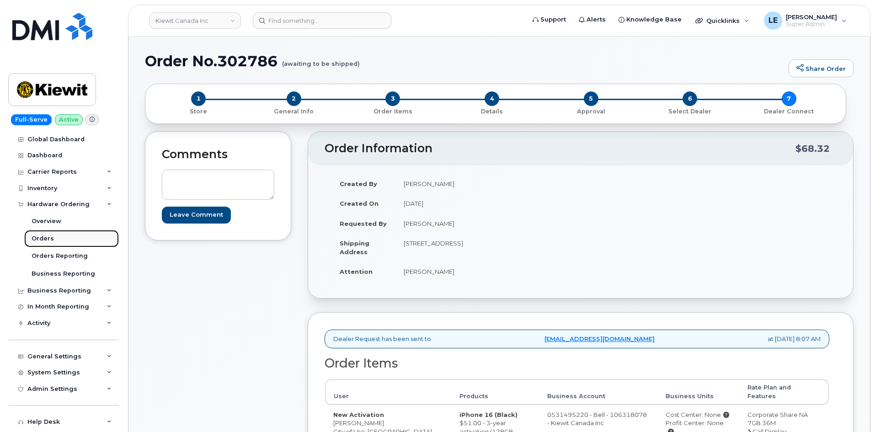
click at [59, 241] on link "Orders" at bounding box center [71, 238] width 95 height 17
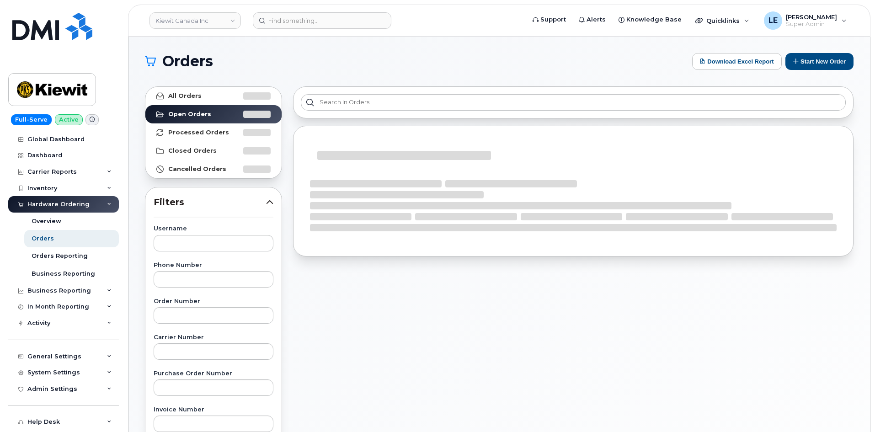
click at [274, 30] on header "Kiewit Canada Inc Support Alerts Knowledge Base Quicklinks Suspend / Cancel Dev…" at bounding box center [499, 21] width 743 height 32
click at [278, 27] on input at bounding box center [322, 20] width 139 height 16
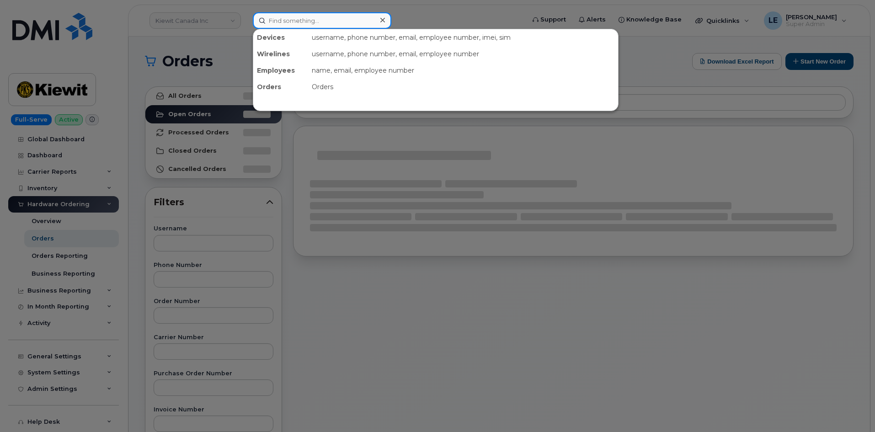
paste input "302743"
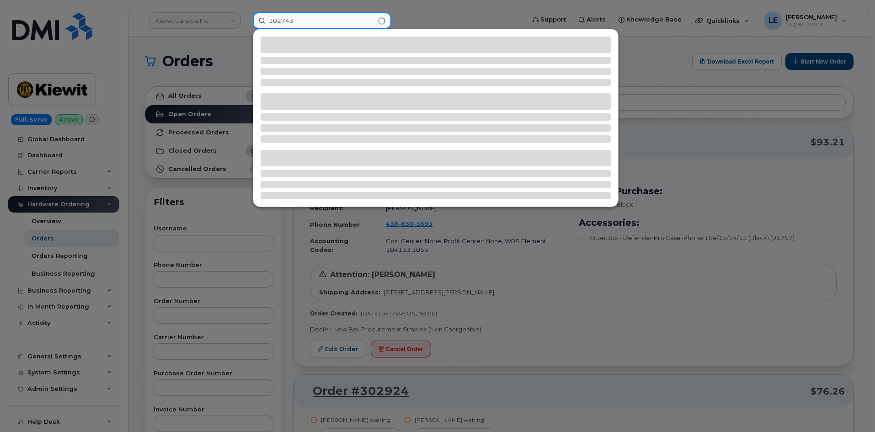
type input "302743"
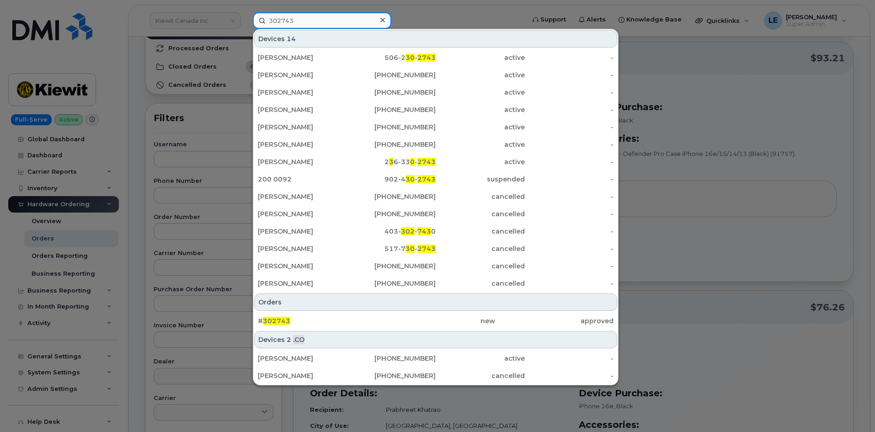
scroll to position [91, 0]
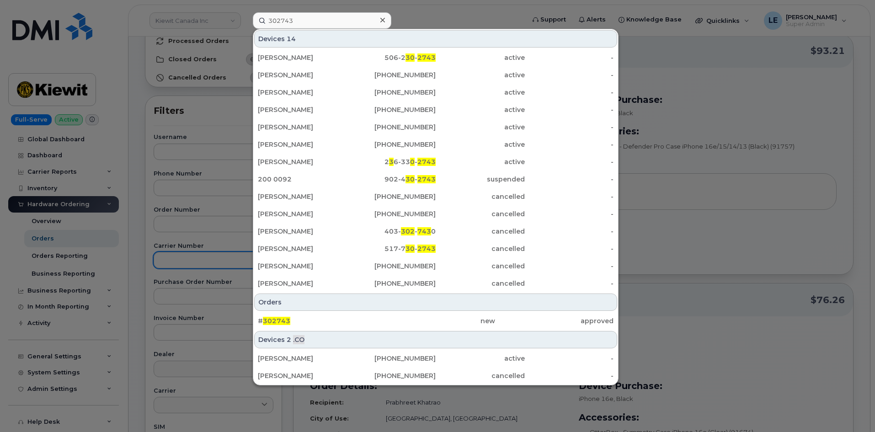
click at [197, 254] on div at bounding box center [437, 216] width 875 height 432
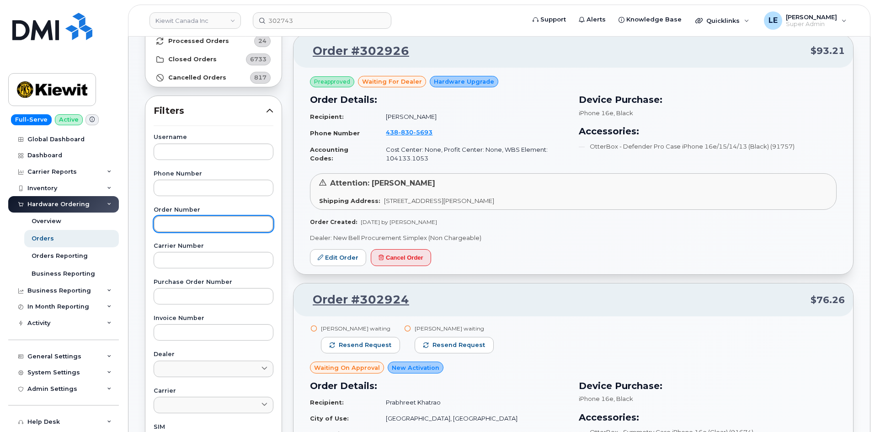
click at [191, 225] on input "text" at bounding box center [214, 224] width 120 height 16
paste input "302743"
type input "302743"
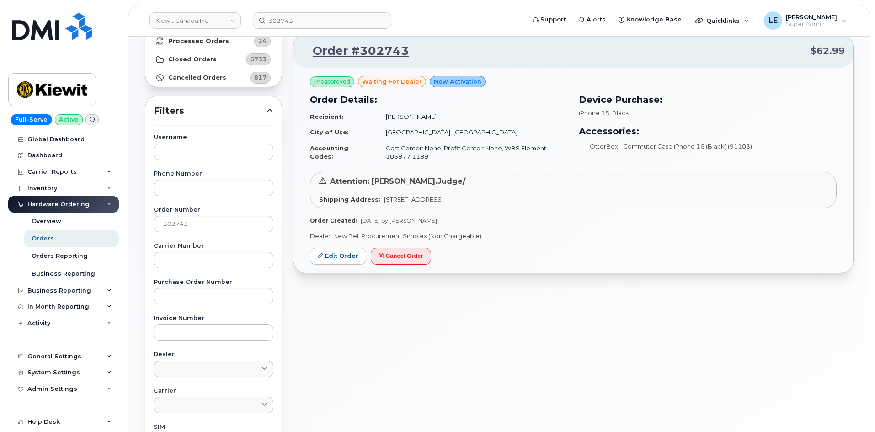
click at [334, 266] on div "Preapproved waiting for dealer New Activation Order Details: Recipient: Marc Vi…" at bounding box center [574, 170] width 560 height 205
click at [332, 263] on link "Edit Order" at bounding box center [338, 256] width 56 height 17
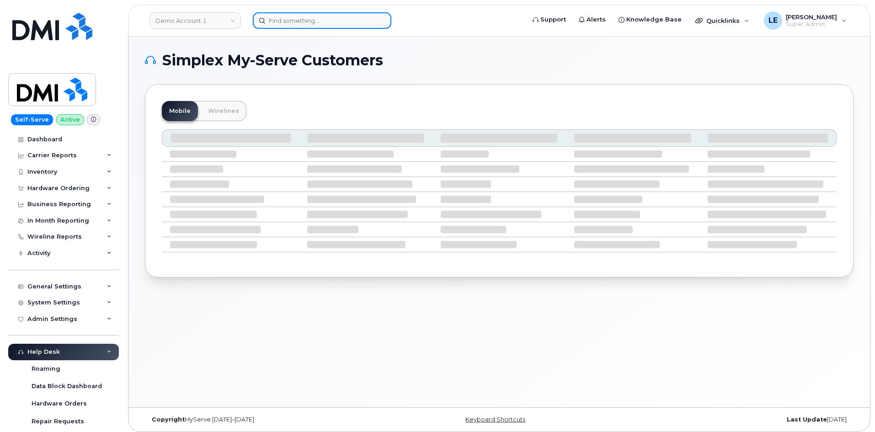
click at [362, 25] on input at bounding box center [322, 20] width 139 height 16
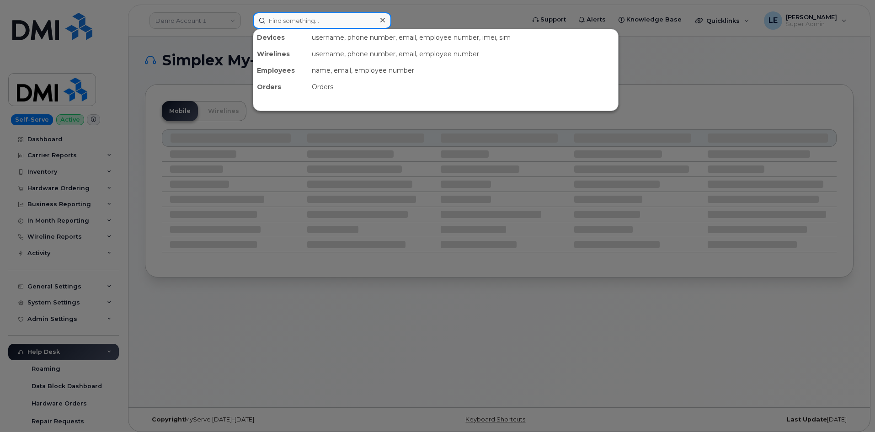
paste input "[PERSON_NAME]"
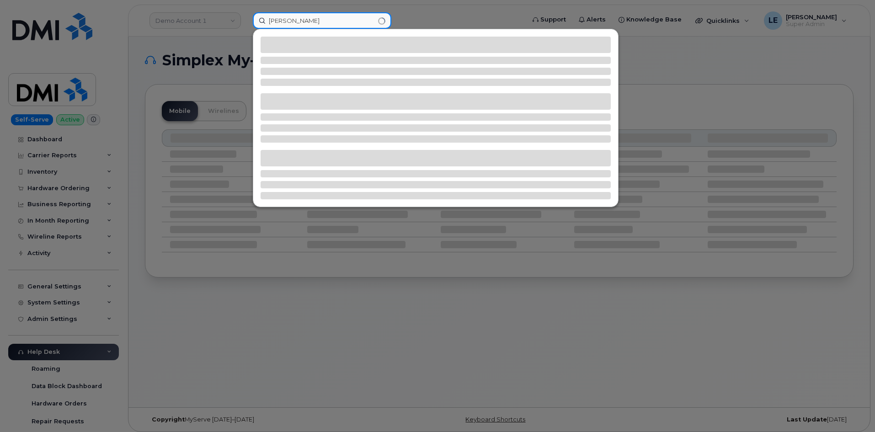
type input "[PERSON_NAME]"
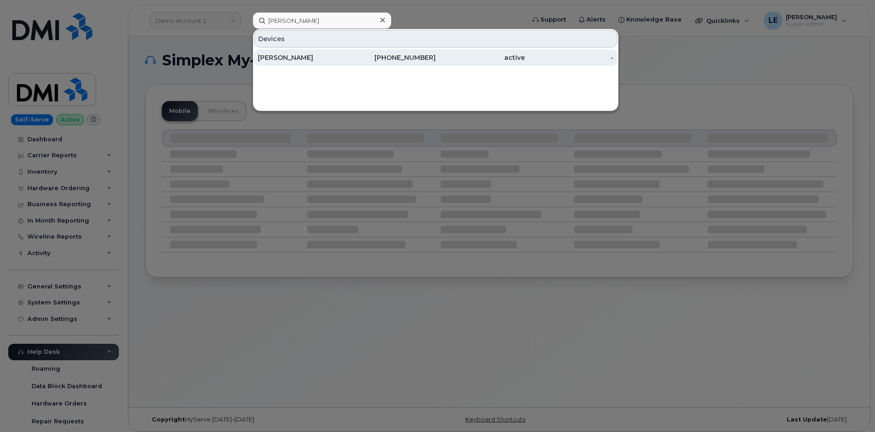
click at [340, 52] on div "Doug Allen" at bounding box center [302, 57] width 89 height 16
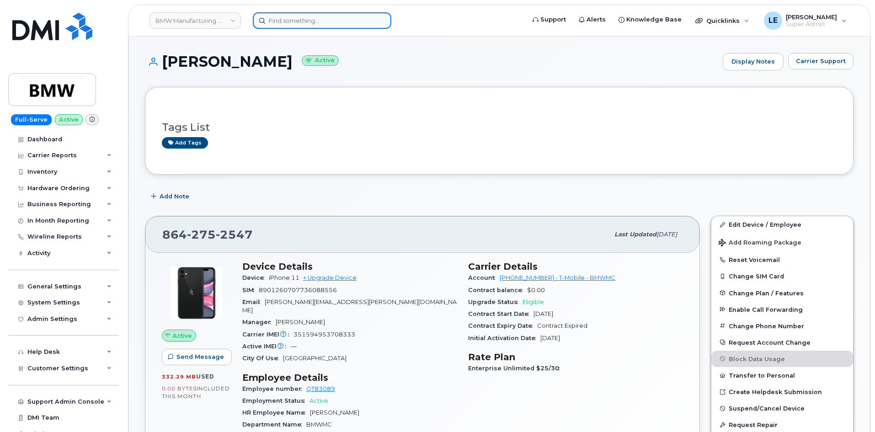
click at [299, 25] on input at bounding box center [322, 20] width 139 height 16
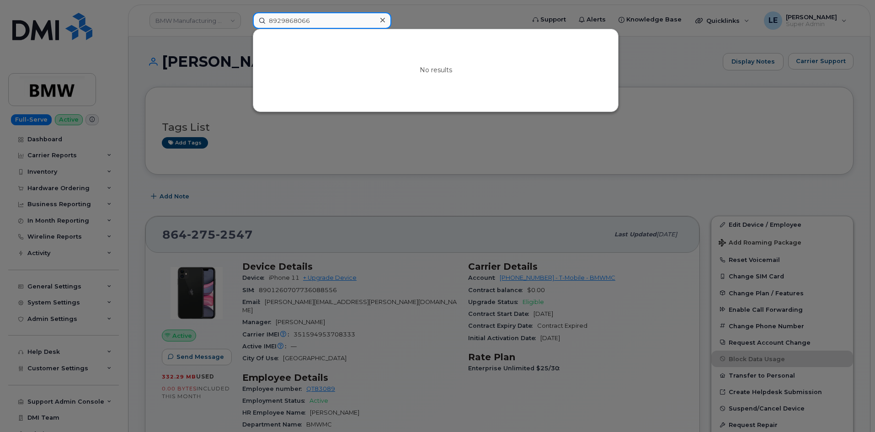
type input "8929868066"
drag, startPoint x: 557, startPoint y: 160, endPoint x: 542, endPoint y: 150, distance: 17.5
click at [551, 157] on div at bounding box center [437, 216] width 875 height 432
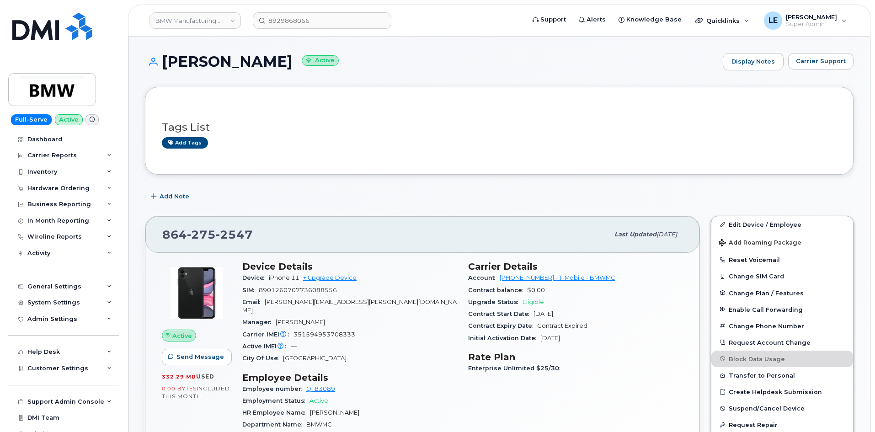
click at [765, 190] on div "Add Note" at bounding box center [499, 196] width 709 height 16
click at [429, 73] on div "Doug Allen Active Display Notes Carrier Support" at bounding box center [499, 70] width 709 height 34
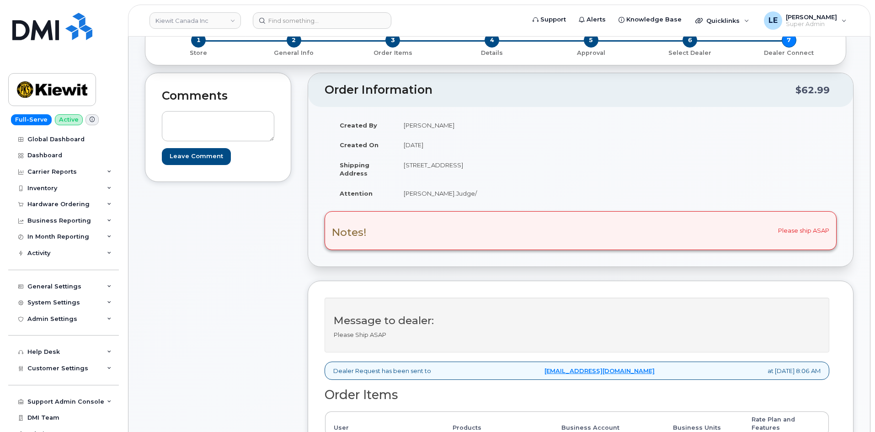
scroll to position [183, 0]
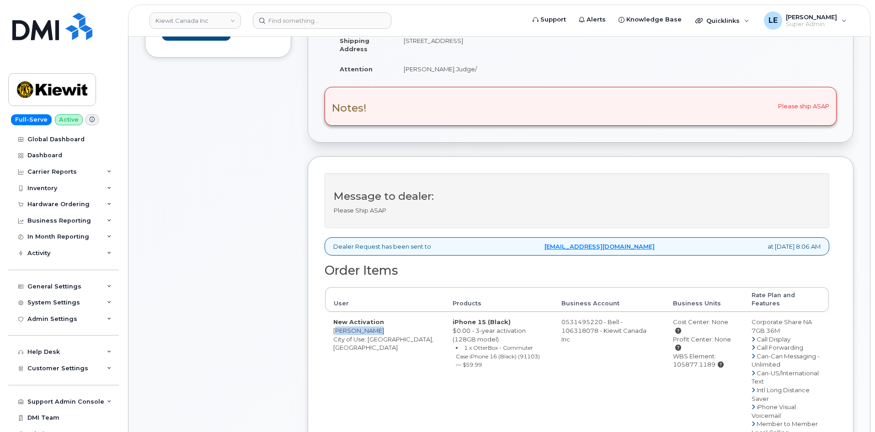
drag, startPoint x: 334, startPoint y: 324, endPoint x: 371, endPoint y: 324, distance: 37.0
click at [371, 324] on td "New Activation Marc Vibbert City of Use: Edmonton, Alberta" at bounding box center [384, 436] width 119 height 249
copy td "Marc Vibbert"
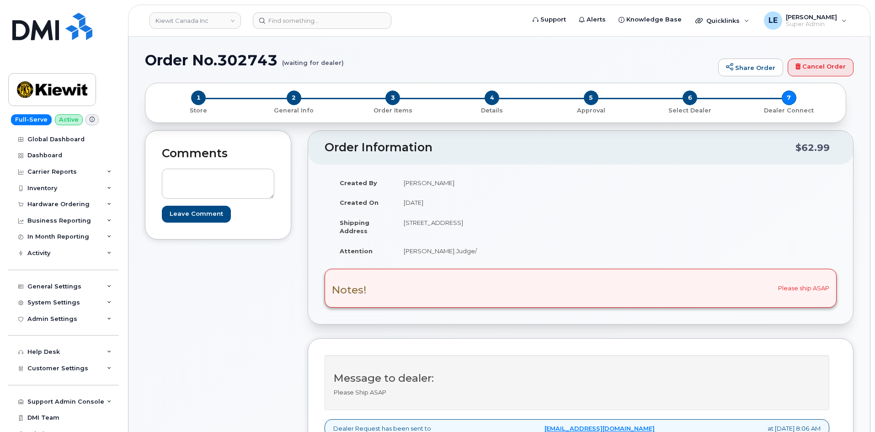
scroll to position [0, 0]
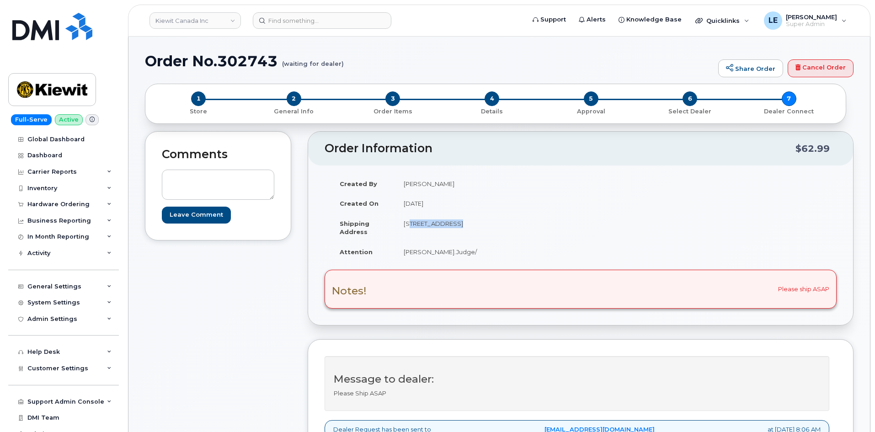
drag, startPoint x: 404, startPoint y: 224, endPoint x: 453, endPoint y: 225, distance: 48.9
click at [453, 225] on td "[STREET_ADDRESS]" at bounding box center [485, 228] width 178 height 28
copy td "12250 33 St NE"
drag, startPoint x: 455, startPoint y: 223, endPoint x: 471, endPoint y: 225, distance: 16.2
click at [471, 225] on td "12250 33 St NE Edmonton AB T6S1H6" at bounding box center [485, 228] width 178 height 28
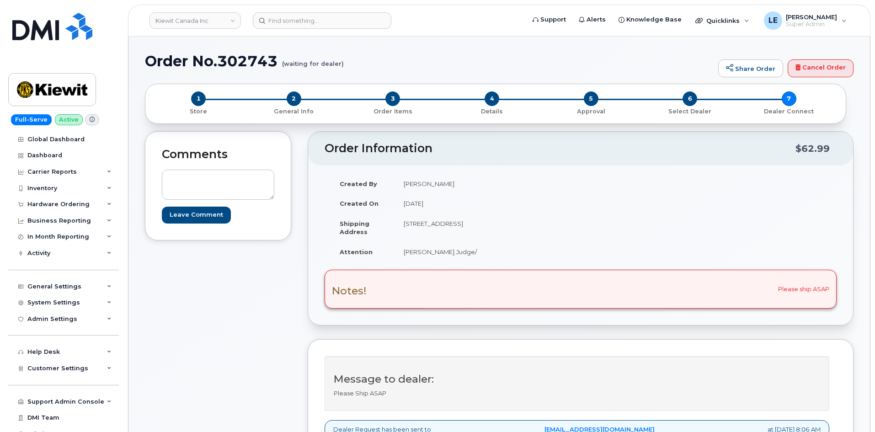
click at [480, 224] on td "12250 33 St NE Edmonton AB T6S1H6" at bounding box center [485, 228] width 178 height 28
drag, startPoint x: 499, startPoint y: 225, endPoint x: 521, endPoint y: 225, distance: 22.0
click at [522, 225] on td "12250 33 St NE Edmonton AB T6S1H6" at bounding box center [485, 228] width 178 height 28
copy td "T6S1H6"
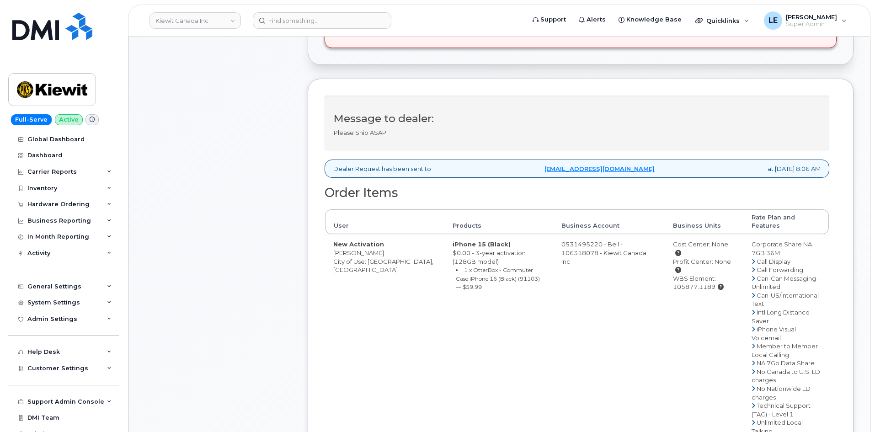
scroll to position [274, 0]
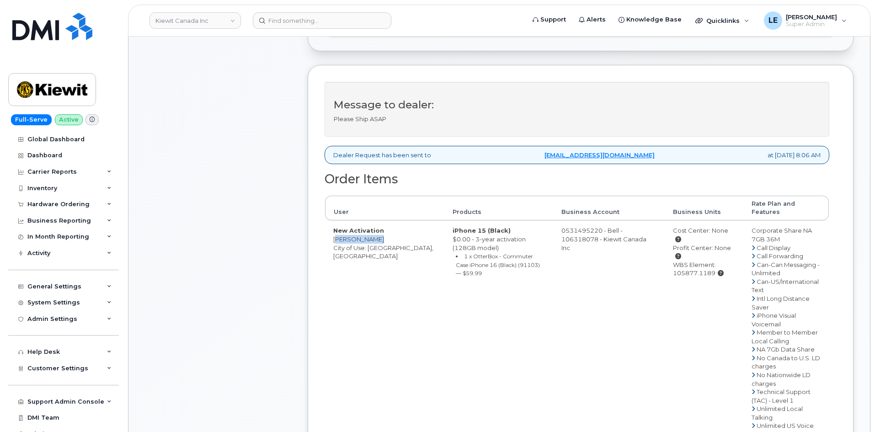
drag, startPoint x: 334, startPoint y: 231, endPoint x: 372, endPoint y: 230, distance: 38.4
click at [372, 230] on td "New Activation Marc Vibbert City of Use: Edmonton, Alberta" at bounding box center [384, 344] width 119 height 249
copy td "Marc Vibbert"
drag, startPoint x: 661, startPoint y: 250, endPoint x: 700, endPoint y: 250, distance: 38.9
click at [701, 261] on div "WBS Element: 105877.1189" at bounding box center [704, 269] width 62 height 17
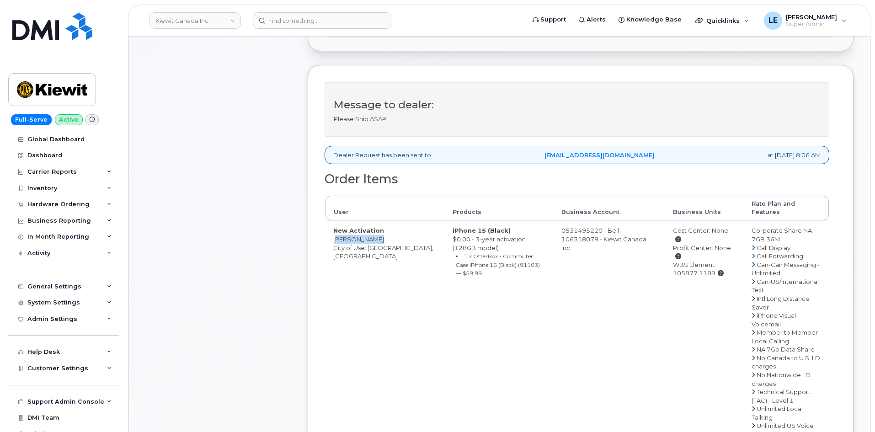
copy div "105877.1189"
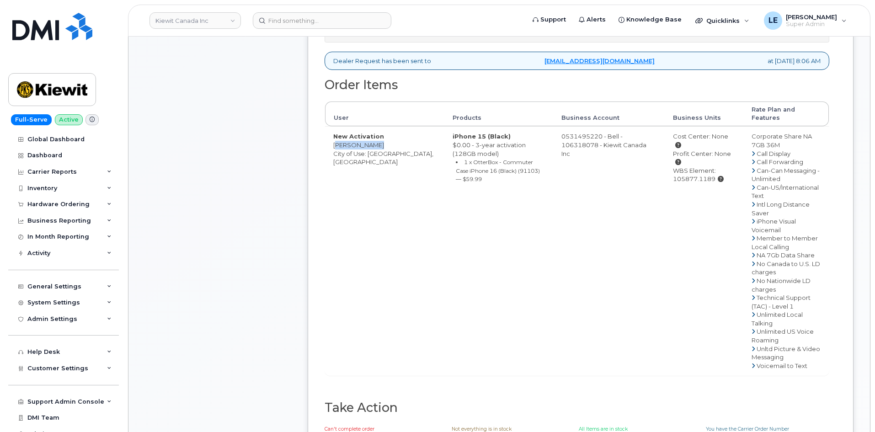
scroll to position [412, 0]
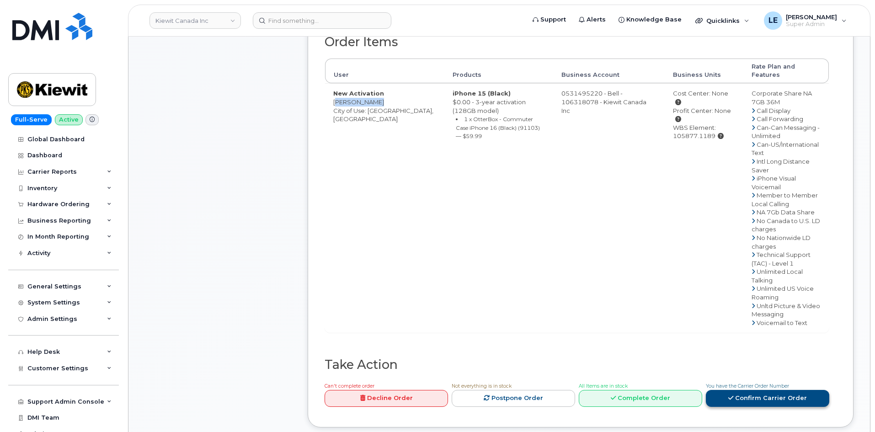
click at [765, 390] on link "Confirm Carrier Order" at bounding box center [767, 398] width 123 height 17
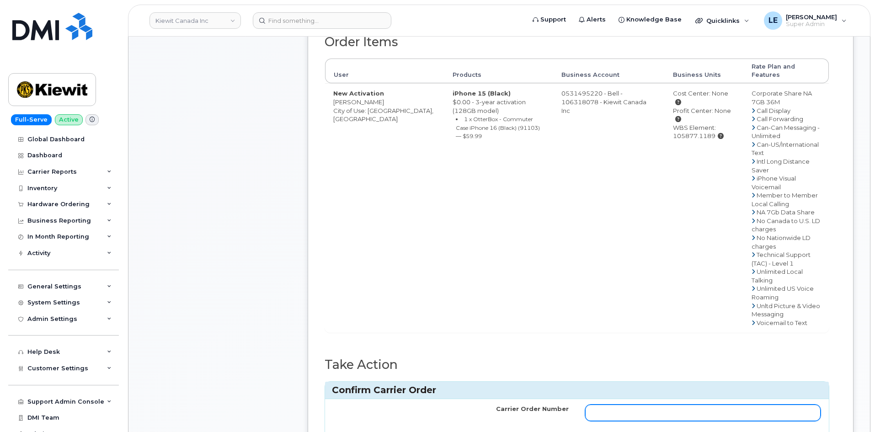
click at [610, 405] on input "Carrier Order Number" at bounding box center [703, 413] width 236 height 16
paste input "3027589"
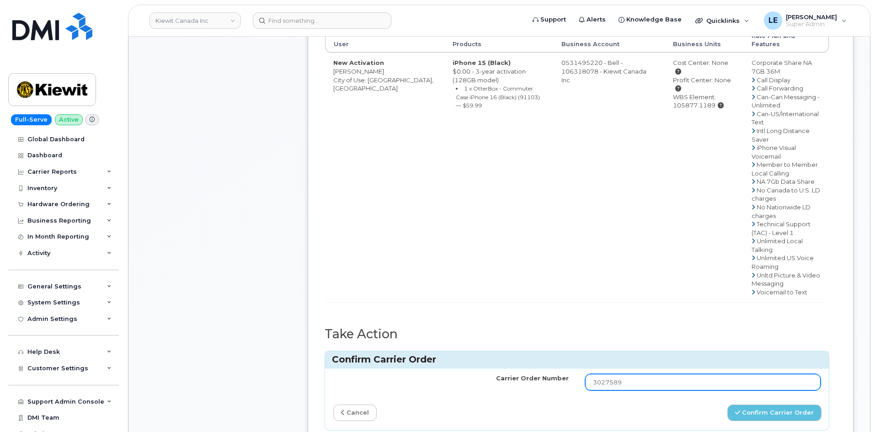
scroll to position [457, 0]
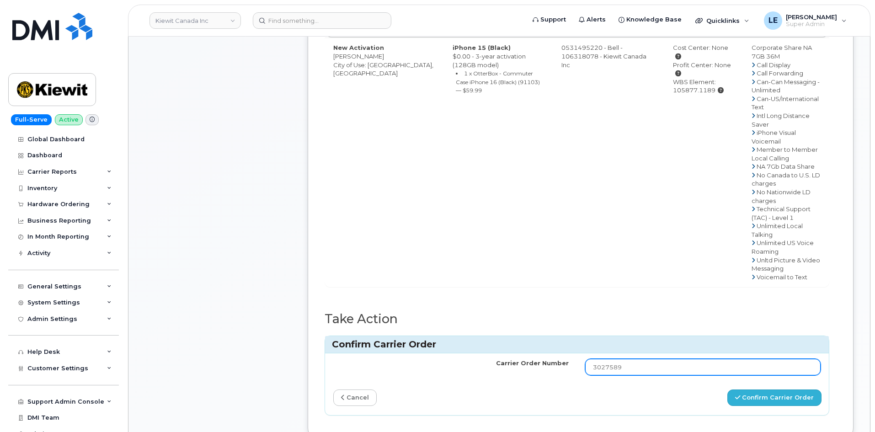
type input "3027589"
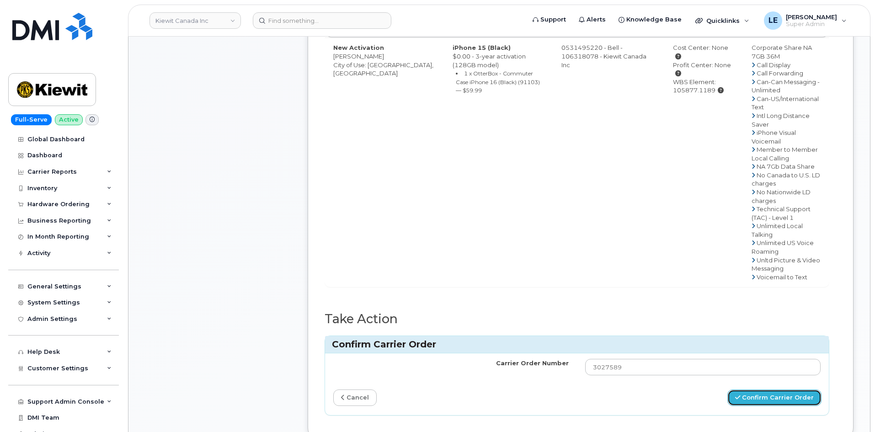
click at [766, 390] on button "Confirm Carrier Order" at bounding box center [775, 398] width 94 height 17
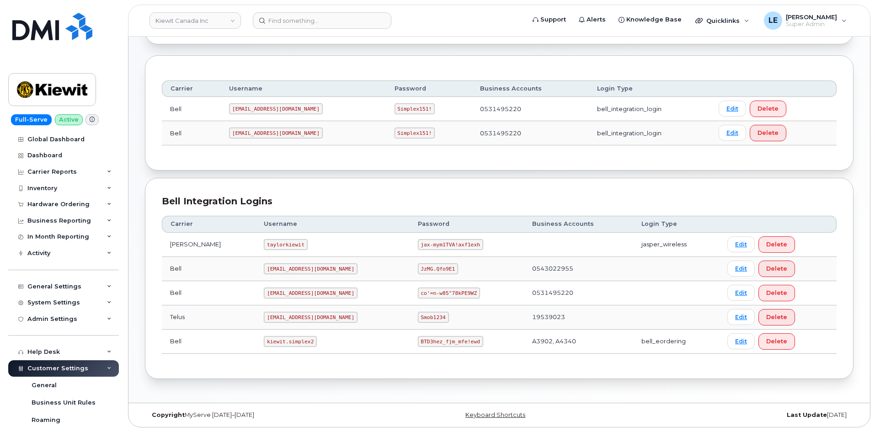
scroll to position [193, 0]
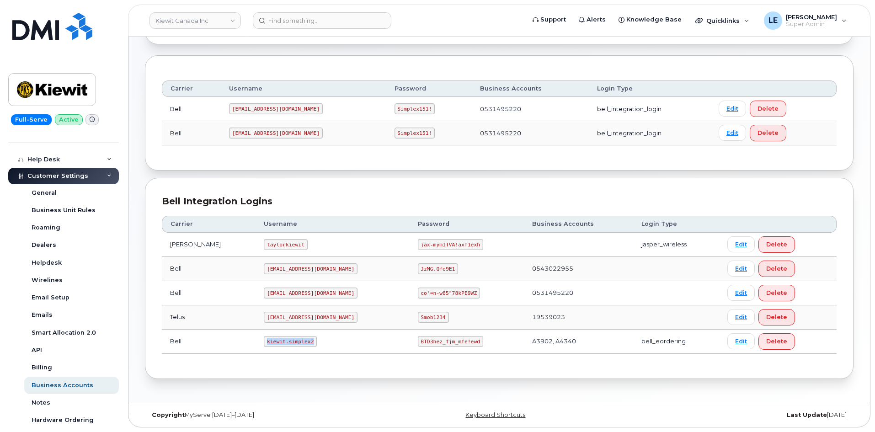
drag, startPoint x: 249, startPoint y: 342, endPoint x: 292, endPoint y: 343, distance: 42.5
click at [292, 343] on code "kiewit.simplex2" at bounding box center [290, 341] width 53 height 11
copy code "kiewit.simplex2"
drag, startPoint x: 389, startPoint y: 341, endPoint x: 441, endPoint y: 342, distance: 52.6
click at [441, 342] on code "BTD3hez_fjm_mfe!ewd" at bounding box center [450, 341] width 65 height 11
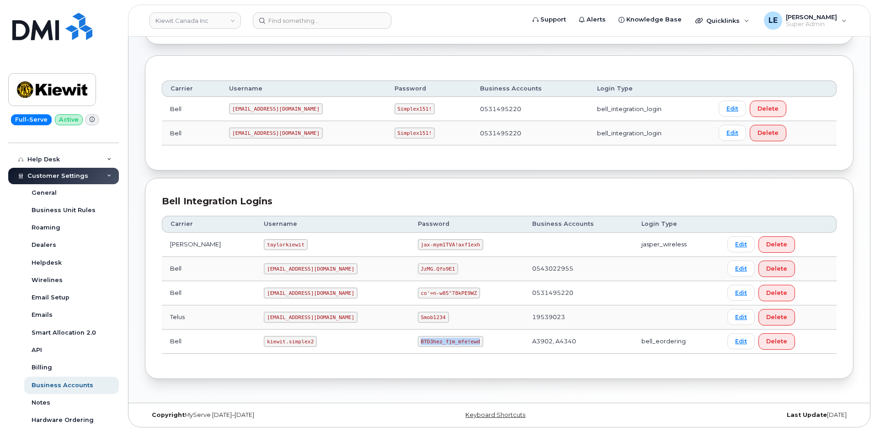
copy code "BTD3hez_fjm_mfe!ewd"
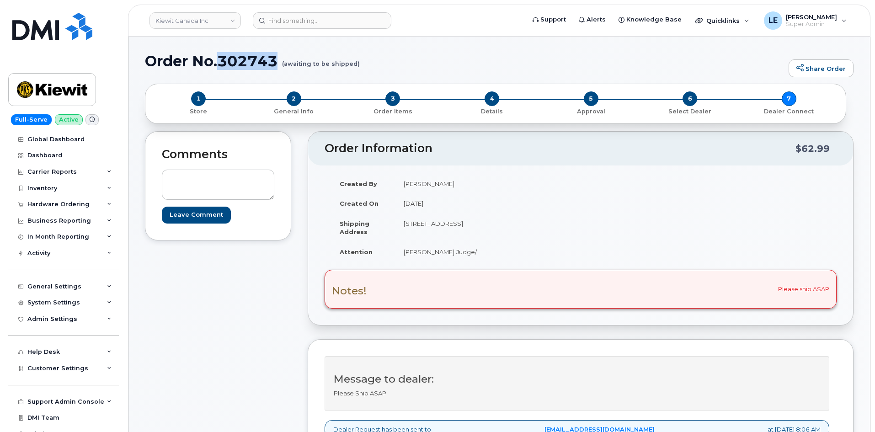
drag, startPoint x: 221, startPoint y: 64, endPoint x: 275, endPoint y: 66, distance: 54.5
click at [275, 66] on h1 "Order No.302743 (awaiting to be shipped)" at bounding box center [464, 61] width 639 height 16
copy h1 "302743"
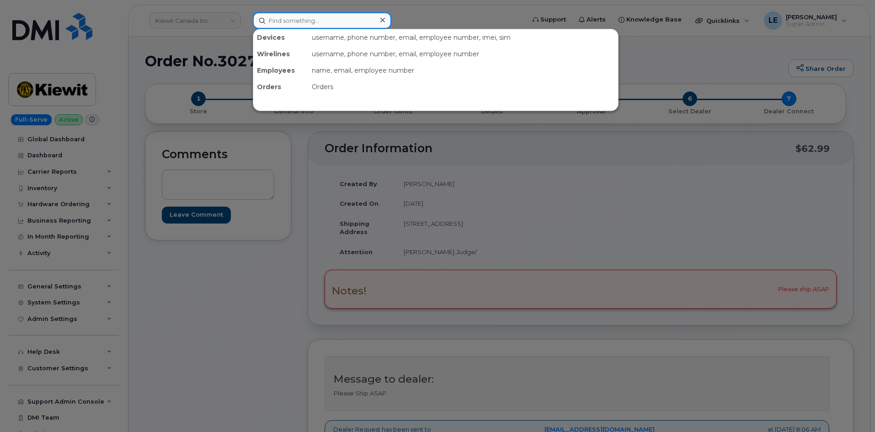
click at [310, 18] on input at bounding box center [322, 20] width 139 height 16
paste input "[PERSON_NAME][EMAIL_ADDRESS][PERSON_NAME][PERSON_NAME][DOMAIN_NAME]"
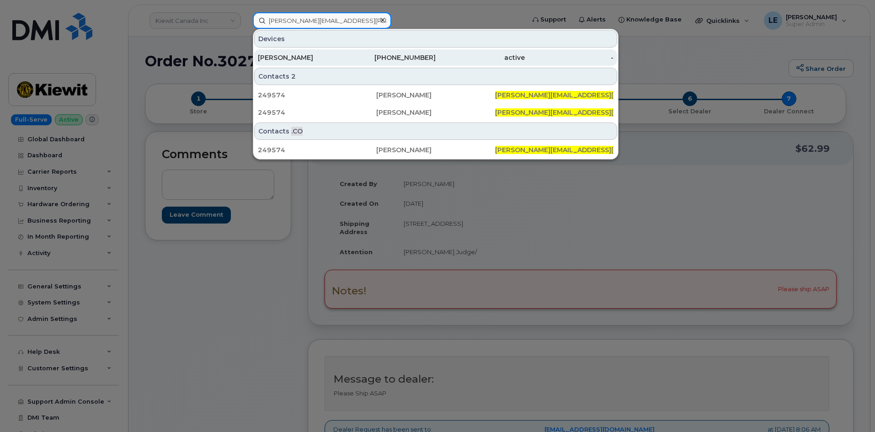
type input "[PERSON_NAME][EMAIL_ADDRESS][PERSON_NAME][PERSON_NAME][DOMAIN_NAME]"
click at [317, 54] on div "[PERSON_NAME]" at bounding box center [302, 57] width 89 height 9
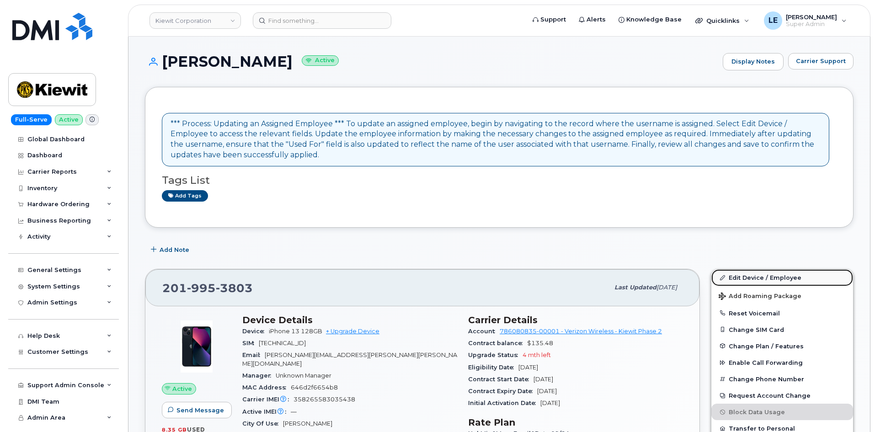
click at [739, 277] on link "Edit Device / Employee" at bounding box center [783, 277] width 142 height 16
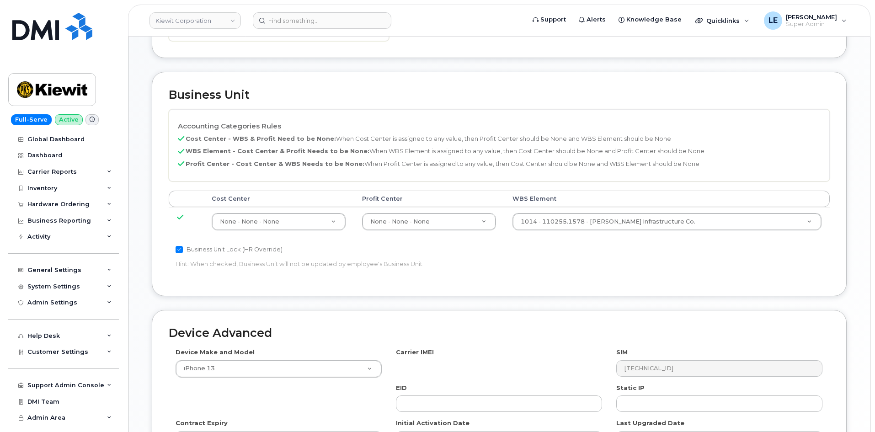
scroll to position [366, 0]
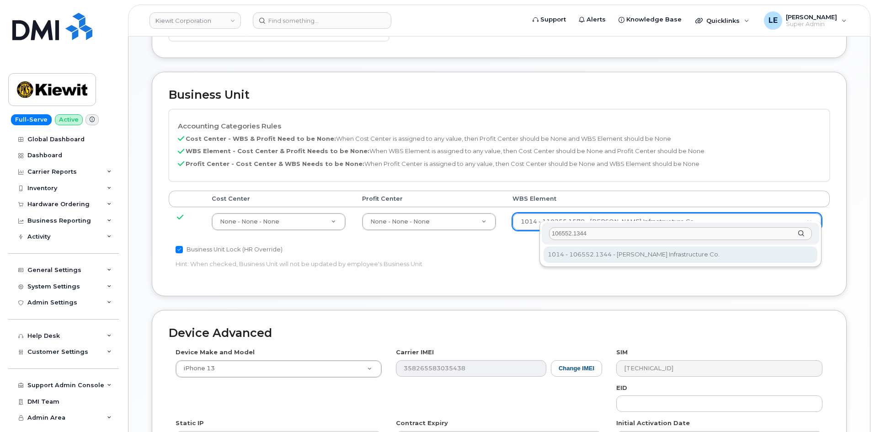
type input "106552.1344"
type input "36136910"
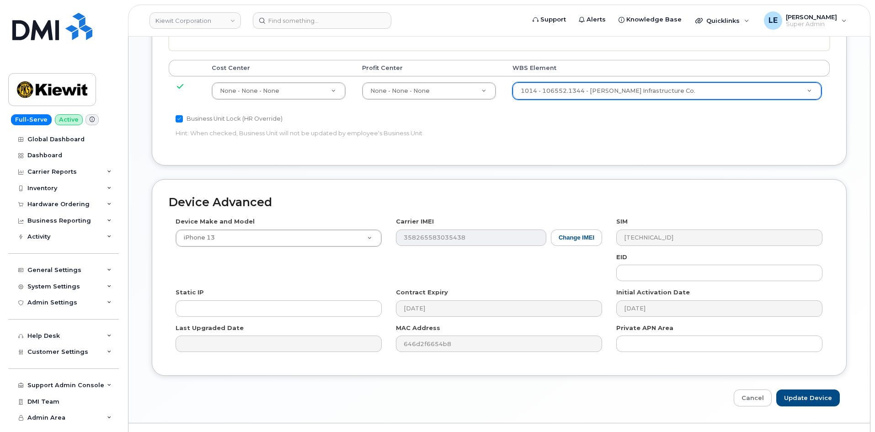
scroll to position [508, 0]
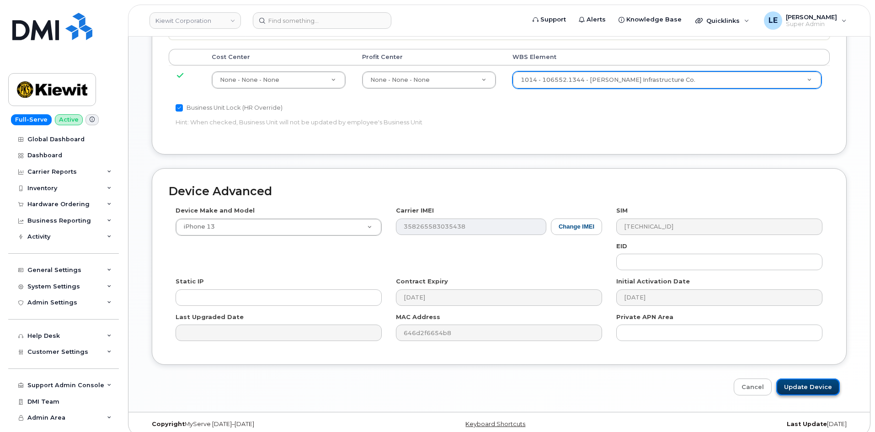
click at [808, 379] on input "Update Device" at bounding box center [808, 387] width 64 height 17
type input "Saving..."
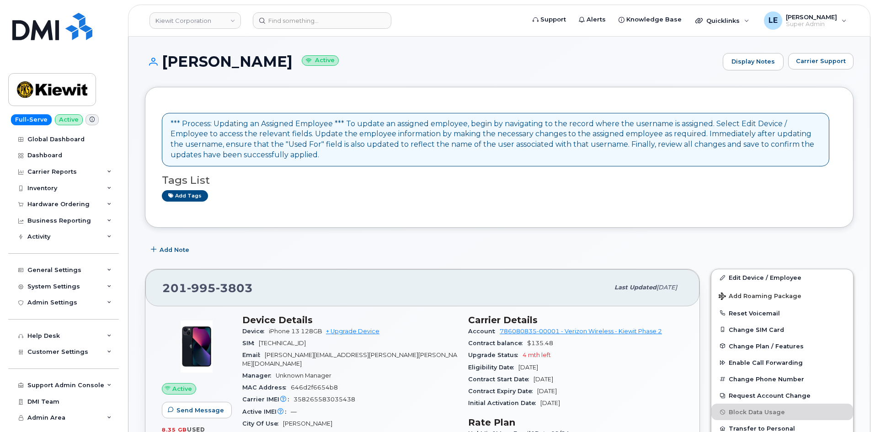
click at [416, 406] on div "Active IMEI Active IMEI is refreshed daily with a delay of up to 48 hours follo…" at bounding box center [349, 412] width 215 height 12
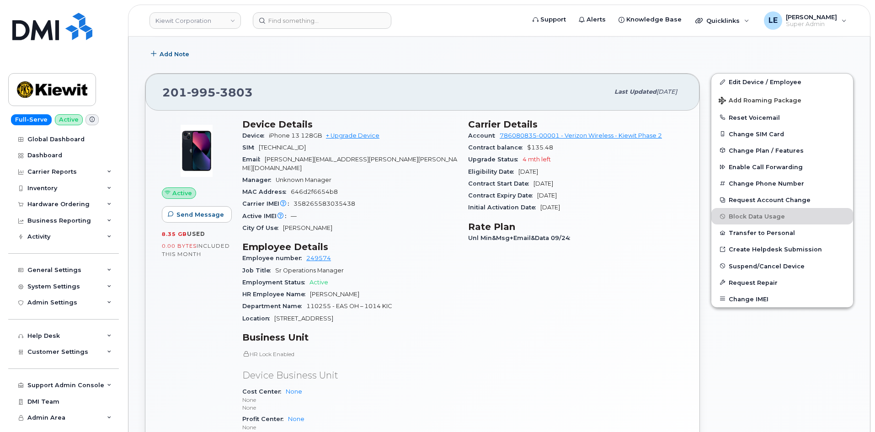
scroll to position [196, 0]
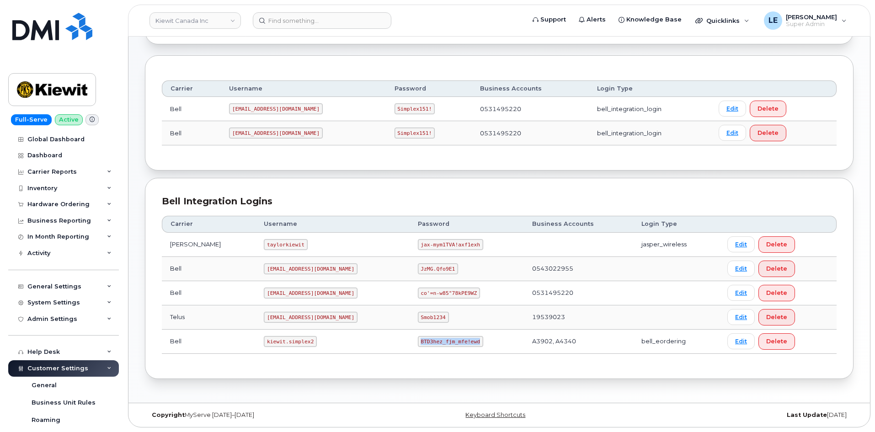
scroll to position [193, 0]
